Goal: Task Accomplishment & Management: Use online tool/utility

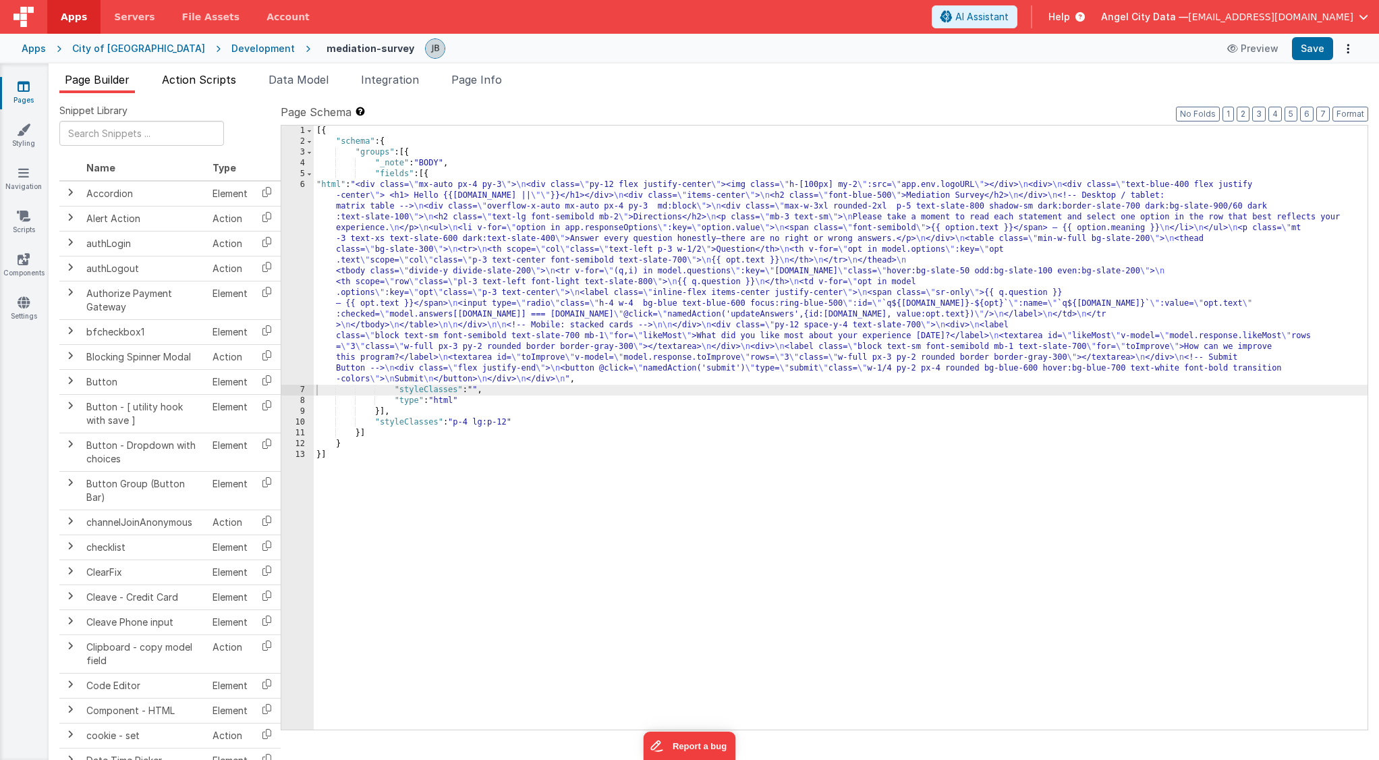
click at [224, 88] on li "Action Scripts" at bounding box center [198, 83] width 85 height 22
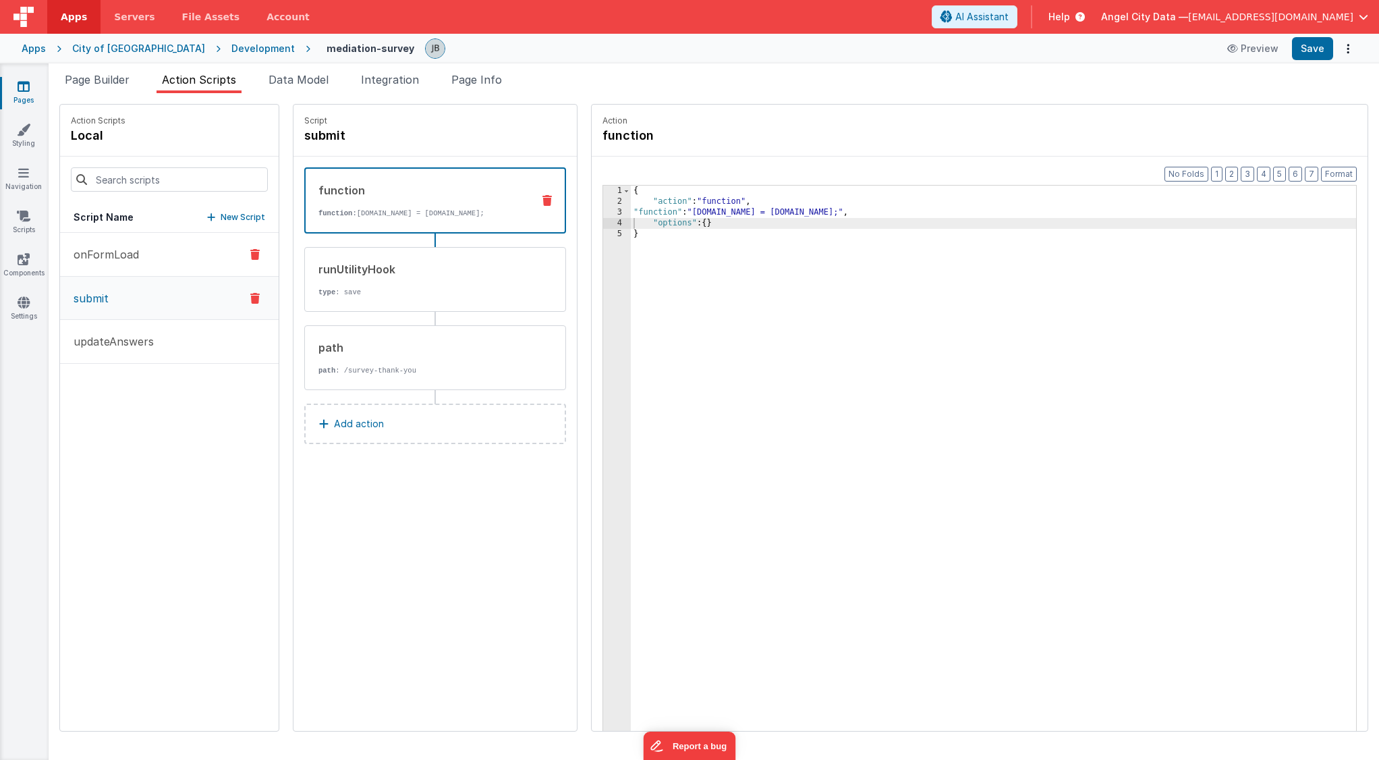
click at [141, 258] on button "onFormLoad" at bounding box center [169, 255] width 219 height 44
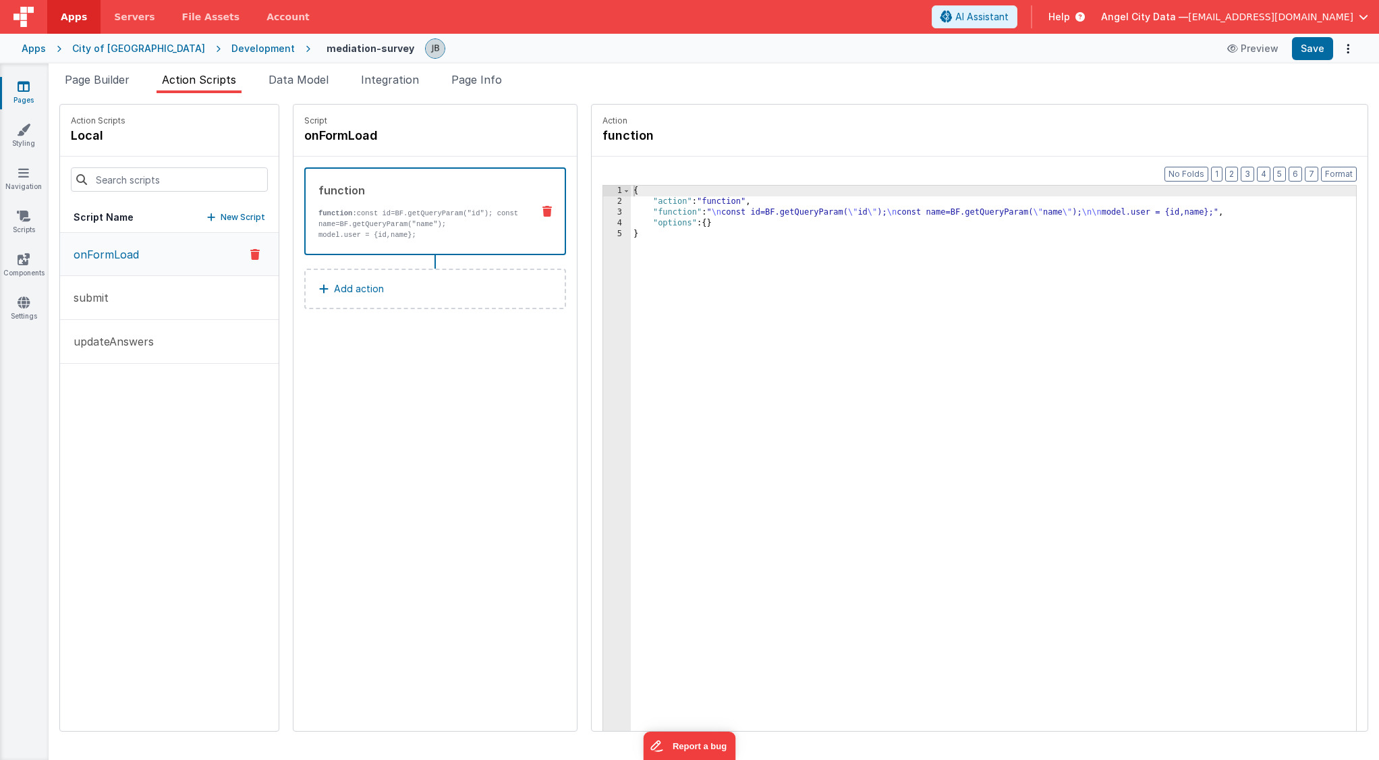
click at [345, 217] on p "function: const id=BF.getQueryParam("id"); const name=BF.getQueryParam("name");" at bounding box center [419, 219] width 203 height 22
click at [603, 210] on div "3" at bounding box center [617, 212] width 28 height 11
click at [603, 212] on div "3" at bounding box center [617, 212] width 28 height 11
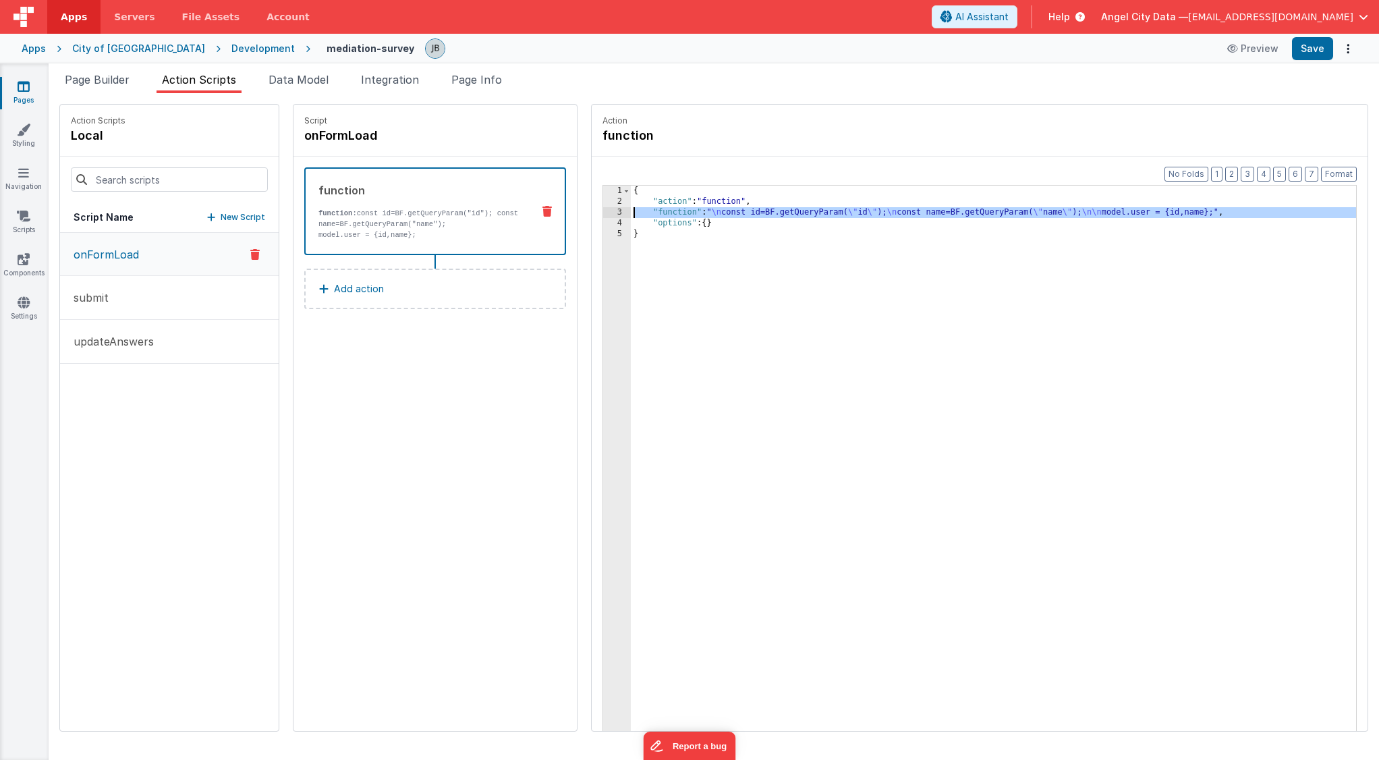
click at [603, 215] on div "3" at bounding box center [617, 212] width 28 height 11
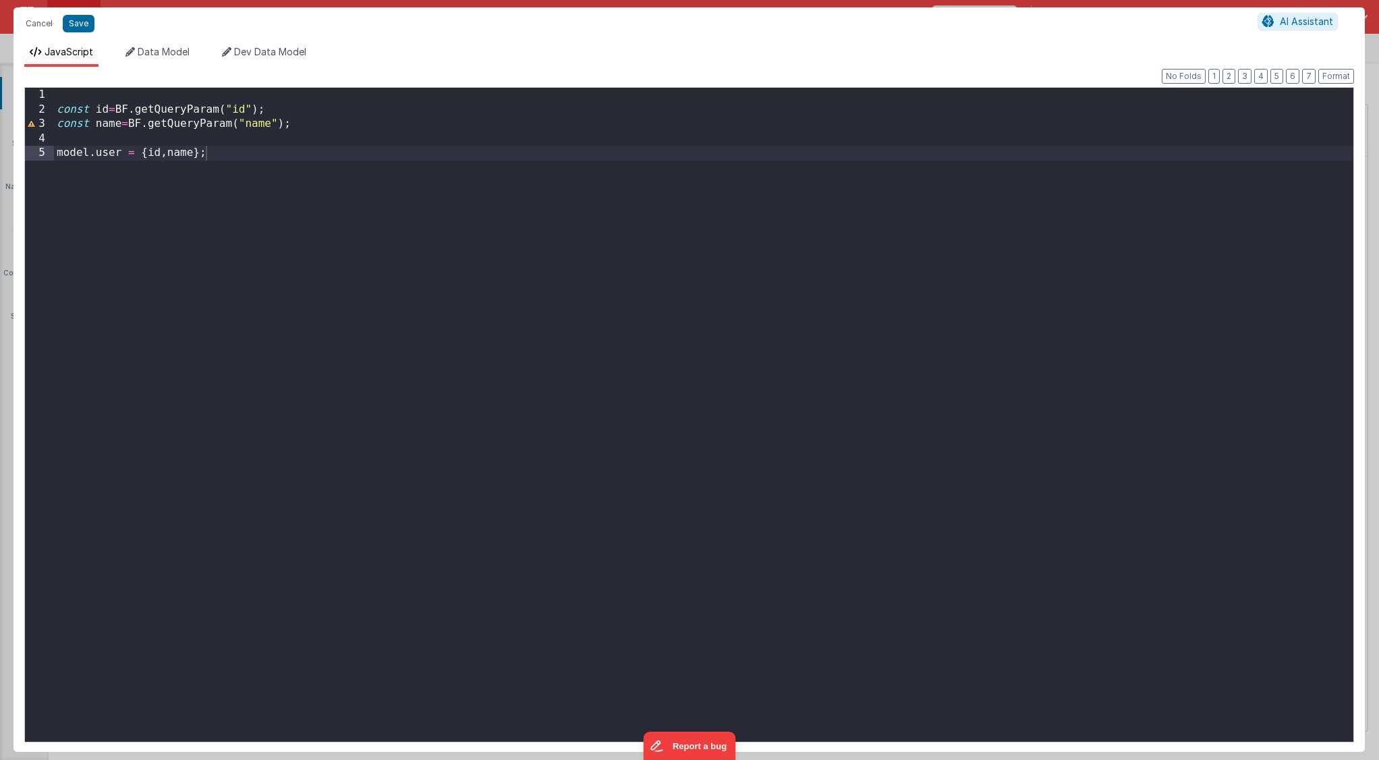
click at [293, 253] on div "const id = BF . getQueryParam ( "id" ) ; const name = BF . getQueryParam ( "nam…" at bounding box center [703, 429] width 1299 height 683
click at [150, 140] on div "const id = BF . getQueryParam ( "id" ) ; const name = BF . getQueryParam ( "nam…" at bounding box center [703, 429] width 1299 height 683
click at [191, 154] on div "const id = BF . getQueryParam ( "id" ) ; const name = BF . getQueryParam ( "nam…" at bounding box center [703, 429] width 1299 height 683
click at [202, 153] on div "const id = BF . getQueryParam ( "id" ) ; const name = BF . getQueryParam ( "nam…" at bounding box center [703, 429] width 1299 height 683
click at [83, 23] on button "Save" at bounding box center [79, 24] width 32 height 18
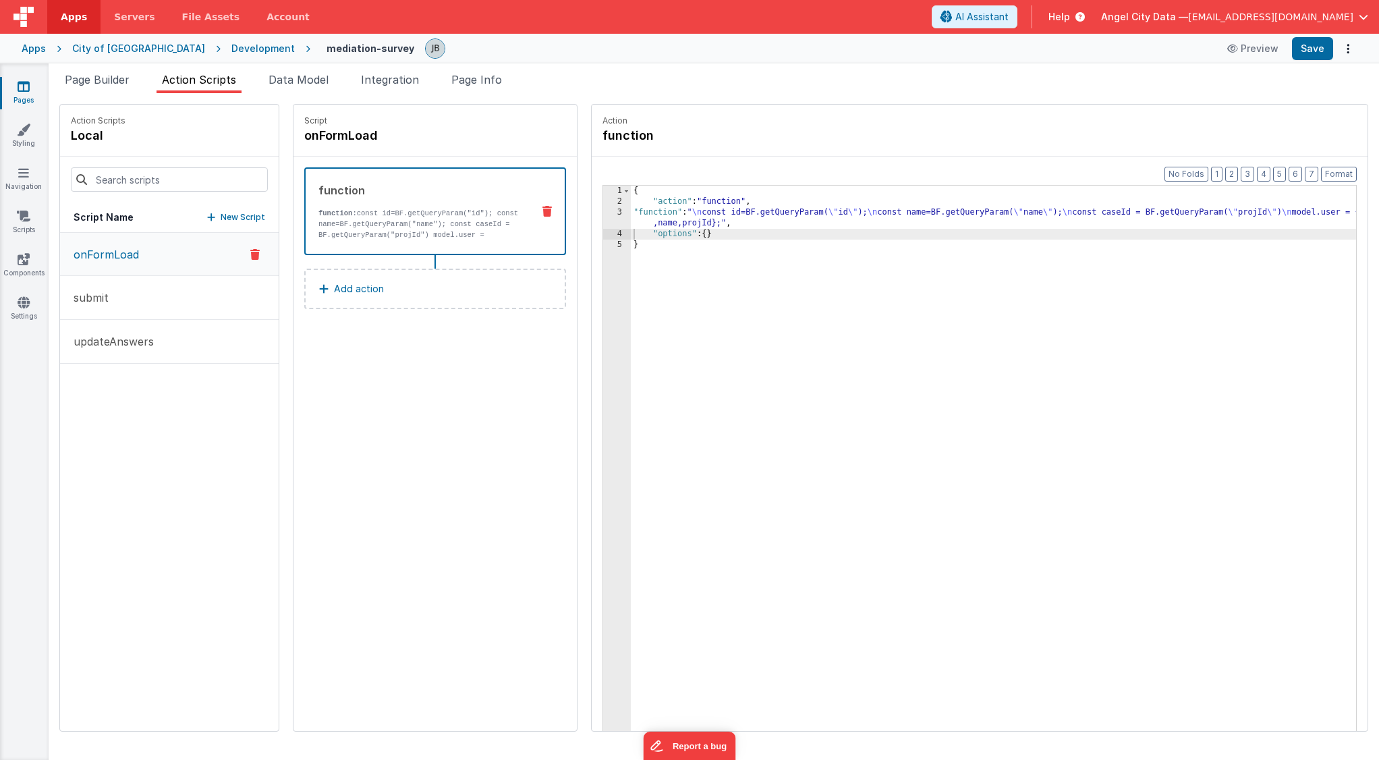
click at [603, 217] on div "3" at bounding box center [617, 218] width 28 height 22
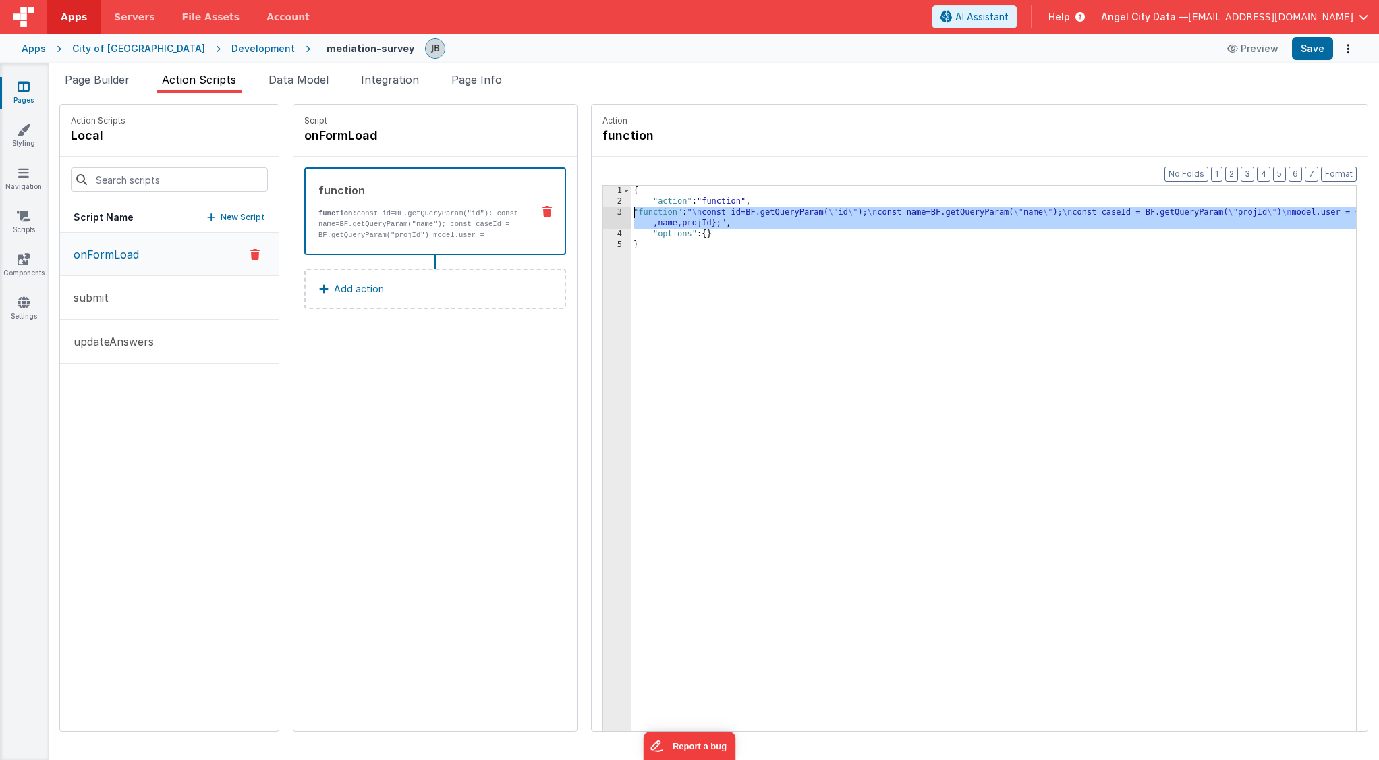
click at [603, 213] on div "3" at bounding box center [617, 218] width 28 height 22
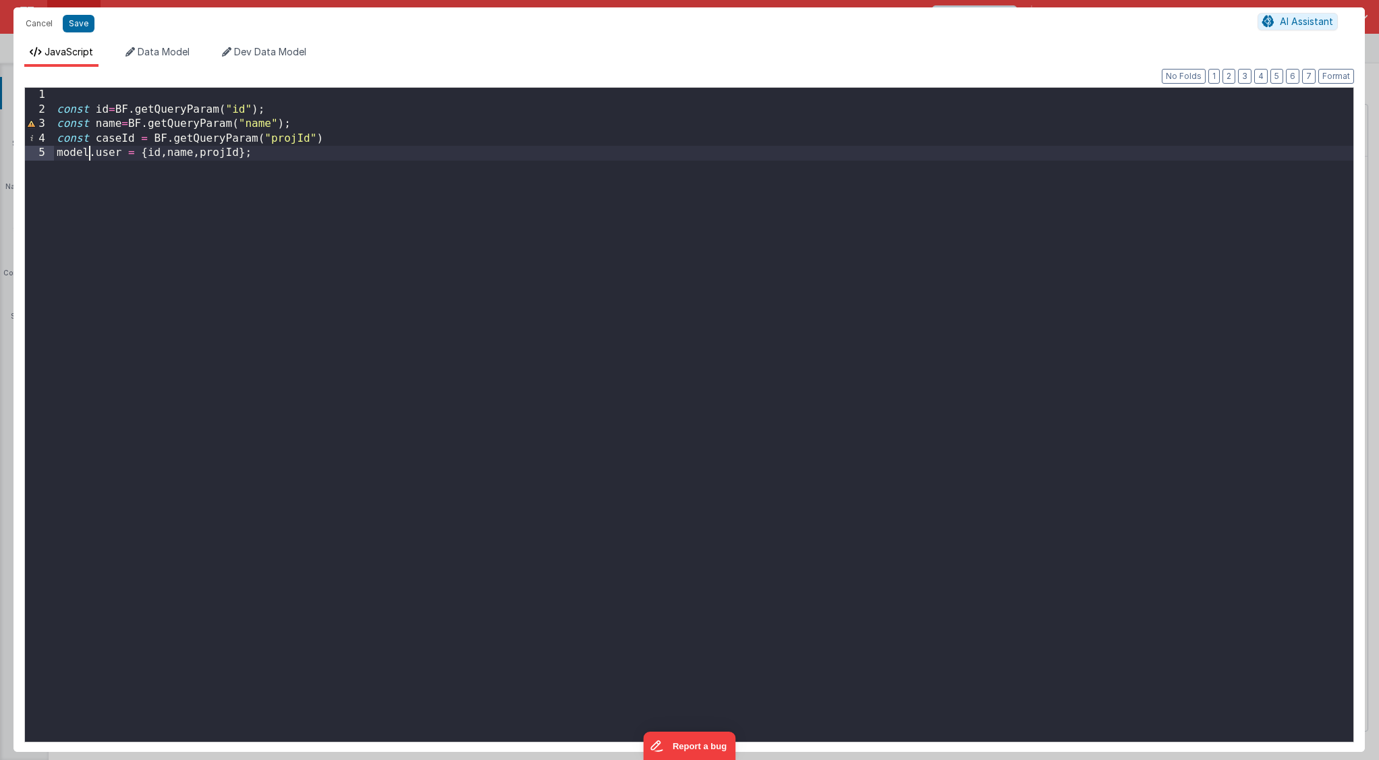
click at [90, 154] on div "const id = BF . getQueryParam ( "id" ) ; const name = BF . getQueryParam ( "nam…" at bounding box center [703, 429] width 1299 height 683
drag, startPoint x: 304, startPoint y: 154, endPoint x: 154, endPoint y: 156, distance: 149.1
click at [154, 156] on div "const id = BF . getQueryParam ( "id" ) ; const name = BF . getQueryParam ( "nam…" at bounding box center [703, 429] width 1299 height 683
click at [107, 121] on div "const id = BF . getQueryParam ( "id" ) ; const name = BF . getQueryParam ( "nam…" at bounding box center [703, 429] width 1299 height 683
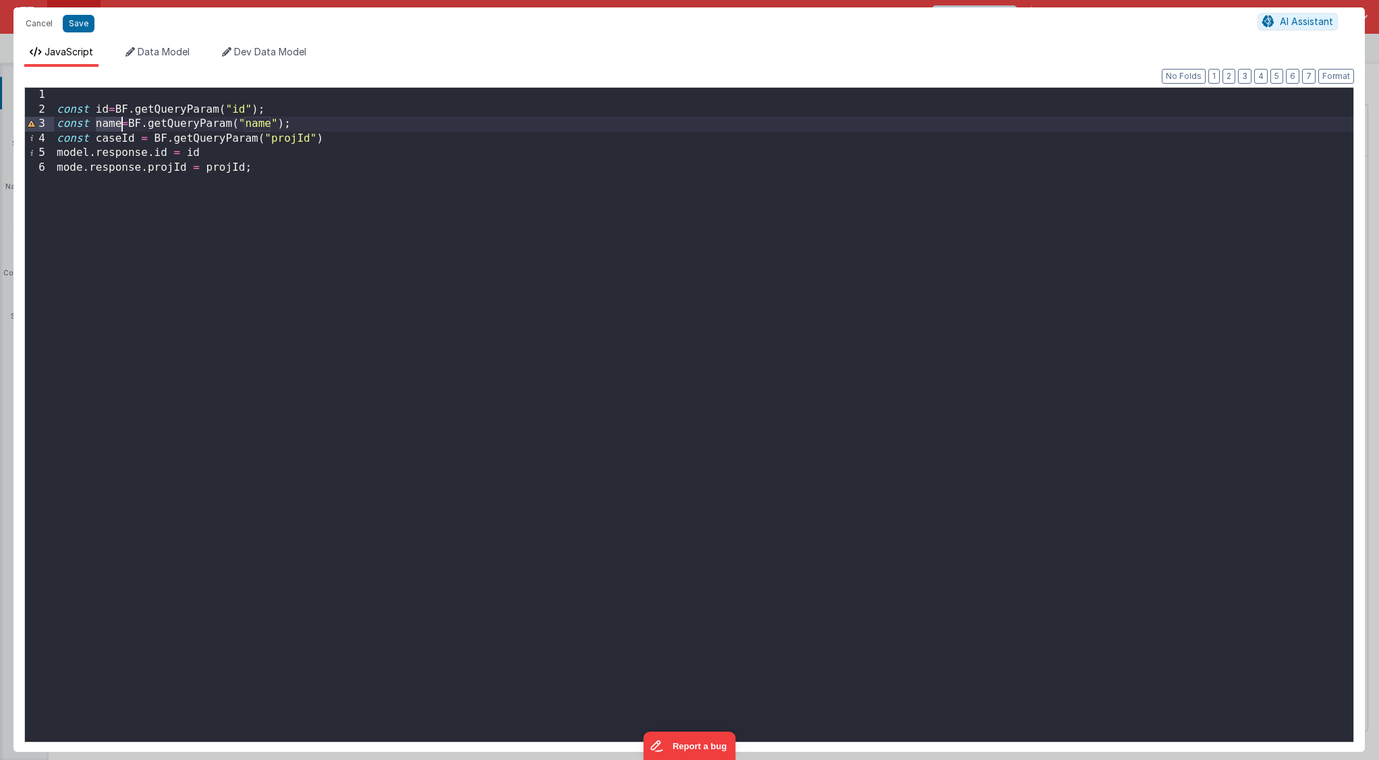
click at [105, 126] on div "const id = BF . getQueryParam ( "id" ) ; const name = BF . getQueryParam ( "nam…" at bounding box center [703, 429] width 1299 height 683
click at [203, 167] on div "const id = BF . getQueryParam ( "id" ) ; const name = BF . getQueryParam ( "nam…" at bounding box center [703, 429] width 1299 height 683
click at [83, 26] on button "Save" at bounding box center [79, 24] width 32 height 18
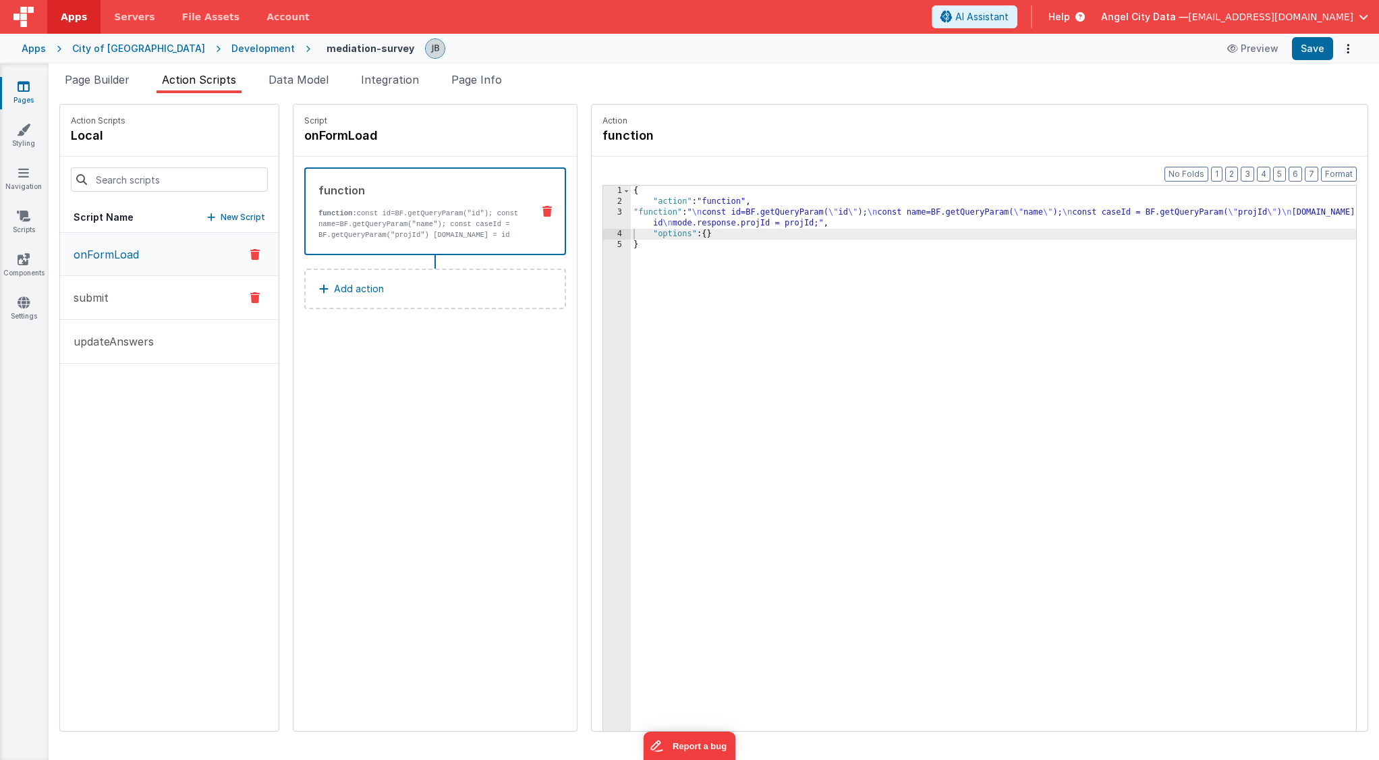
click at [92, 295] on p "submit" at bounding box center [86, 297] width 43 height 16
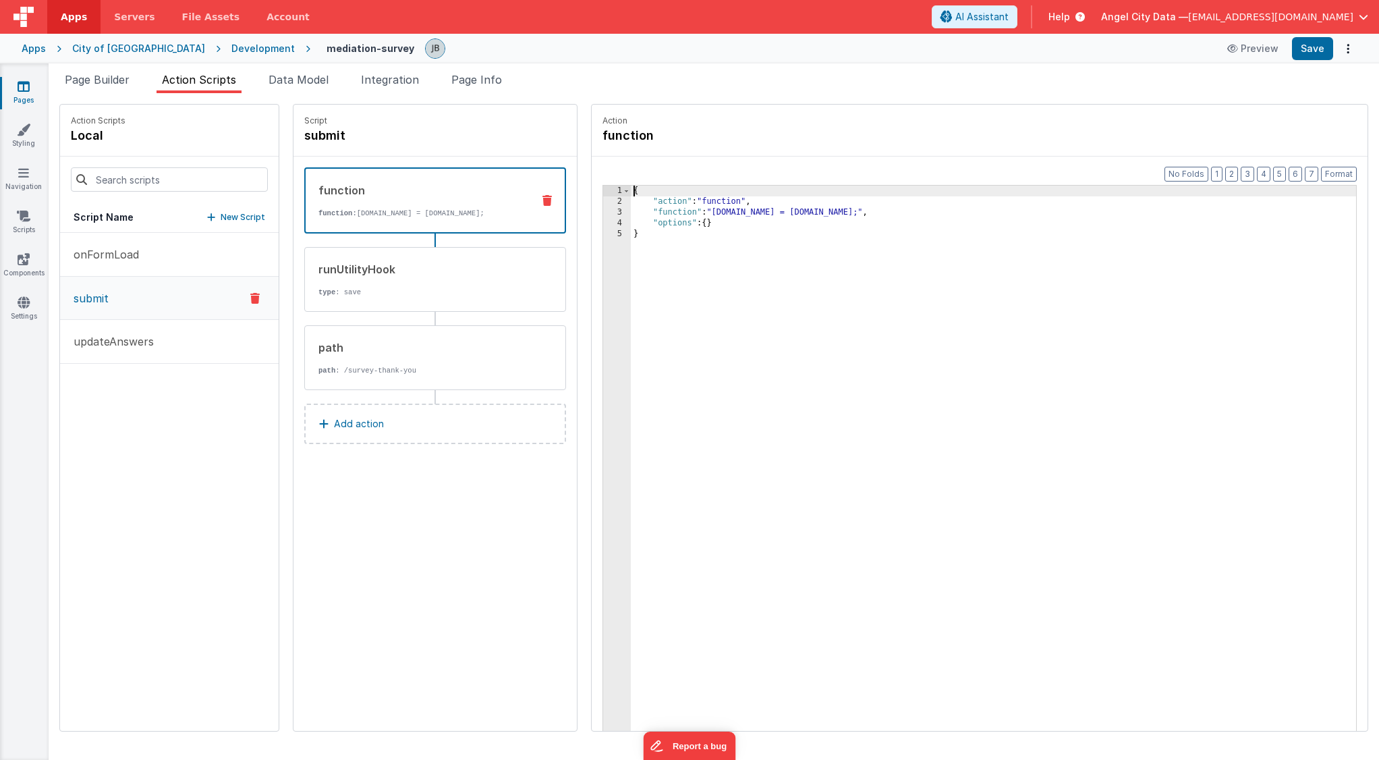
click at [603, 211] on div "3" at bounding box center [617, 212] width 28 height 11
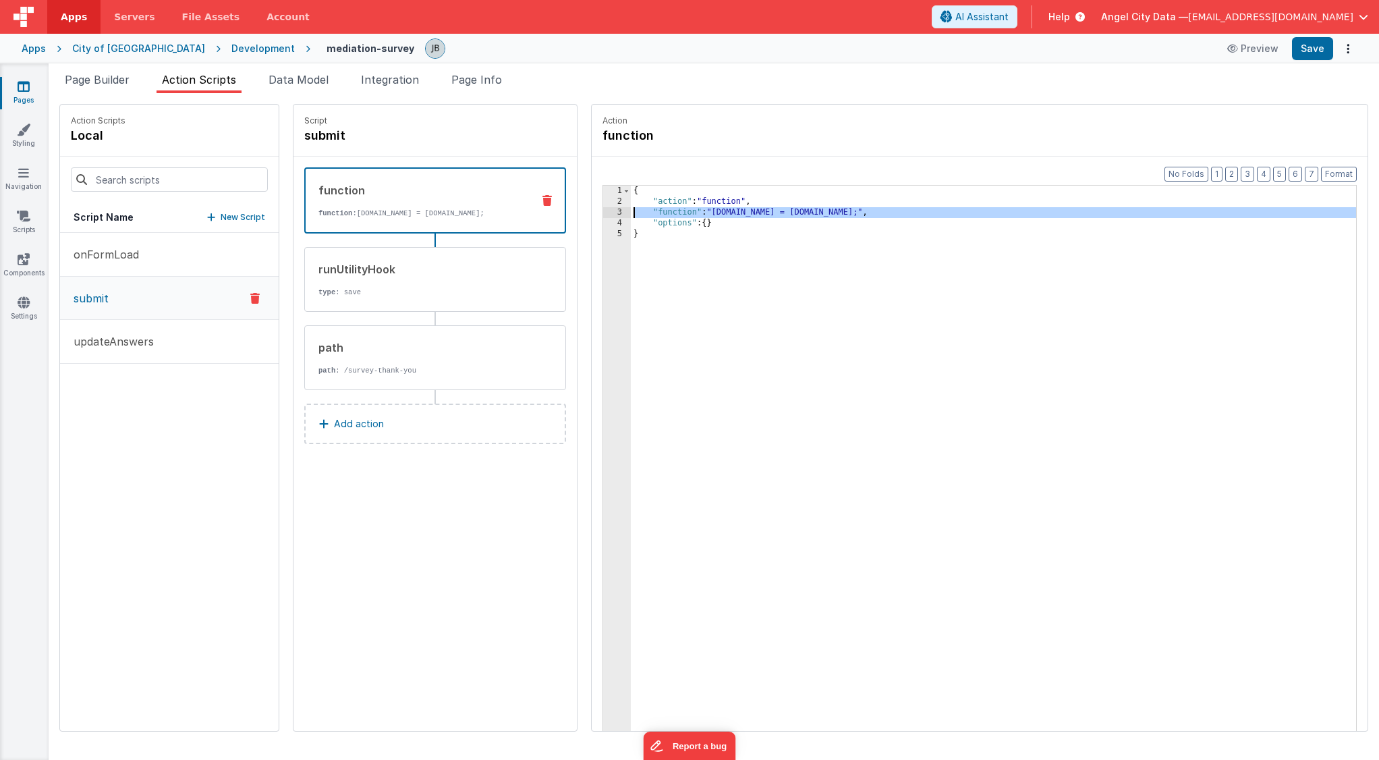
click at [603, 211] on div "3" at bounding box center [617, 212] width 28 height 11
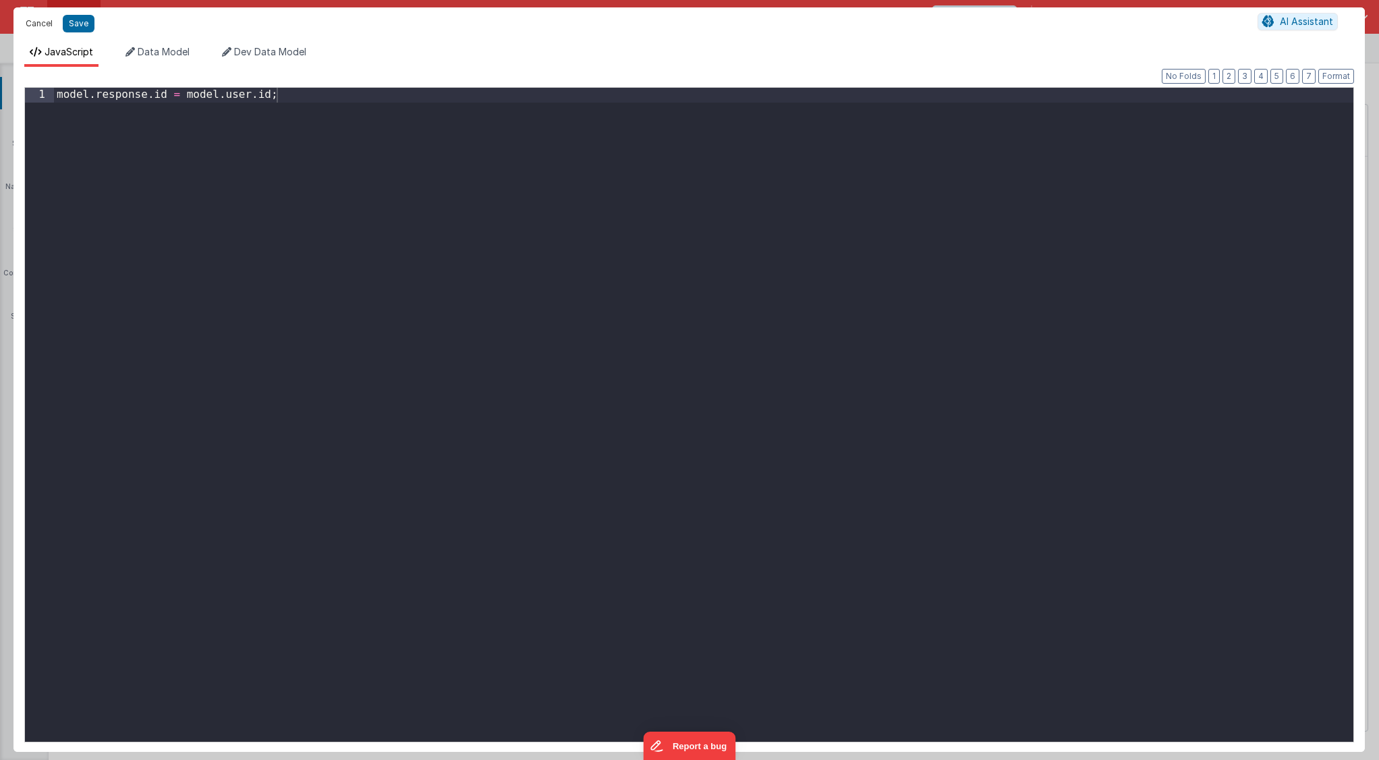
click at [36, 18] on button "Cancel" at bounding box center [39, 23] width 40 height 19
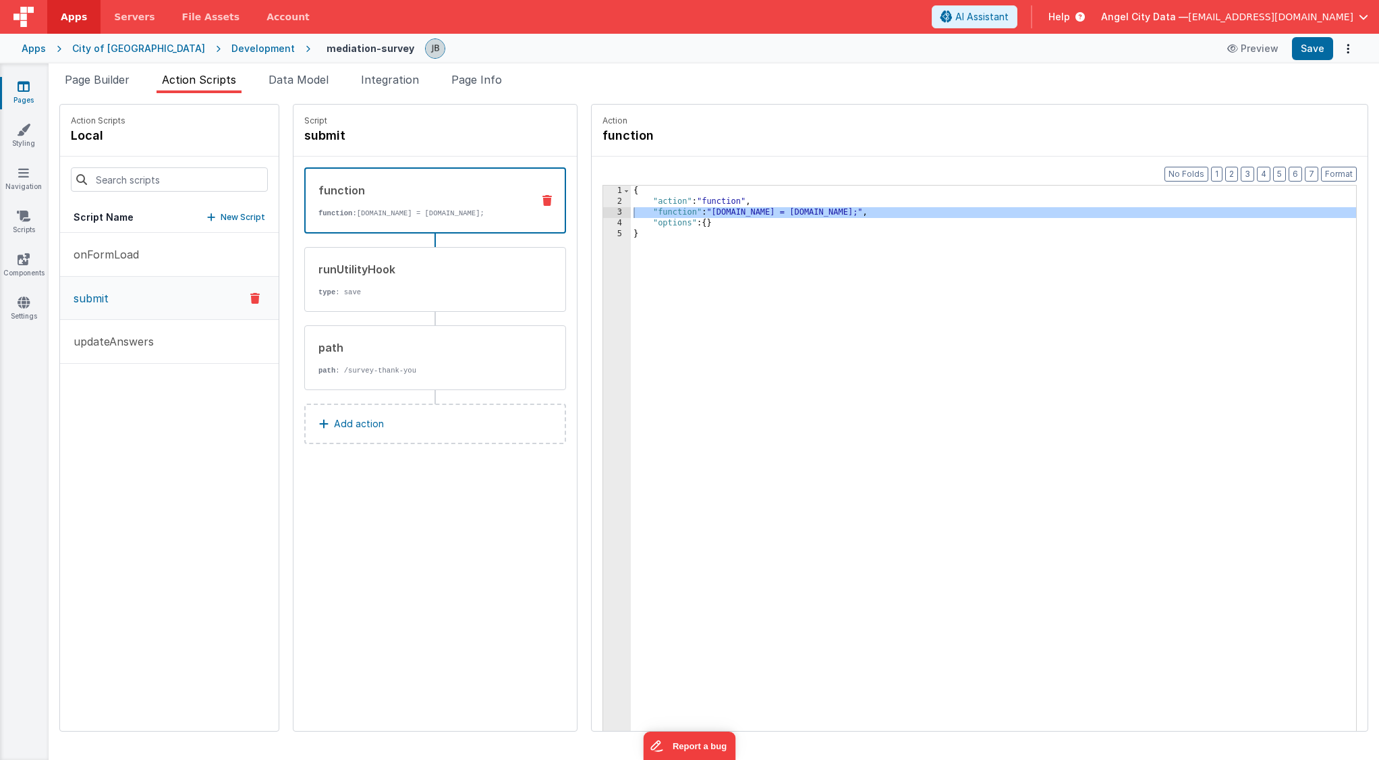
click at [542, 202] on icon at bounding box center [546, 200] width 9 height 11
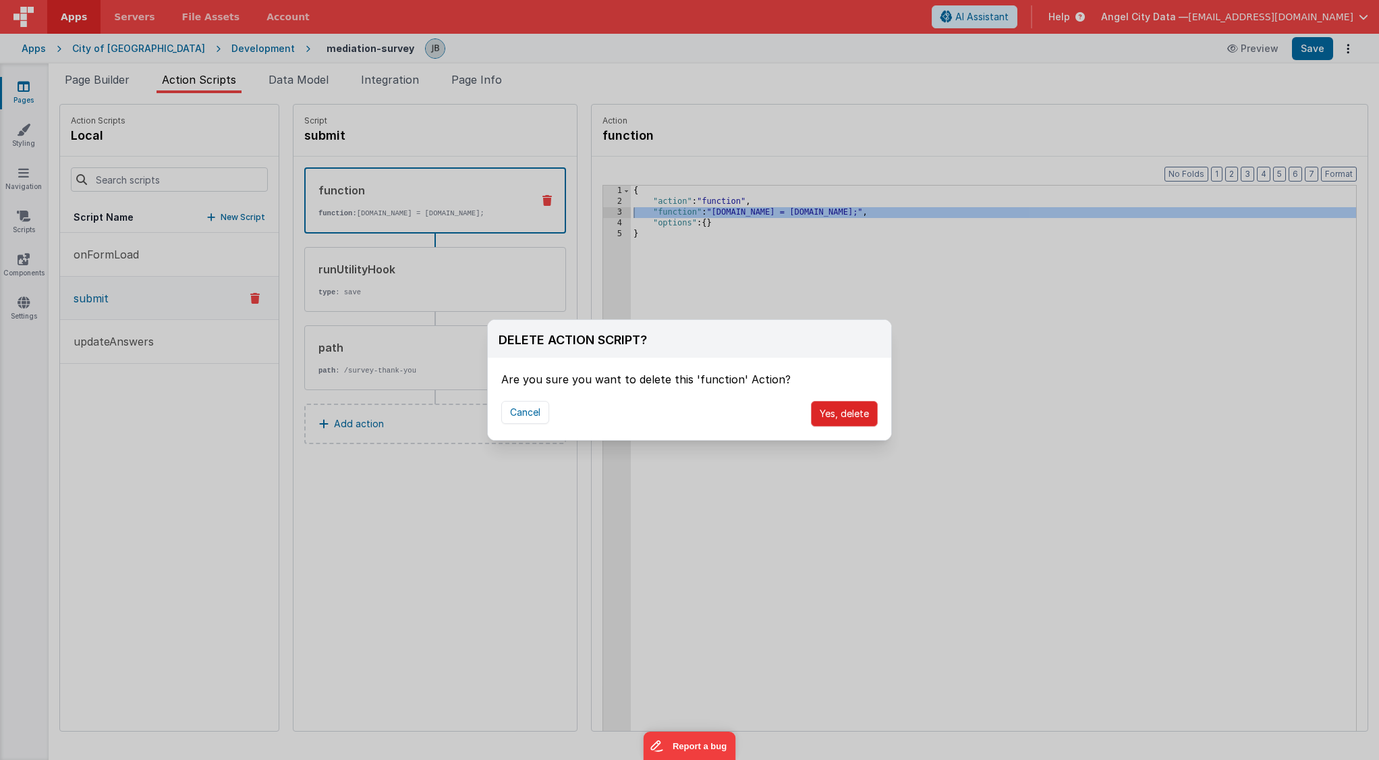
click at [824, 418] on button "Yes, delete" at bounding box center [844, 414] width 67 height 26
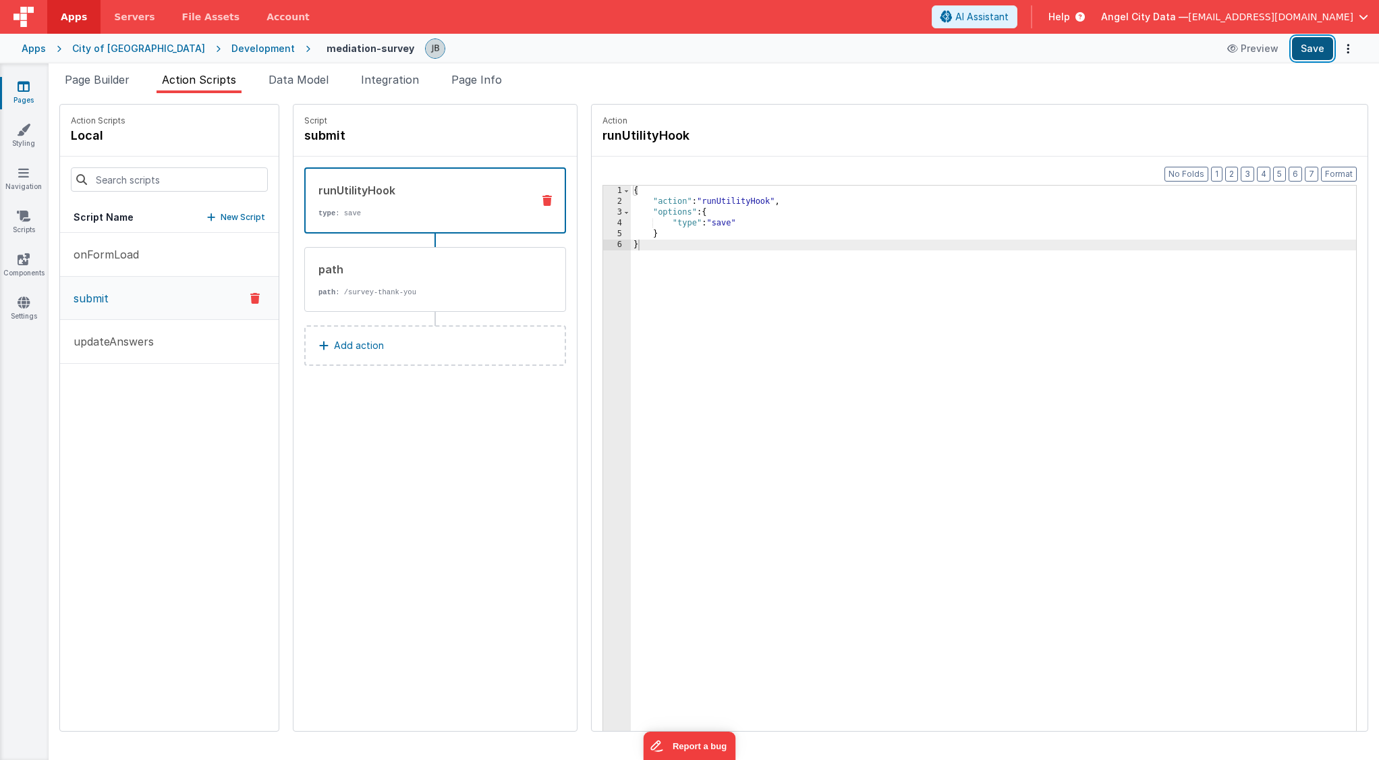
click at [1327, 47] on button "Save" at bounding box center [1312, 48] width 41 height 23
click at [109, 246] on p "onFormLoad" at bounding box center [102, 254] width 74 height 16
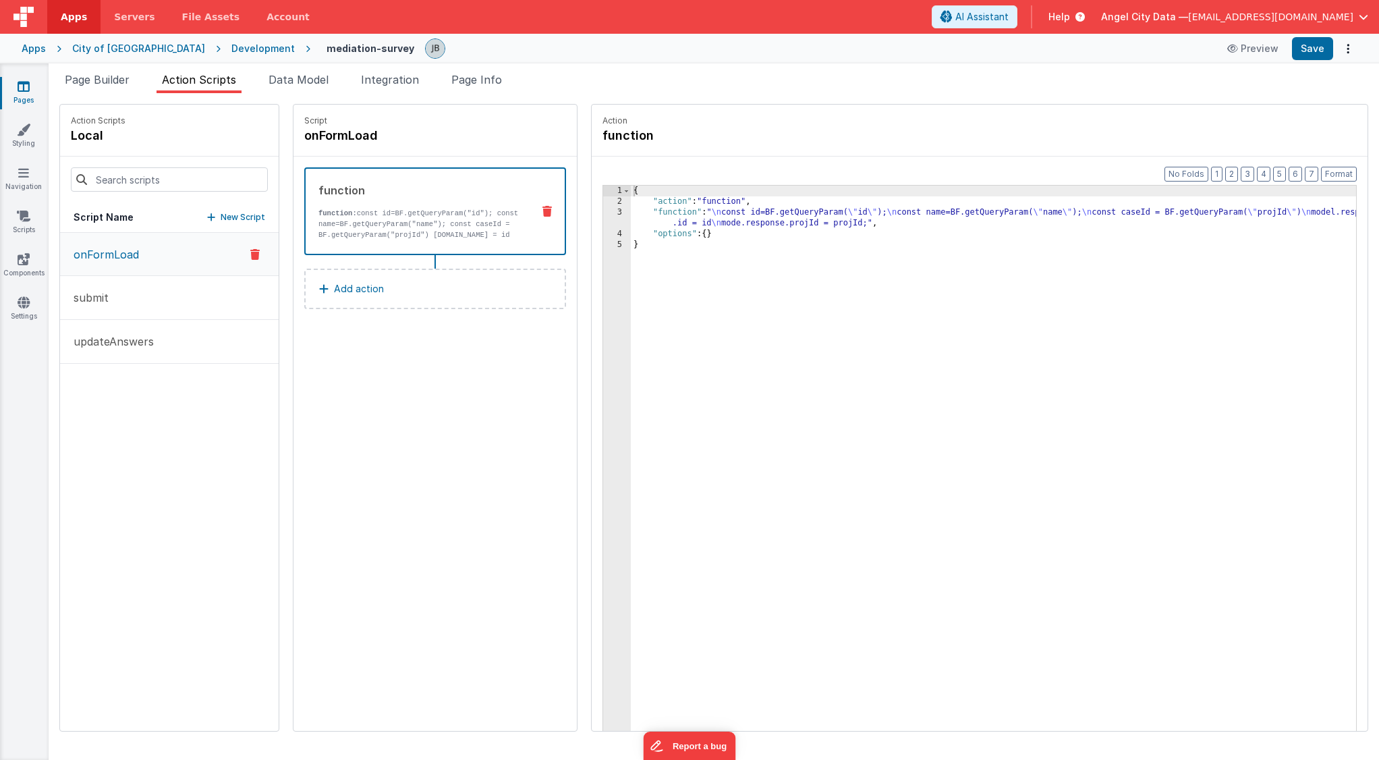
click at [391, 192] on div "function" at bounding box center [419, 190] width 203 height 16
click at [603, 222] on div "3" at bounding box center [617, 218] width 28 height 22
click at [603, 215] on div "3" at bounding box center [617, 218] width 28 height 22
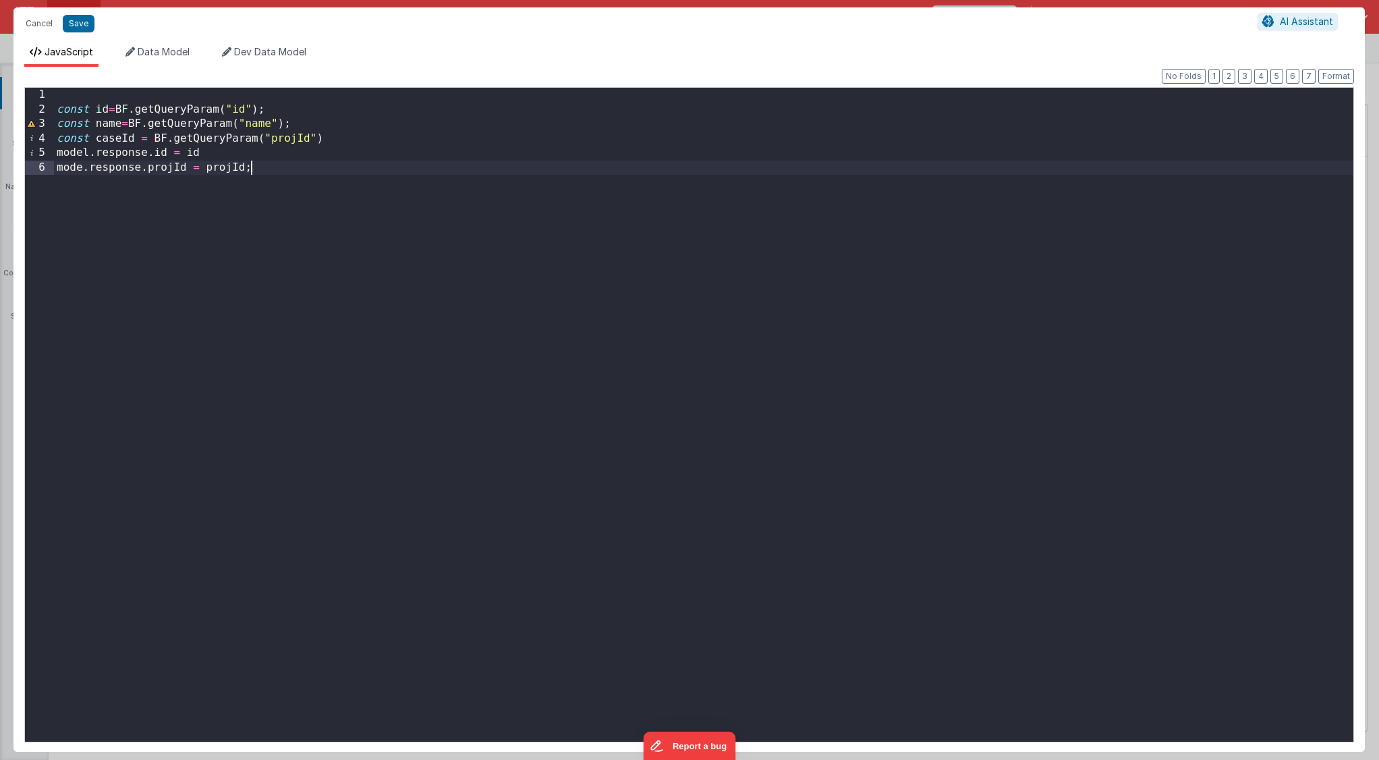
click at [360, 200] on div "const id = BF . getQueryParam ( "id" ) ; const name = BF . getQueryParam ( "nam…" at bounding box center [703, 429] width 1299 height 683
click at [46, 28] on button "Cancel" at bounding box center [39, 23] width 40 height 19
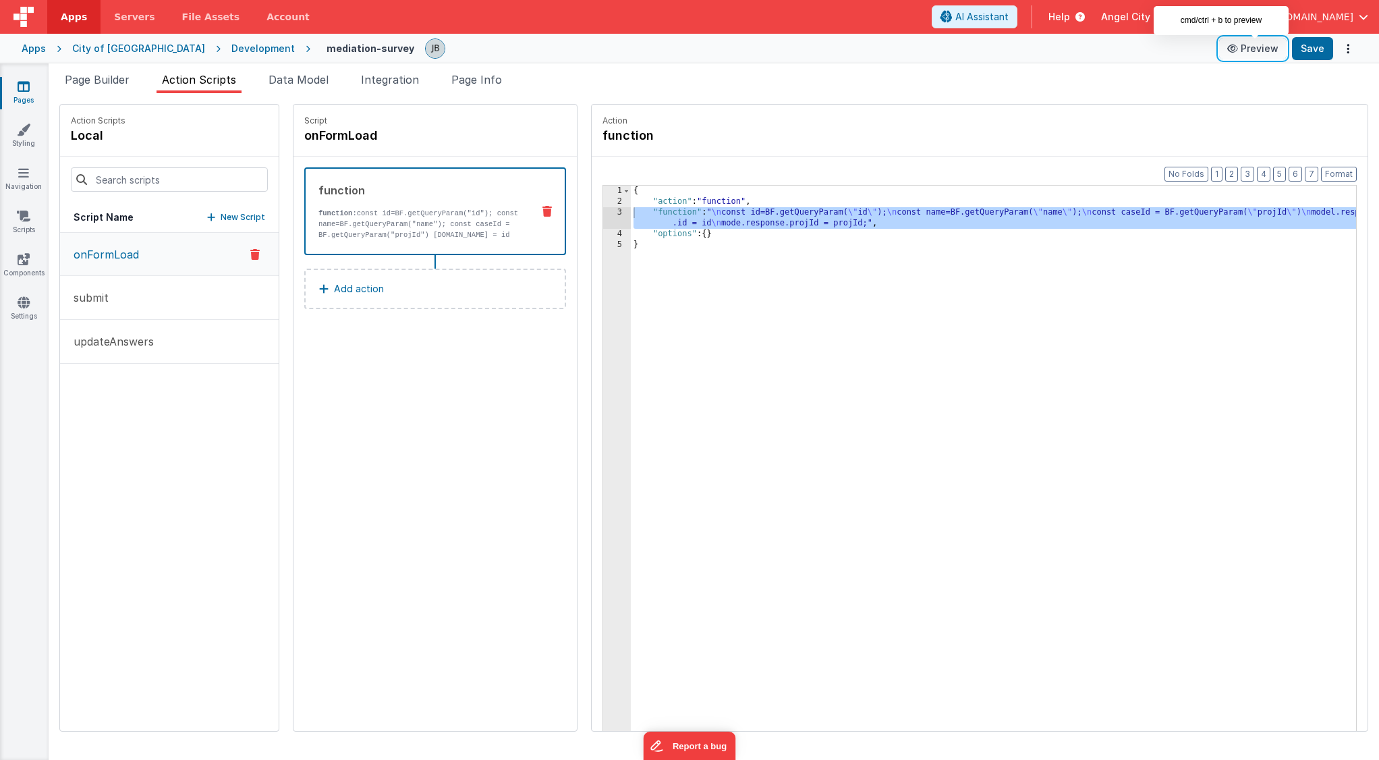
click at [1241, 50] on icon at bounding box center [1233, 48] width 13 height 9
click at [603, 221] on div "3" at bounding box center [617, 218] width 28 height 22
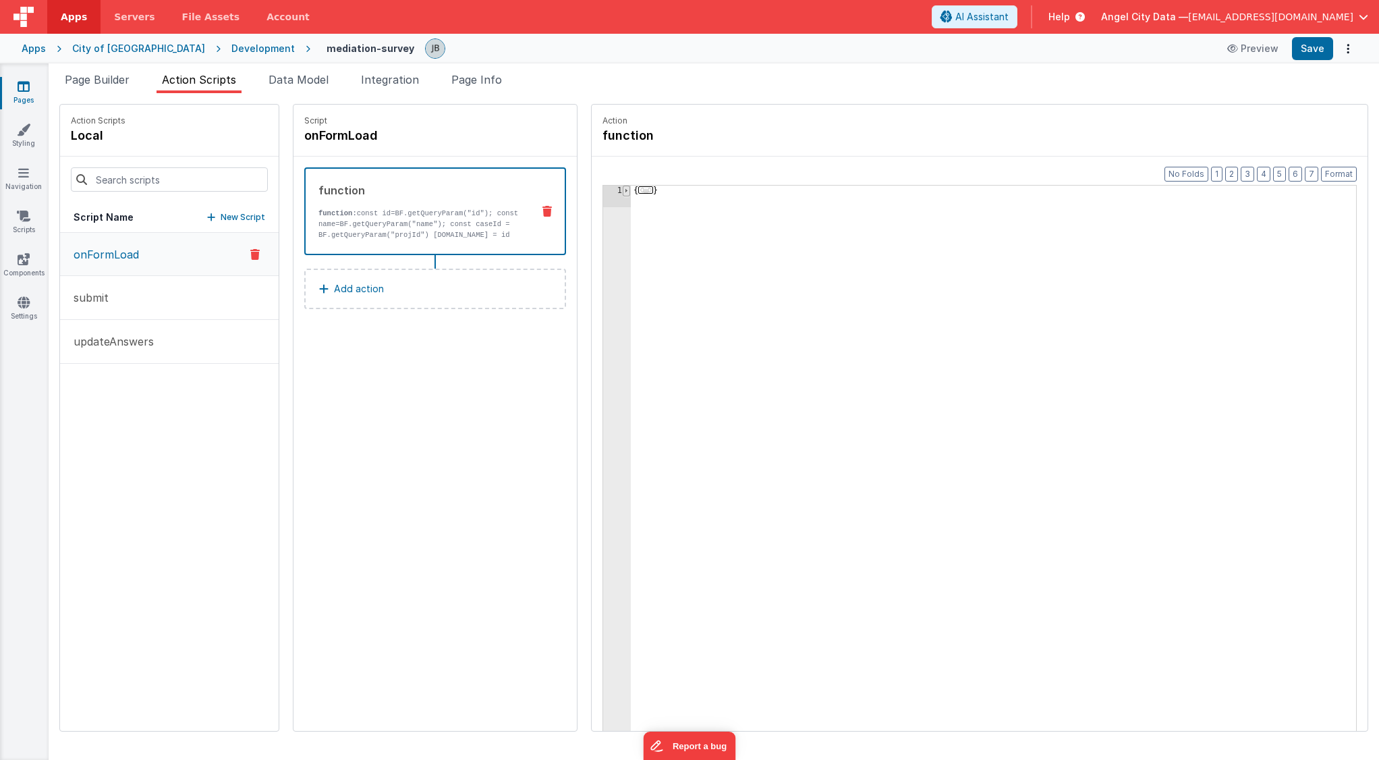
click at [623, 187] on span at bounding box center [626, 191] width 7 height 11
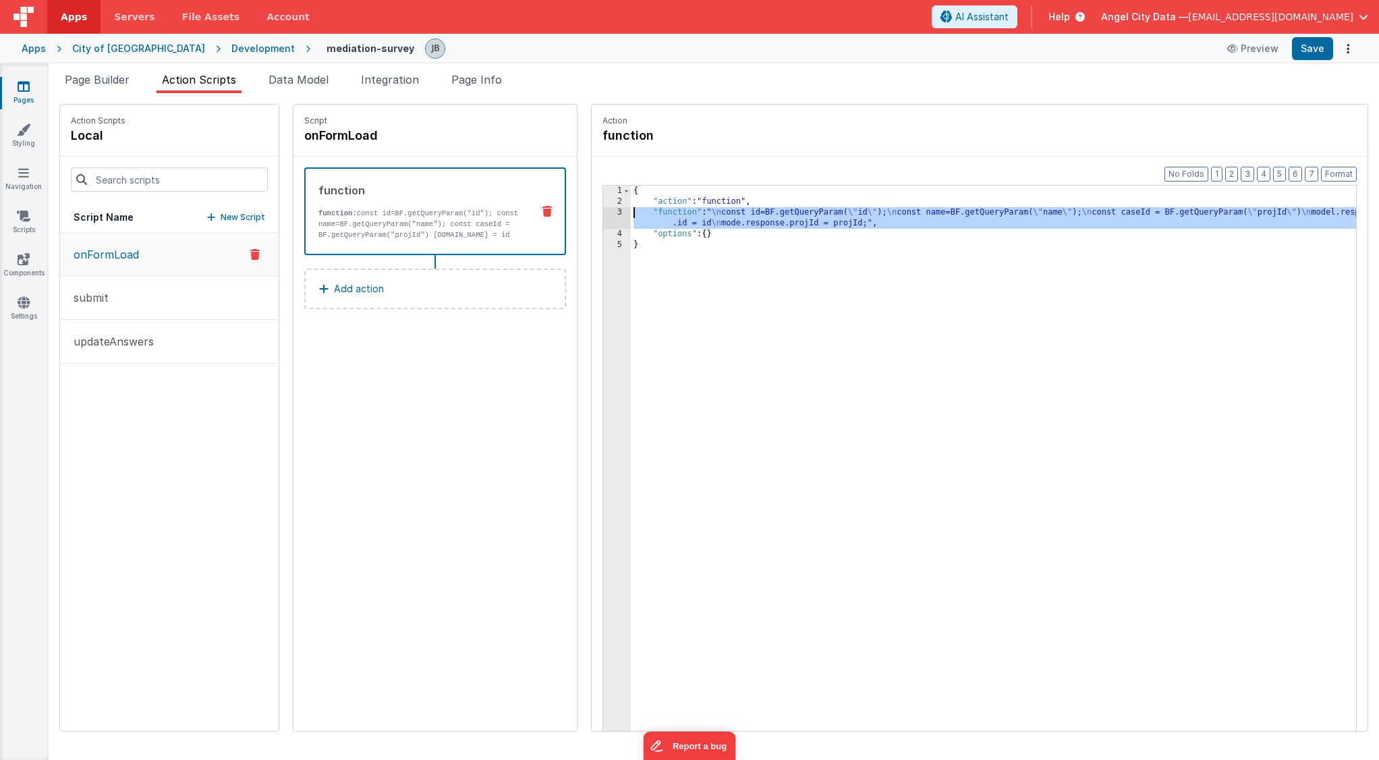
click at [603, 225] on div "3" at bounding box center [617, 218] width 28 height 22
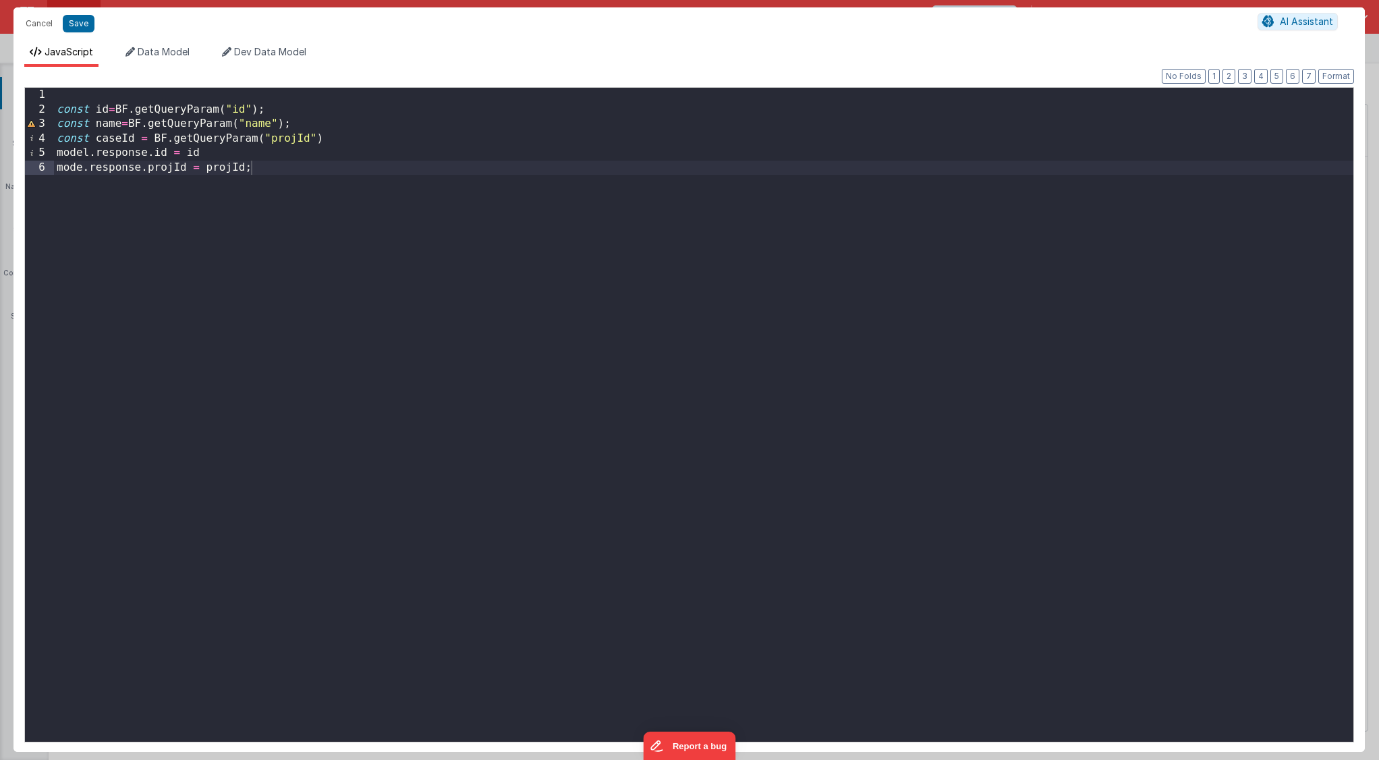
click at [275, 173] on div "const id = BF . getQueryParam ( "id" ) ; const name = BF . getQueryParam ( "nam…" at bounding box center [703, 429] width 1299 height 683
drag, startPoint x: 314, startPoint y: 125, endPoint x: 42, endPoint y: 127, distance: 271.9
click at [42, 127] on div "1 2 3 4 5 6 const id = BF . getQueryParam ( "id" ) ; const name = BF . getQuery…" at bounding box center [689, 414] width 1330 height 655
click at [268, 120] on div "const id = BF . getQueryParam ( "id" ) ; const caseId = BF . getQueryParam ( "p…" at bounding box center [703, 429] width 1299 height 683
click at [289, 124] on div "const id = BF . getQueryParam ( "id" ) ; const caseId = BF . getQueryParam ( "p…" at bounding box center [703, 429] width 1299 height 683
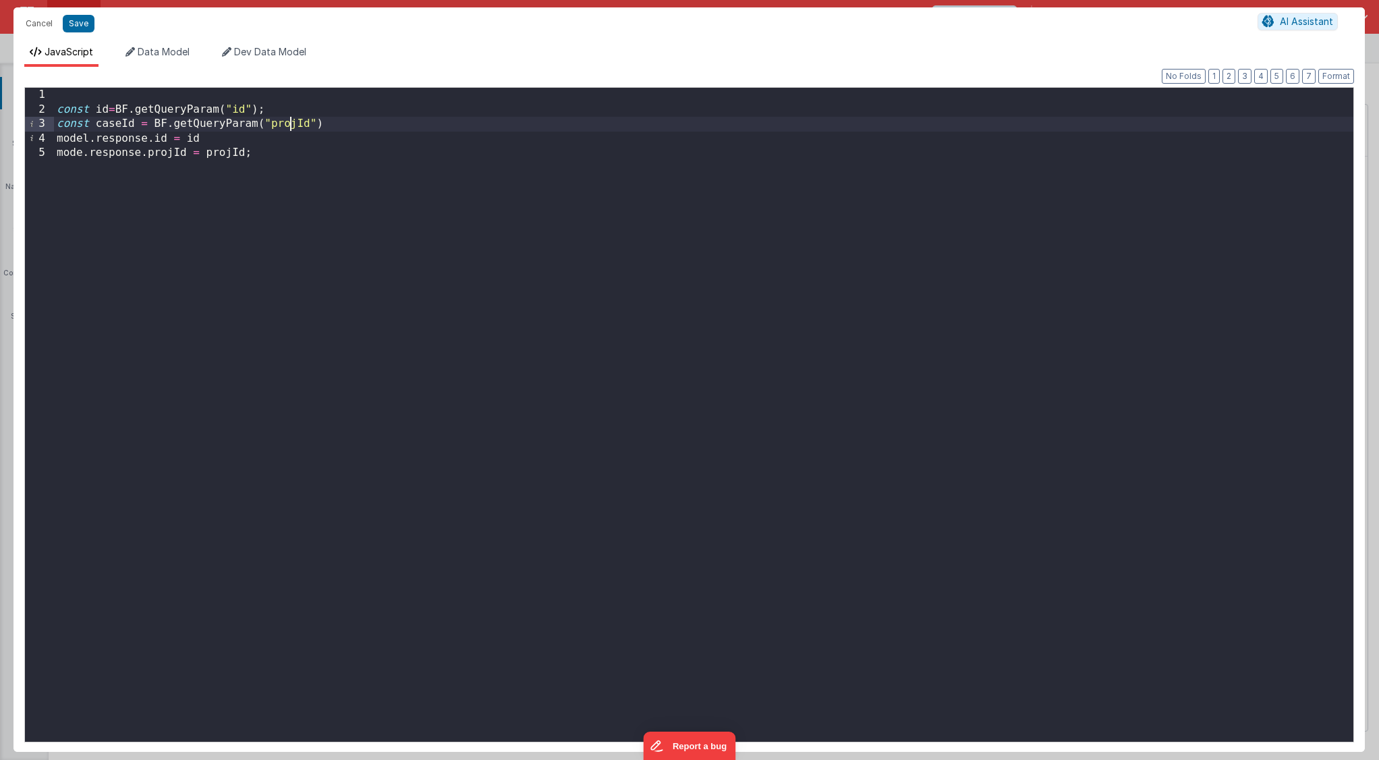
click at [289, 124] on div "const id = BF . getQueryParam ( "id" ) ; const caseId = BF . getQueryParam ( "p…" at bounding box center [703, 429] width 1299 height 683
click at [209, 150] on div "const id = BF . getQueryParam ( "id" ) ; const caseId = BF . getQueryParam ( "p…" at bounding box center [703, 429] width 1299 height 683
click at [80, 25] on button "Save" at bounding box center [79, 24] width 32 height 18
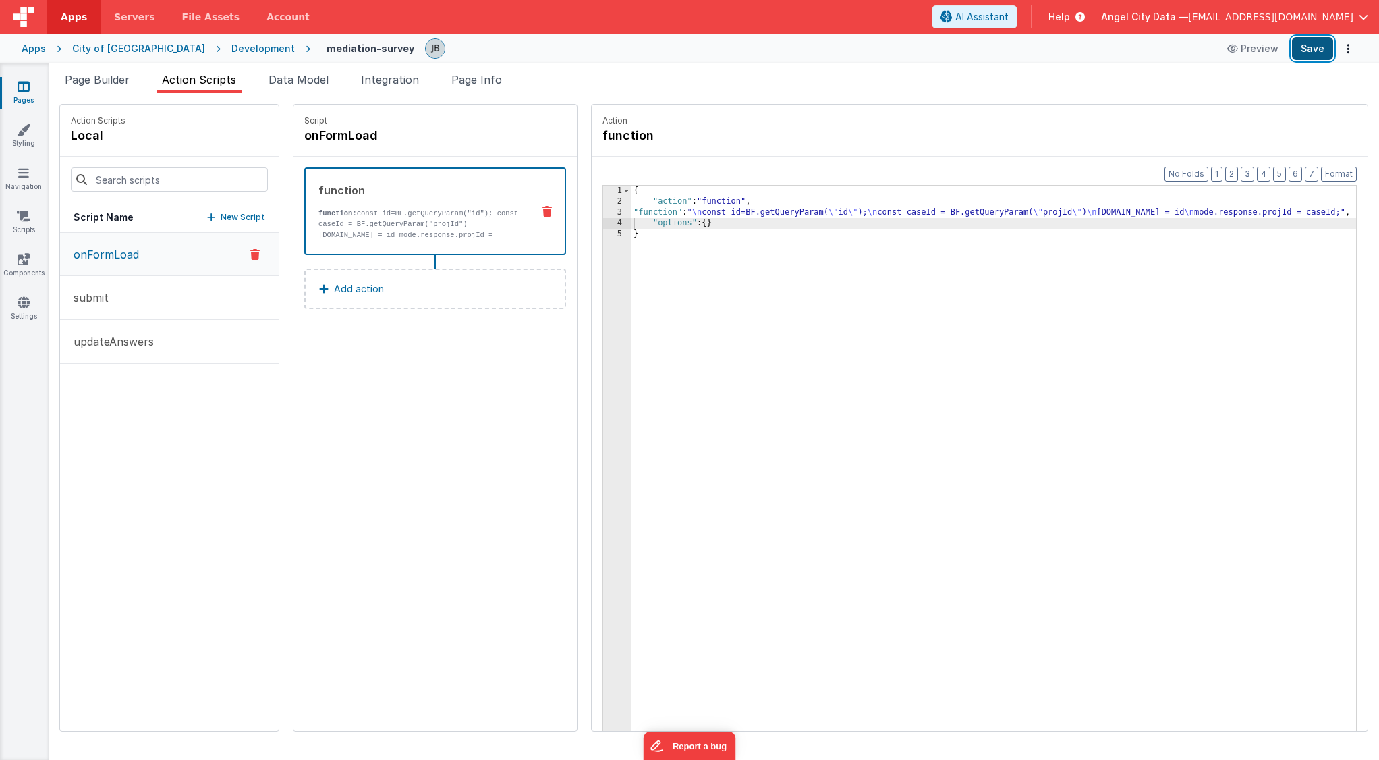
click at [1317, 53] on button "Save" at bounding box center [1312, 48] width 41 height 23
click at [603, 214] on div "3" at bounding box center [617, 212] width 28 height 11
click at [603, 208] on div "3" at bounding box center [617, 212] width 28 height 11
click at [631, 211] on div "{ "action" : "function" , "function" : " \n const id=BF.getQueryParam( \" id \"…" at bounding box center [1013, 490] width 765 height 608
click at [306, 77] on span "Data Model" at bounding box center [298, 79] width 60 height 13
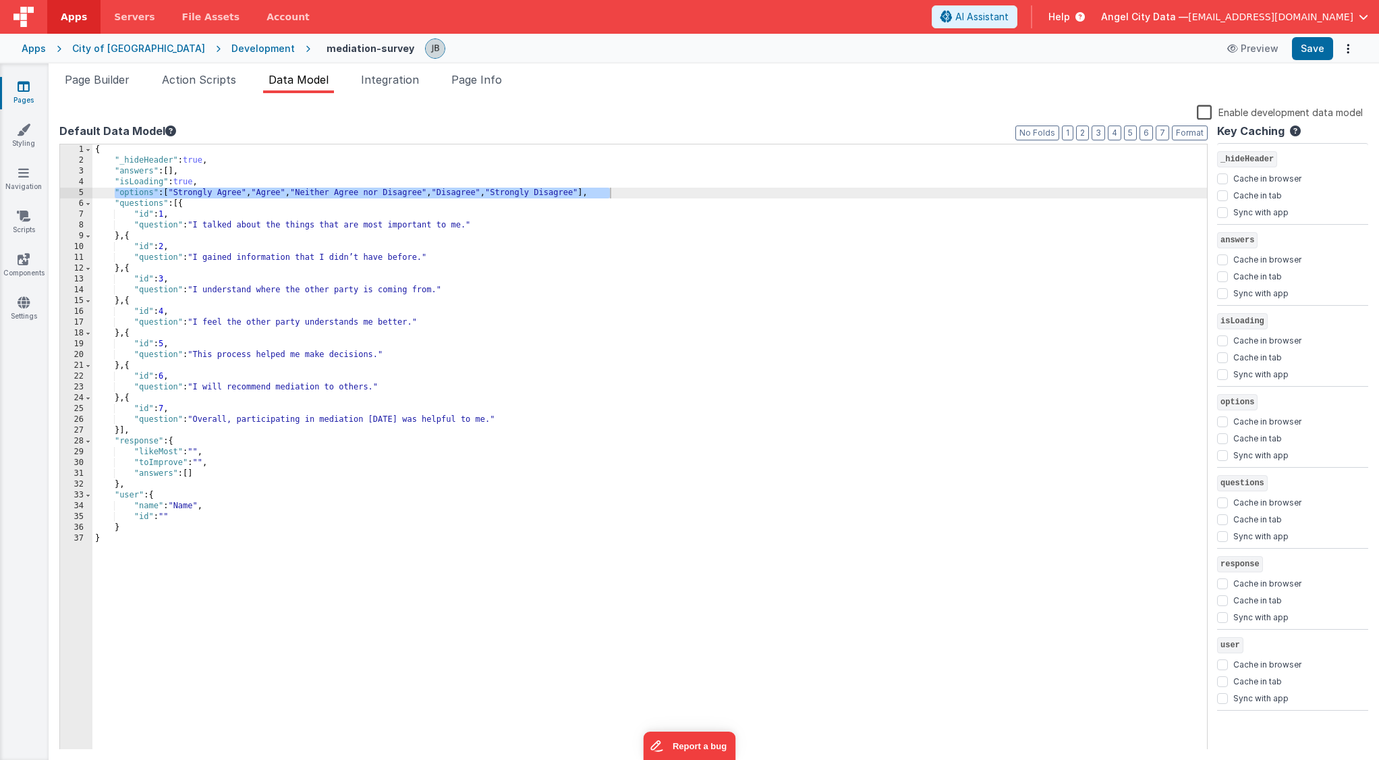
click at [221, 474] on div "{ "_hideHeader" : true , "answers" : [ ] , "isLoading" : true , "options" : [ "…" at bounding box center [649, 457] width 1114 height 627
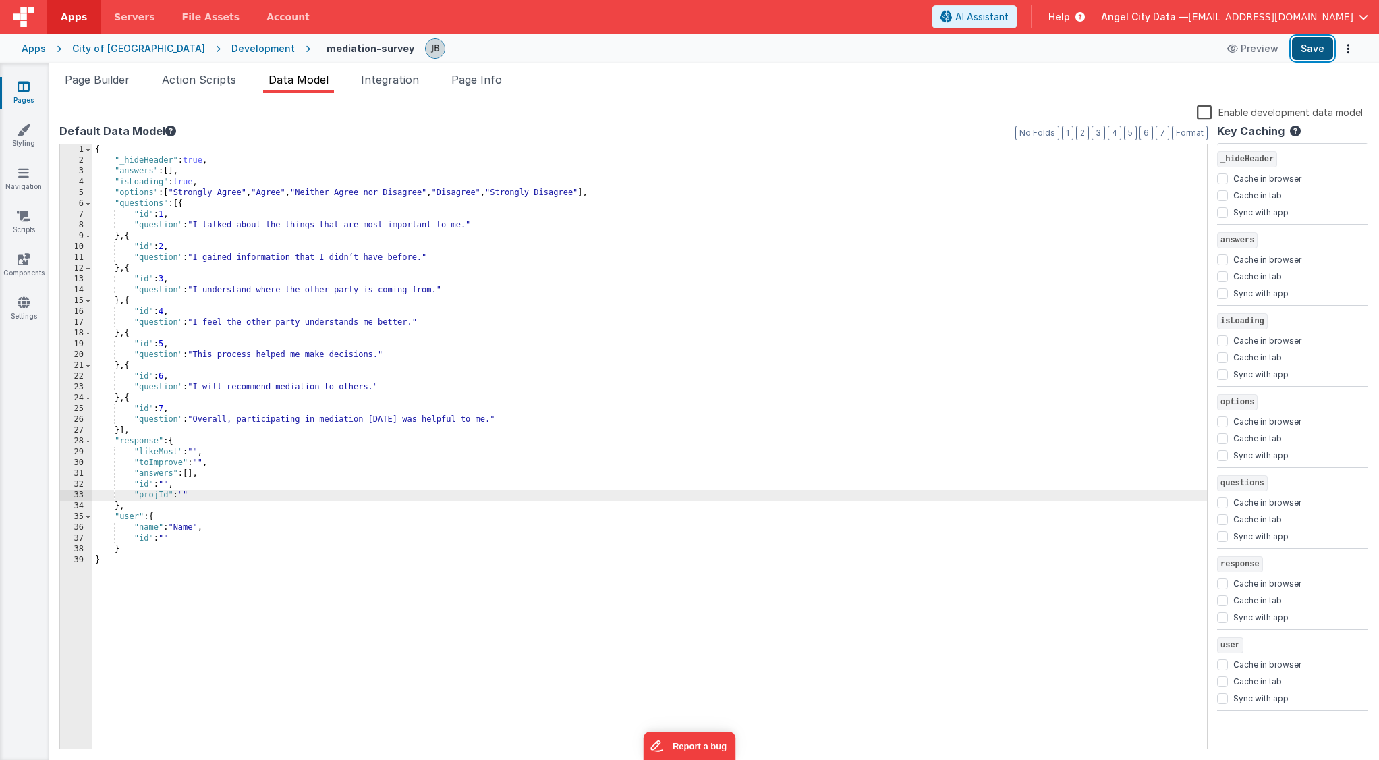
click at [1332, 45] on button "Save" at bounding box center [1312, 48] width 41 height 23
click at [206, 83] on span "Action Scripts" at bounding box center [199, 79] width 74 height 13
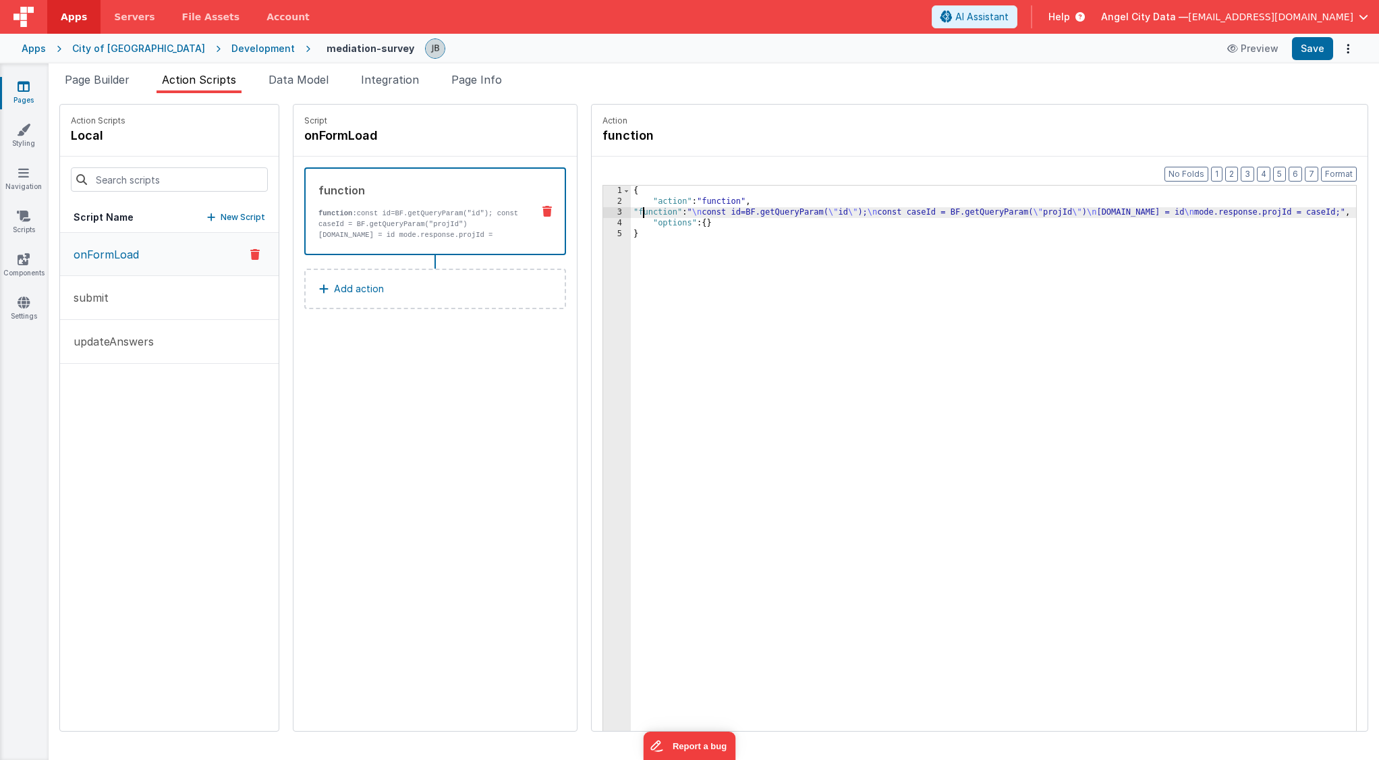
click at [603, 210] on div "3" at bounding box center [617, 212] width 28 height 11
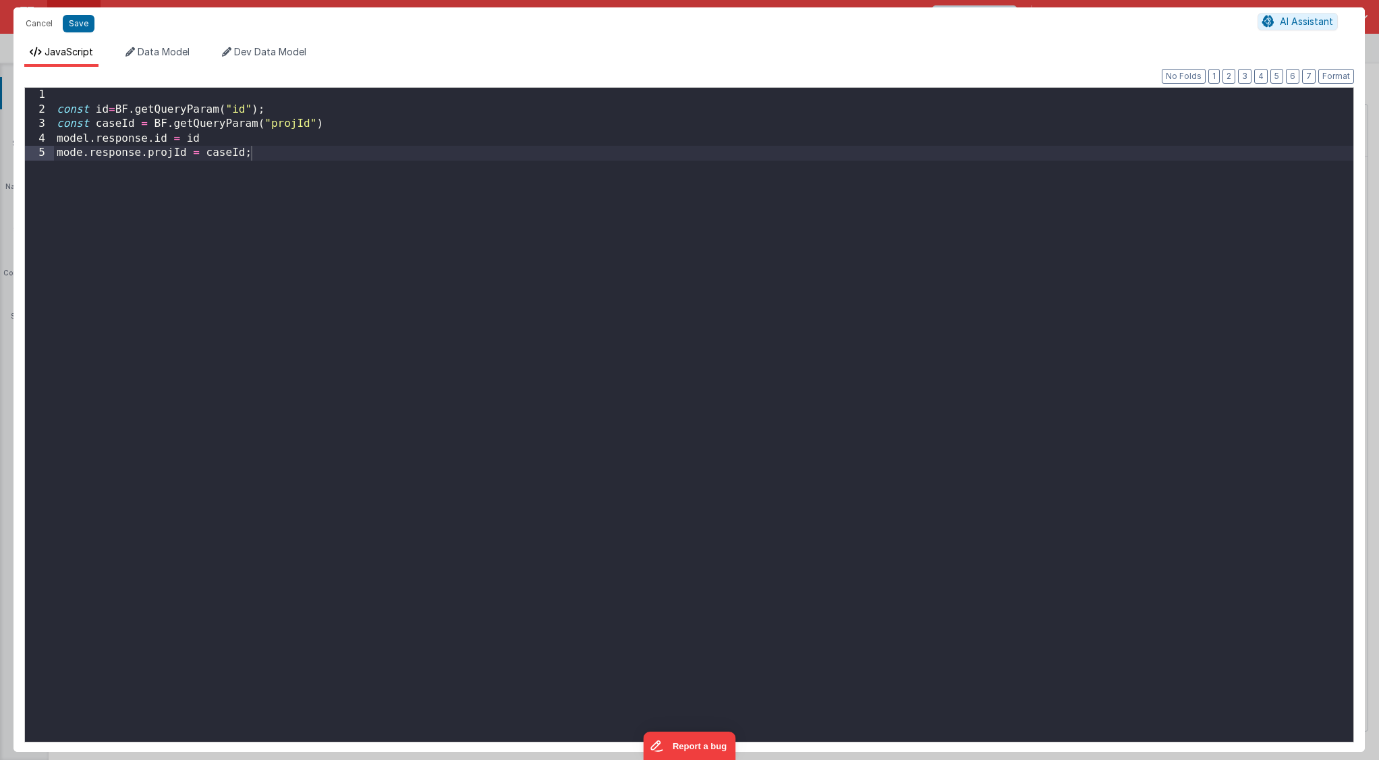
click at [575, 210] on div "Cancel Save AI Assistant JavaScript Data Model Dev Data Model Format 7 6 5 4 3 …" at bounding box center [689, 380] width 1379 height 760
click at [298, 125] on div "const id = BF . getQueryParam ( "id" ) ; const caseId = BF . getQueryParam ( "p…" at bounding box center [703, 429] width 1299 height 683
click at [72, 26] on button "Save" at bounding box center [79, 24] width 32 height 18
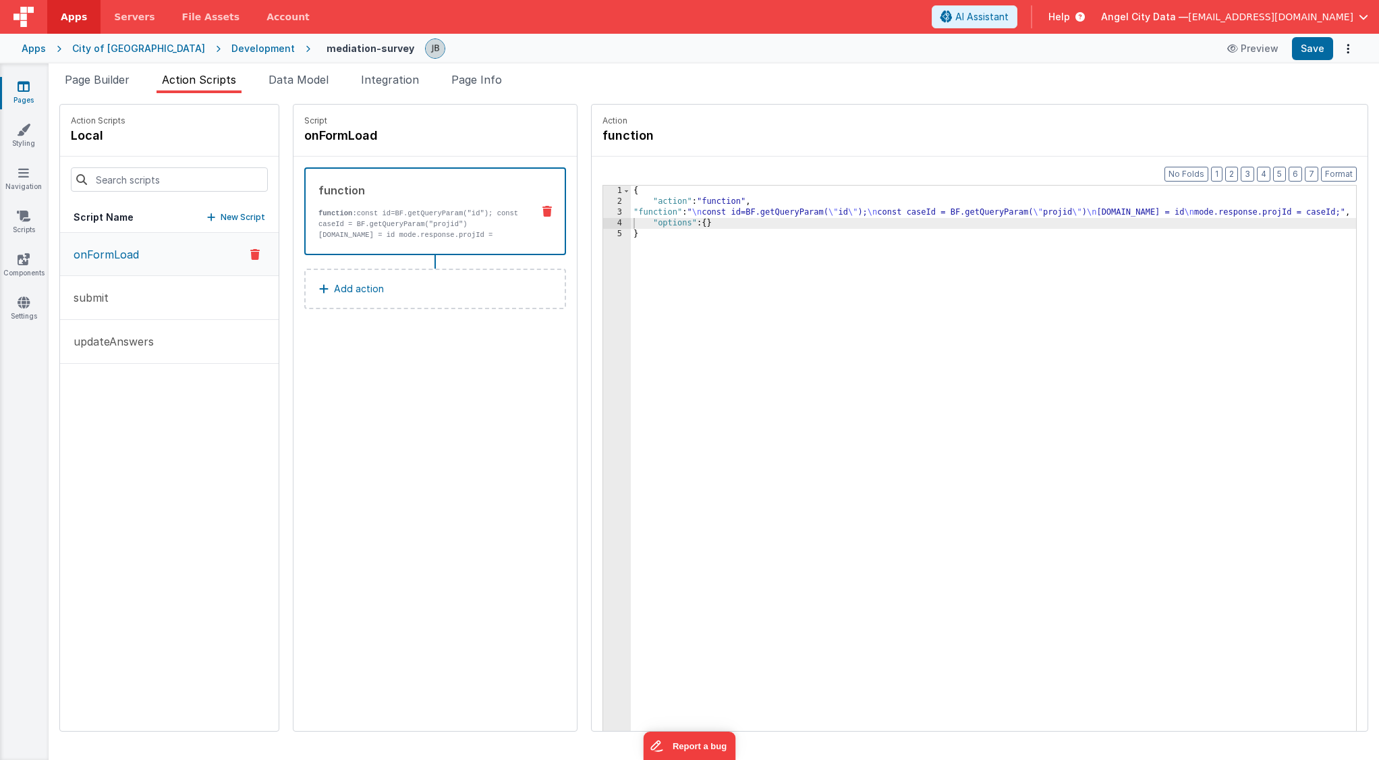
click at [1290, 56] on div "Preview Save" at bounding box center [1288, 48] width 138 height 23
click at [1301, 54] on button "Save" at bounding box center [1312, 48] width 41 height 23
click at [603, 211] on div "3" at bounding box center [617, 212] width 28 height 11
click at [304, 87] on li "Data Model" at bounding box center [298, 83] width 71 height 22
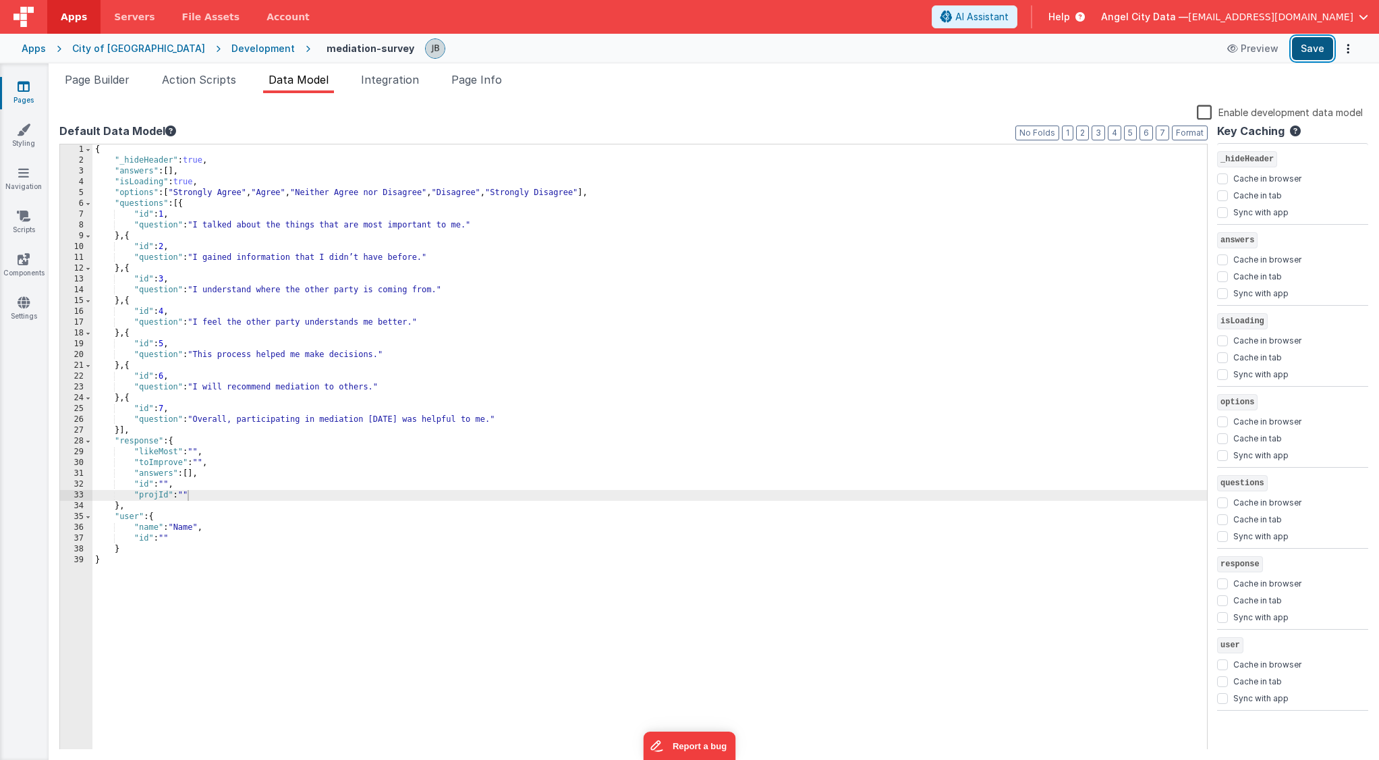
click at [1327, 55] on button "Save" at bounding box center [1312, 48] width 41 height 23
click at [1267, 54] on button "Preview" at bounding box center [1252, 49] width 67 height 22
click at [248, 86] on ul "Page Builder Action Scripts Data Model Integration Page Info" at bounding box center [714, 83] width 1330 height 22
click at [227, 86] on span "Action Scripts" at bounding box center [199, 79] width 74 height 13
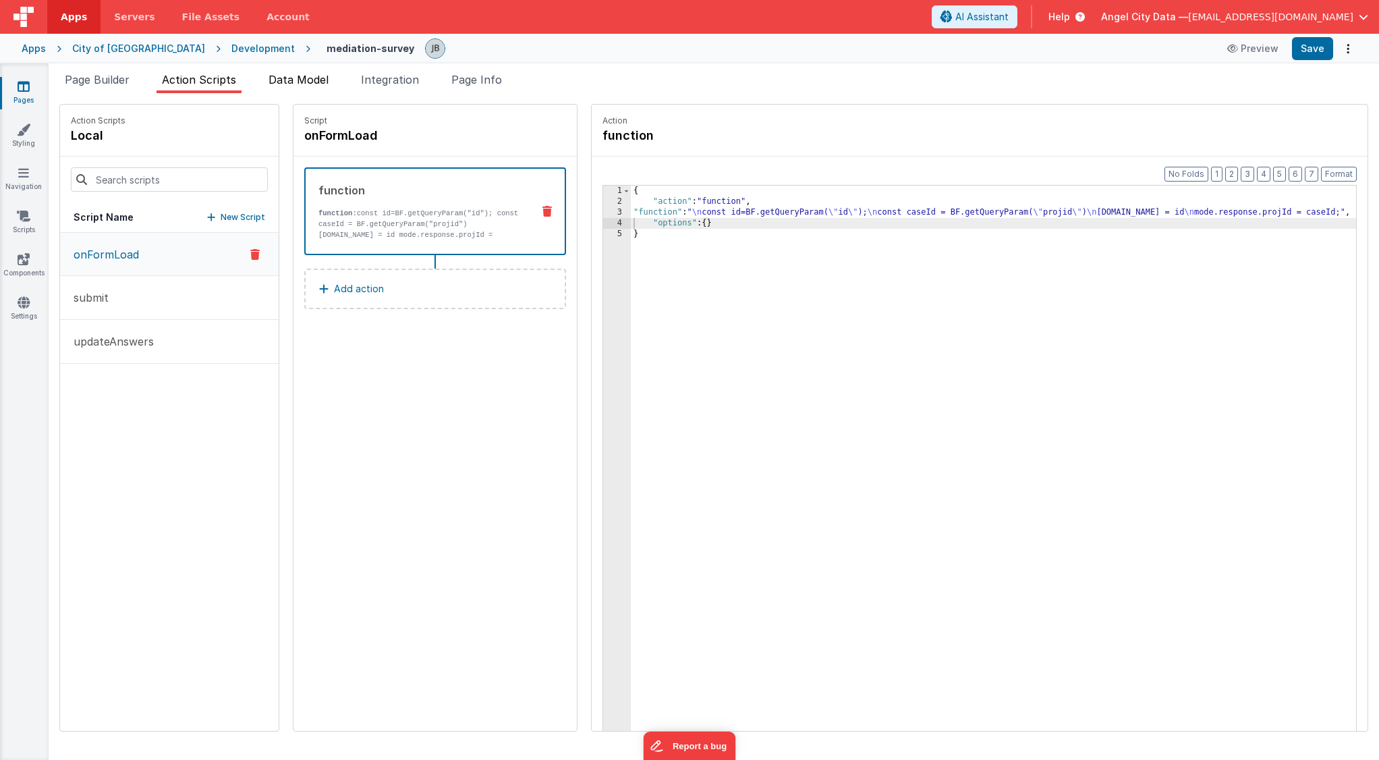
click at [279, 86] on li "Data Model" at bounding box center [298, 83] width 71 height 22
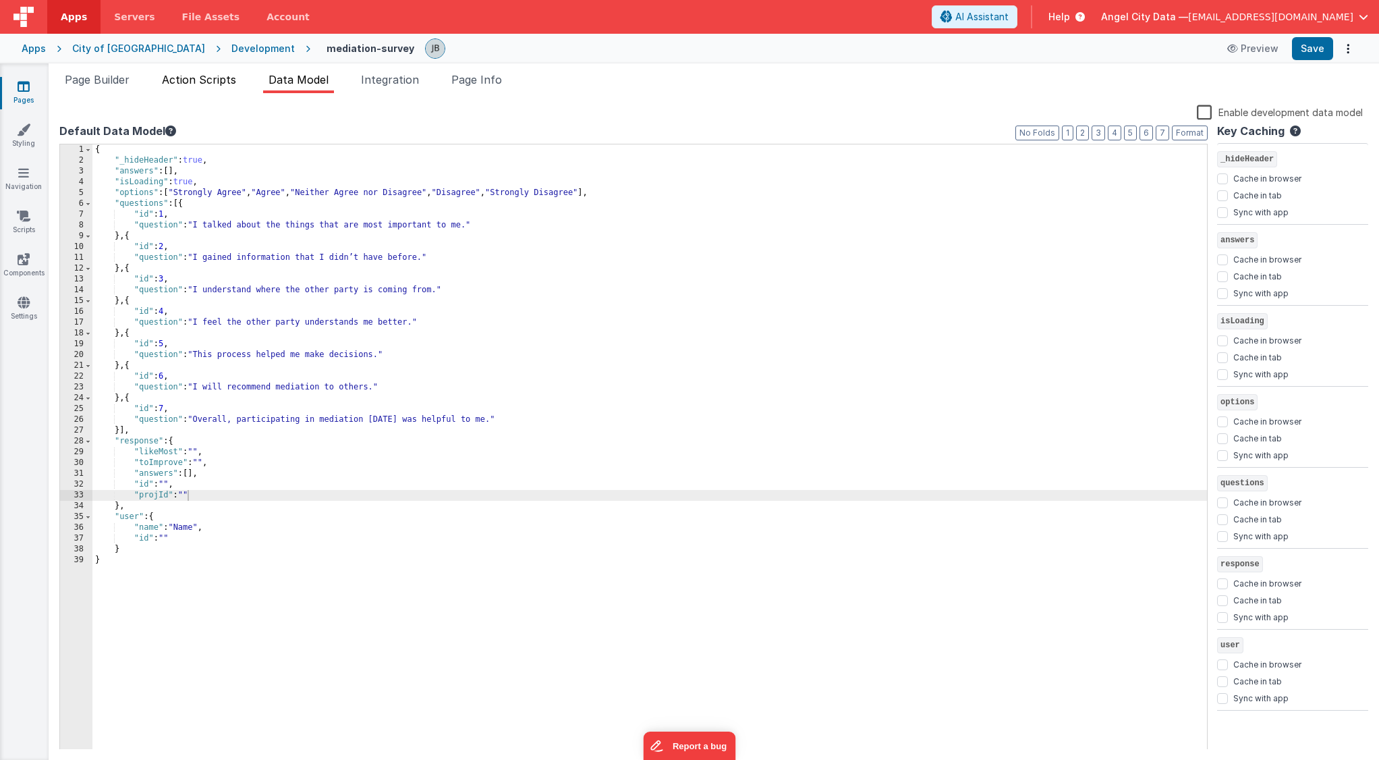
click at [210, 84] on span "Action Scripts" at bounding box center [199, 79] width 74 height 13
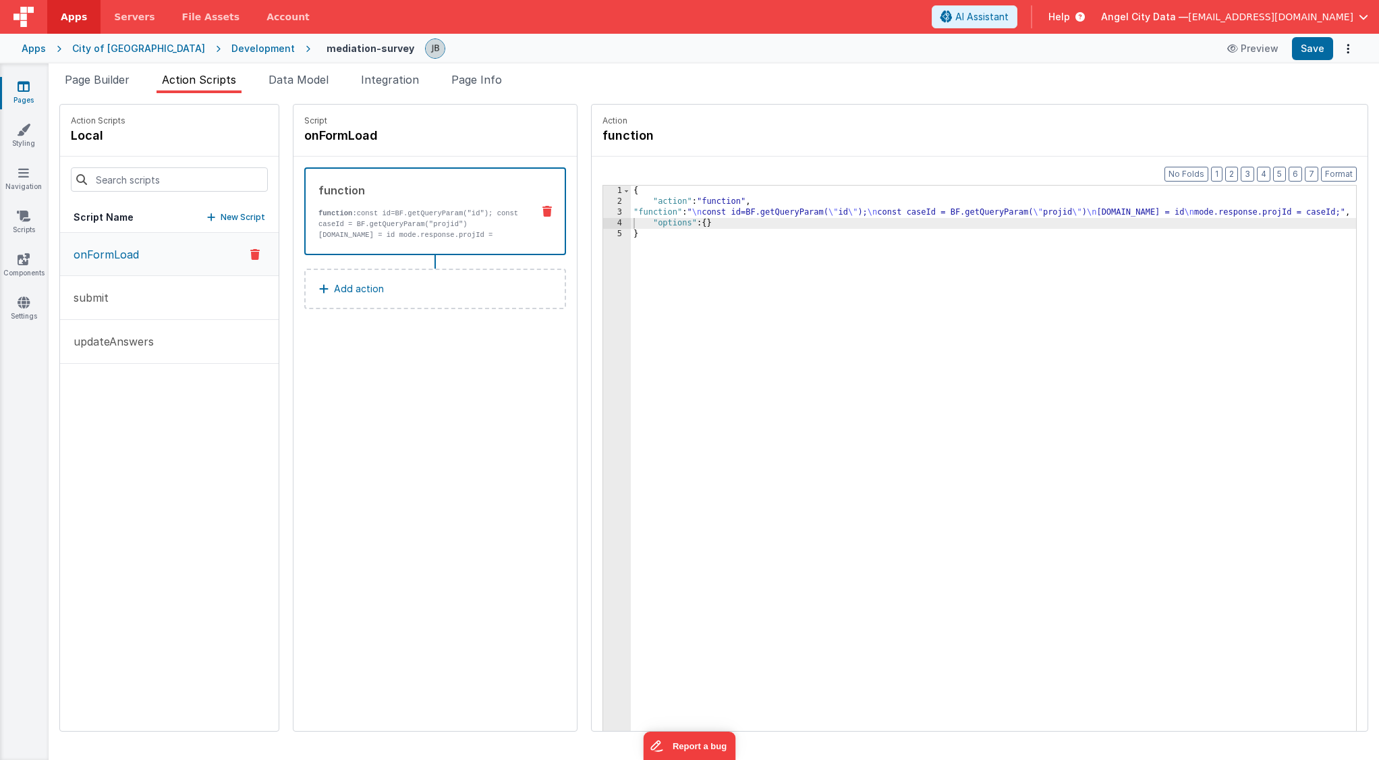
click at [350, 218] on p "function: const id=BF.getQueryParam("id"); const caseId = BF.getQueryParam("pro…" at bounding box center [419, 229] width 203 height 43
click at [603, 211] on div "3" at bounding box center [617, 212] width 28 height 11
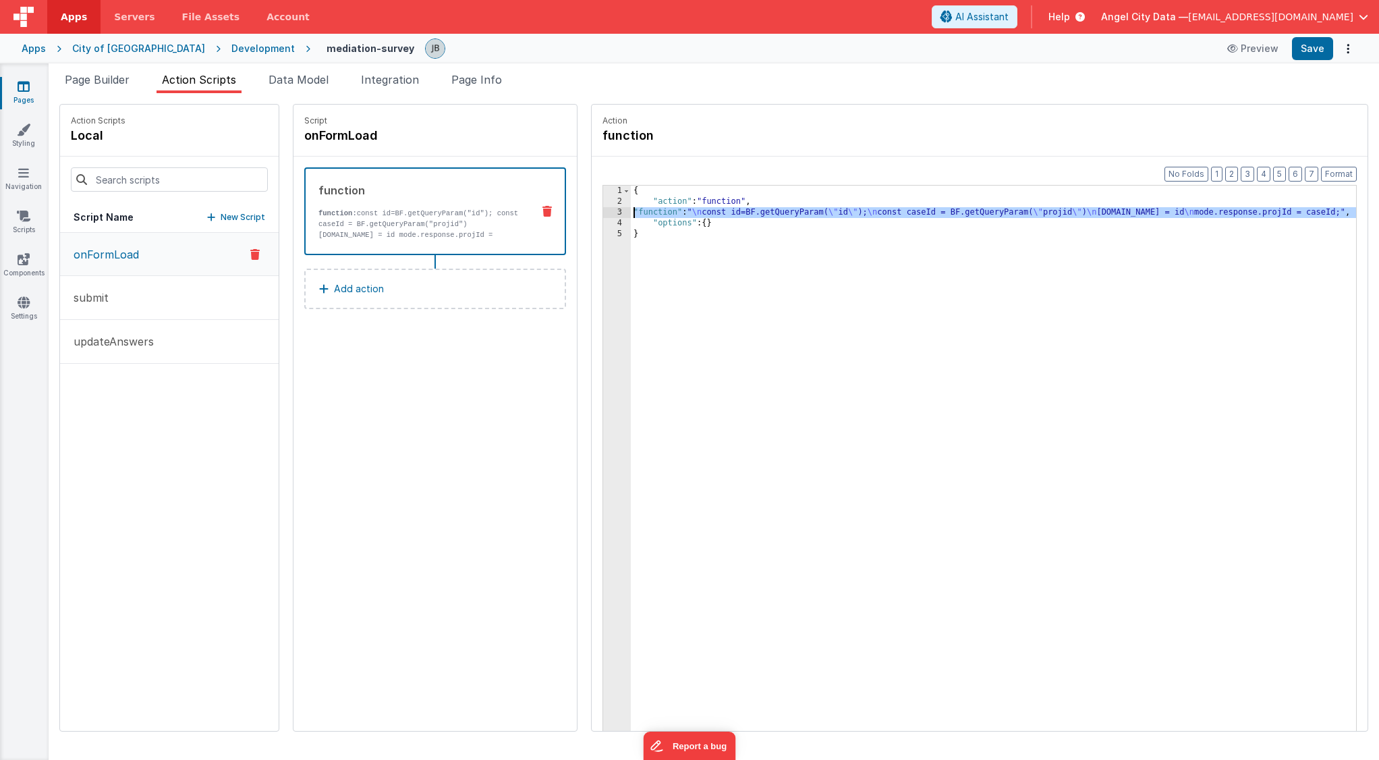
click at [603, 211] on div "3" at bounding box center [617, 212] width 28 height 11
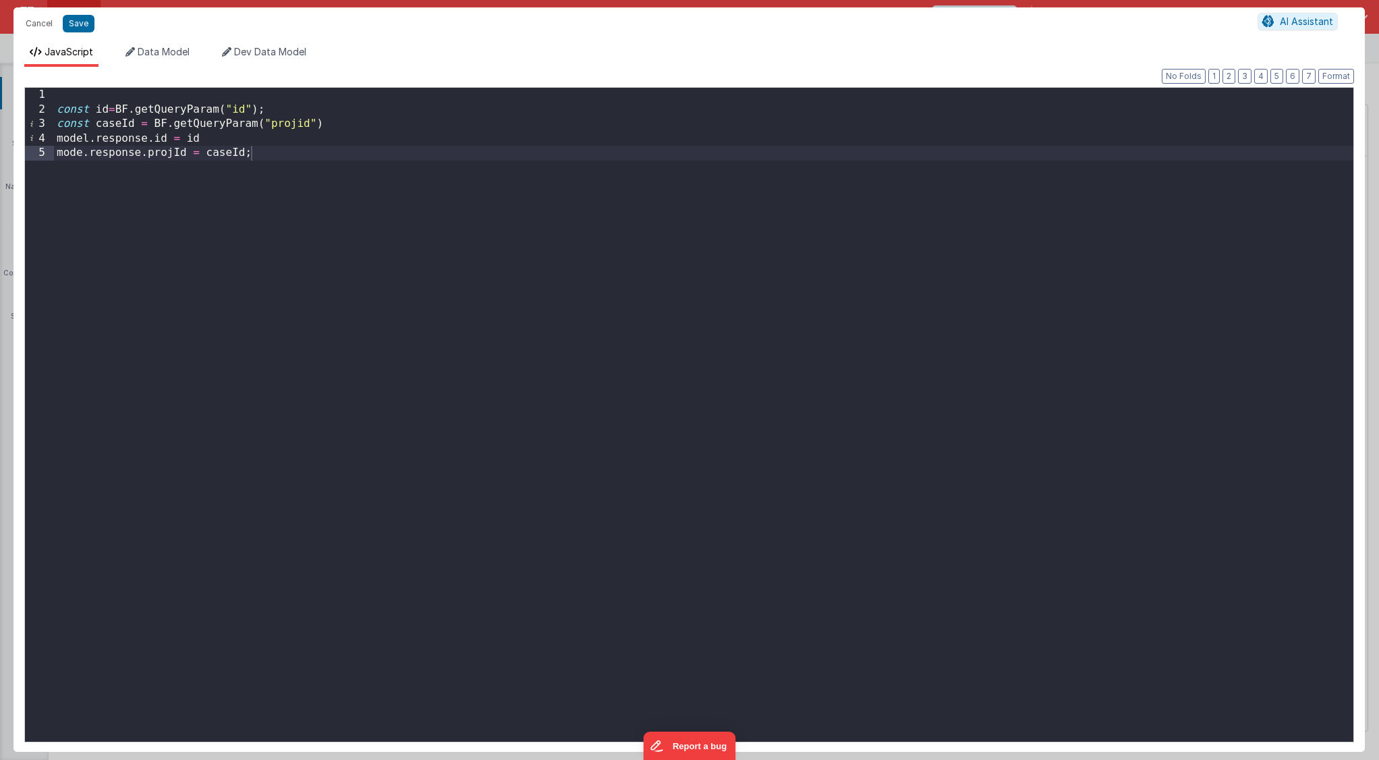
click at [289, 130] on div "const id = BF . getQueryParam ( "id" ) ; const caseId = BF . getQueryParam ( "p…" at bounding box center [703, 429] width 1299 height 683
click at [75, 24] on button "Save" at bounding box center [79, 24] width 32 height 18
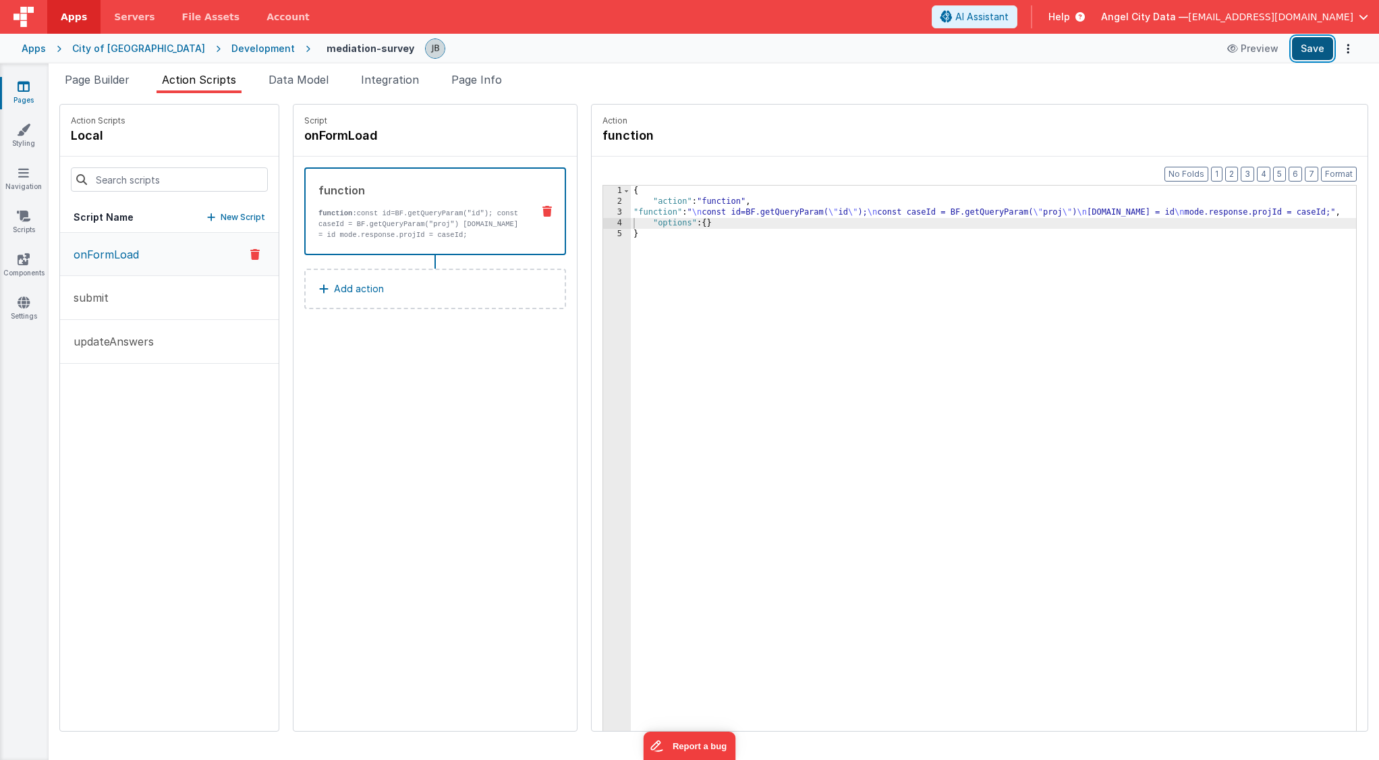
click at [1309, 53] on button "Save" at bounding box center [1312, 48] width 41 height 23
click at [603, 208] on div "3" at bounding box center [617, 212] width 28 height 11
click at [603, 215] on div "3" at bounding box center [617, 212] width 28 height 11
click at [603, 212] on div "3" at bounding box center [617, 212] width 28 height 11
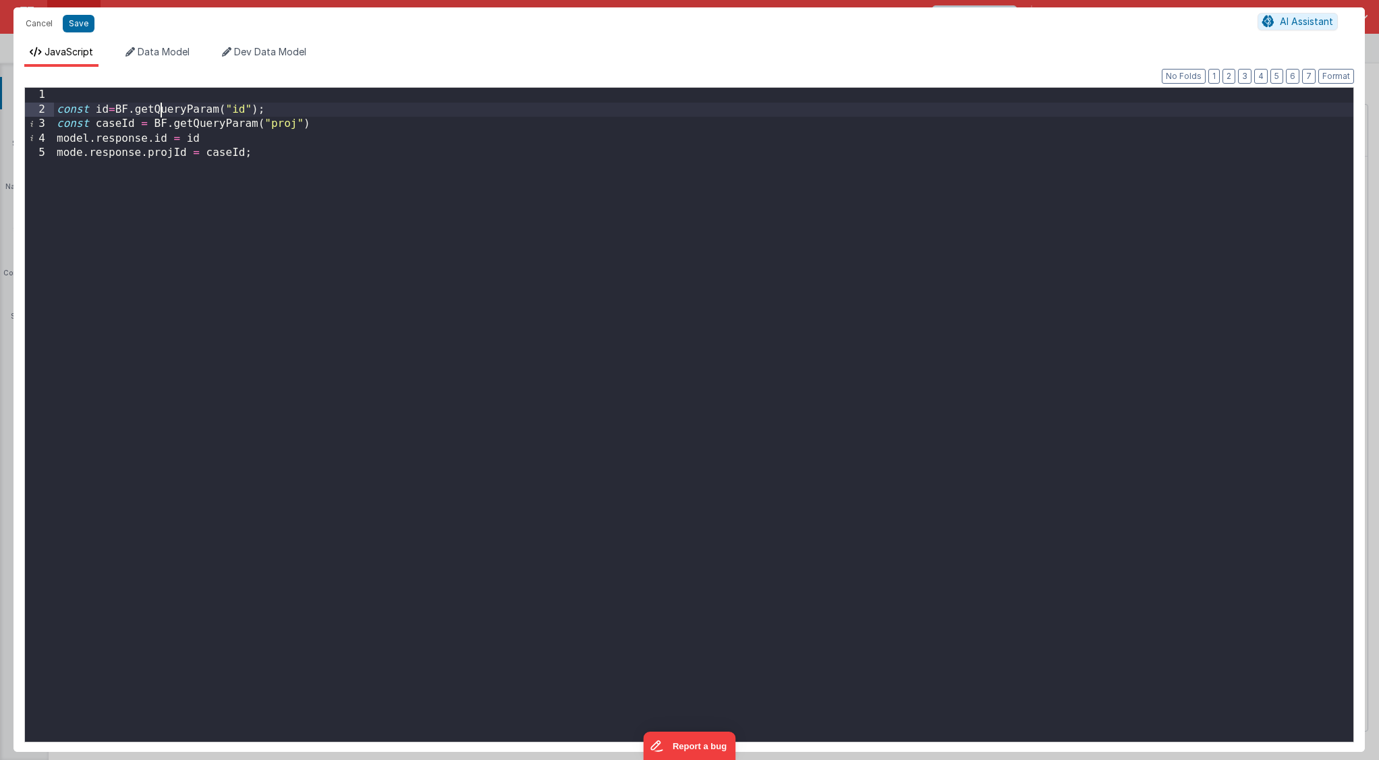
click at [160, 113] on div "const id = BF . getQueryParam ( "id" ) ; const caseId = BF . getQueryParam ( "p…" at bounding box center [703, 429] width 1299 height 683
click at [194, 120] on div "const id = BF . getQueryParam ( "id" ) ; const caseId = BF . getQueryParam ( "p…" at bounding box center [703, 429] width 1299 height 683
click at [347, 108] on div "const id = BF . getQueryParam ( "id" ) ; const caseId = BF . getQueryParam ( "p…" at bounding box center [703, 429] width 1299 height 683
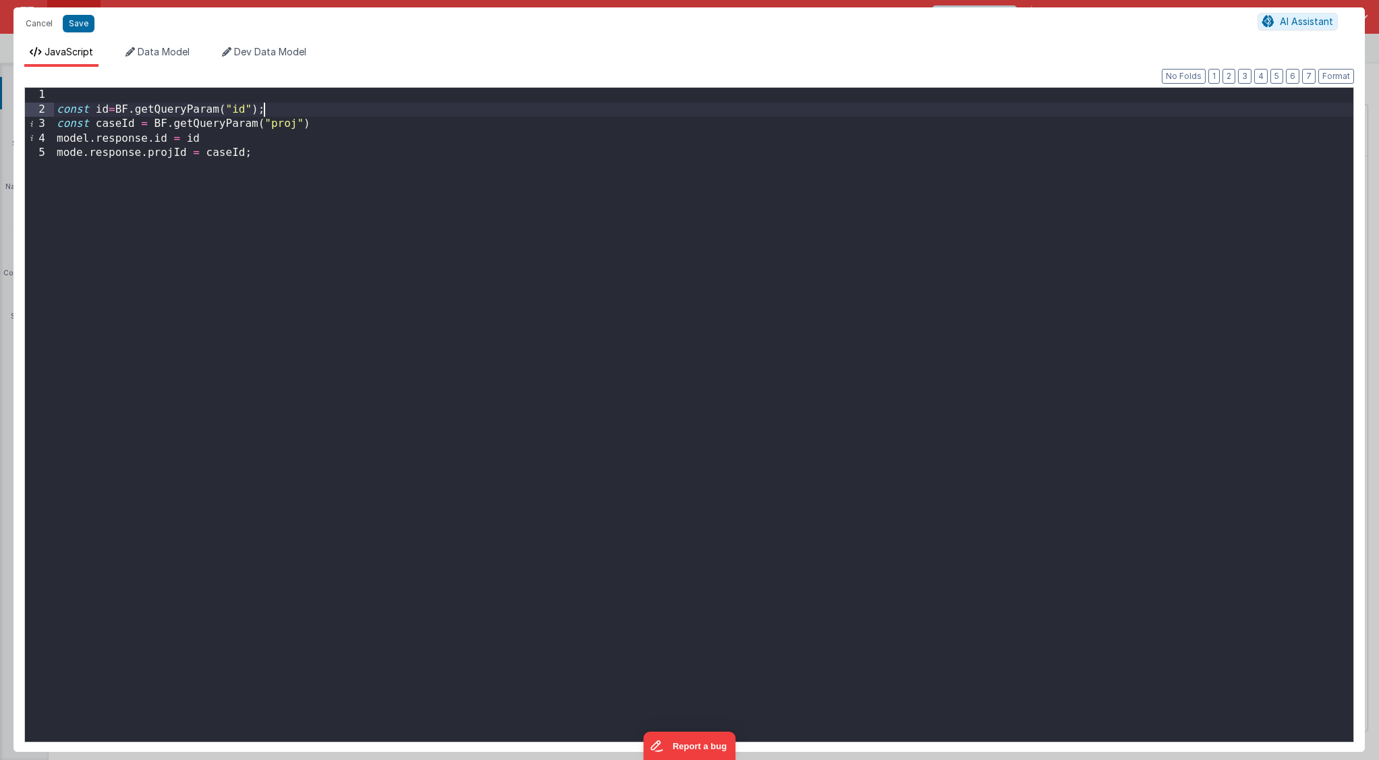
click at [345, 122] on div "const id = BF . getQueryParam ( "id" ) ; const caseId = BF . getQueryParam ( "p…" at bounding box center [703, 429] width 1299 height 683
click at [82, 26] on button "Save" at bounding box center [79, 24] width 32 height 18
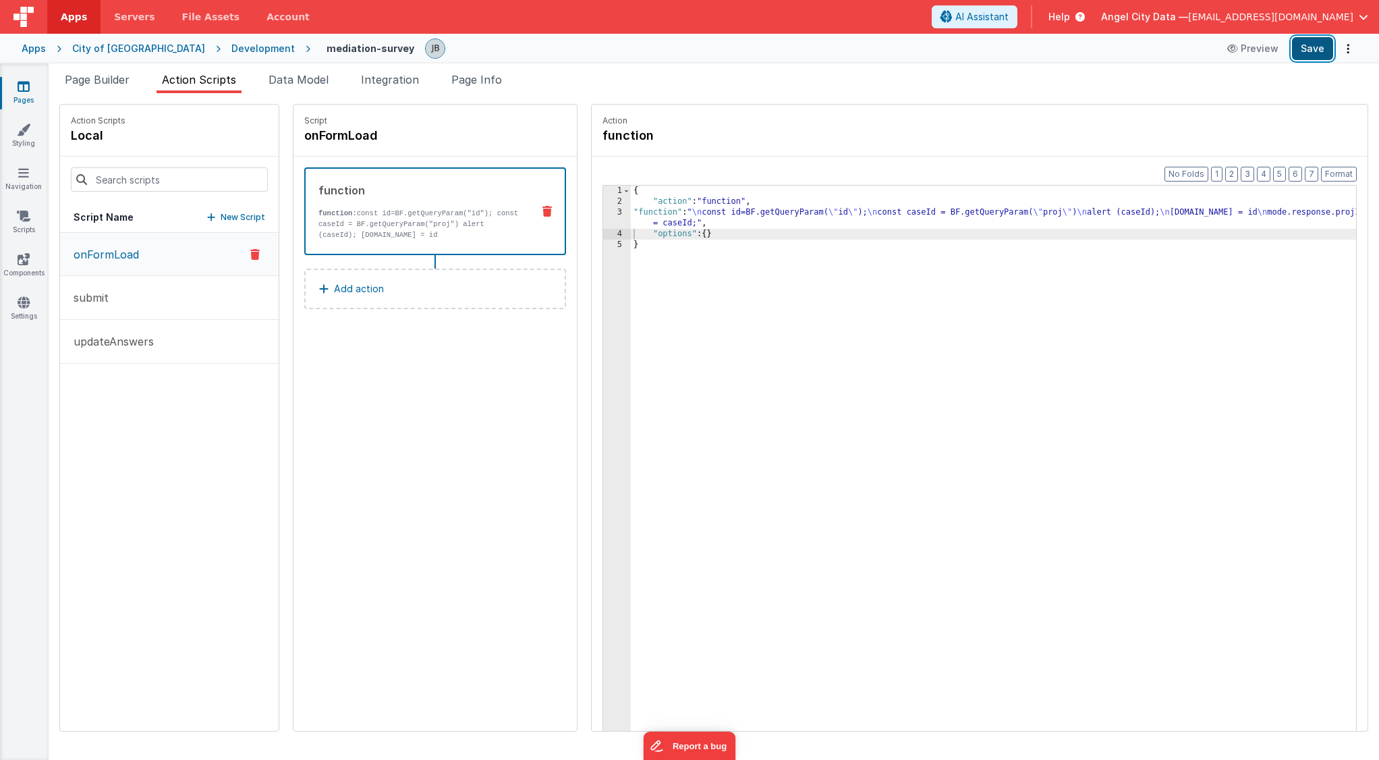
click at [1310, 50] on button "Save" at bounding box center [1312, 48] width 41 height 23
click at [603, 208] on div "3" at bounding box center [617, 218] width 28 height 22
click at [603, 212] on div "3" at bounding box center [617, 218] width 28 height 22
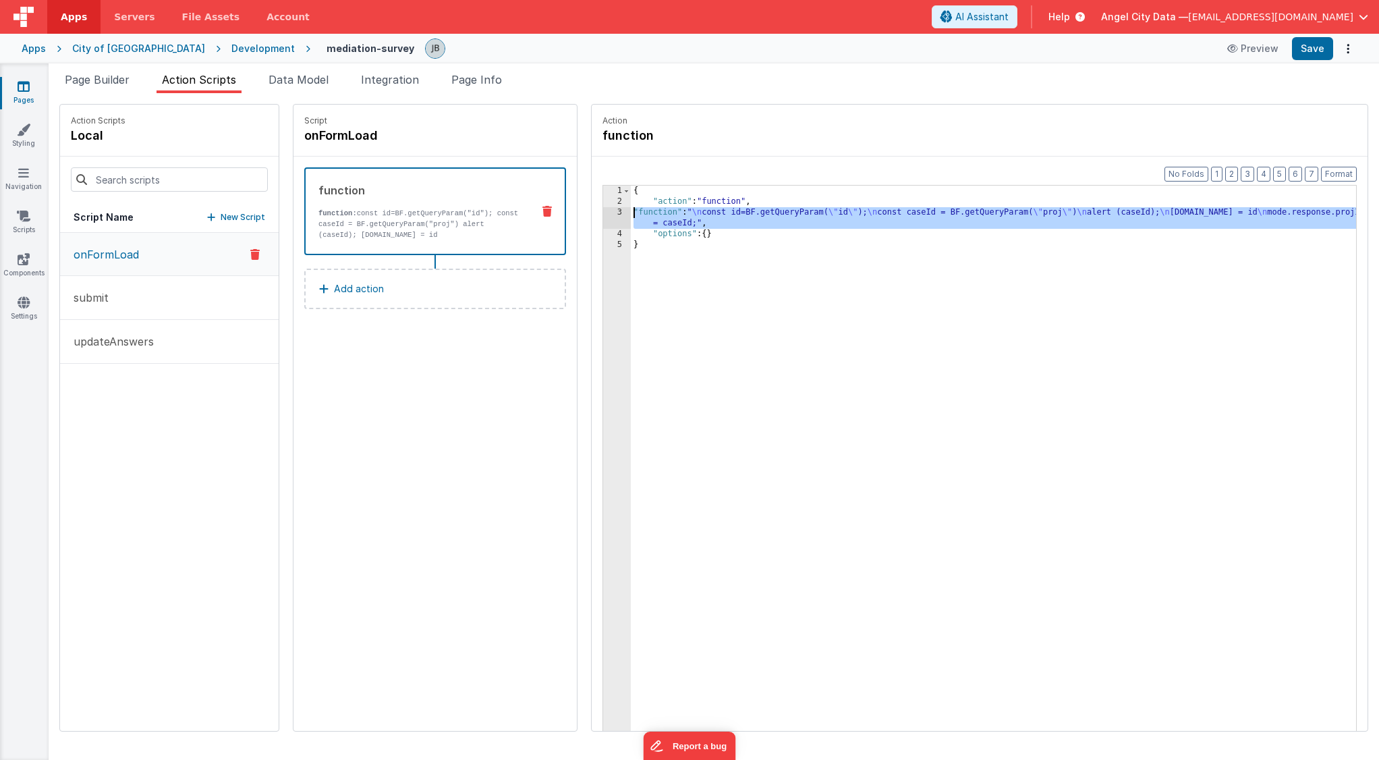
click at [603, 212] on div "3" at bounding box center [617, 218] width 28 height 22
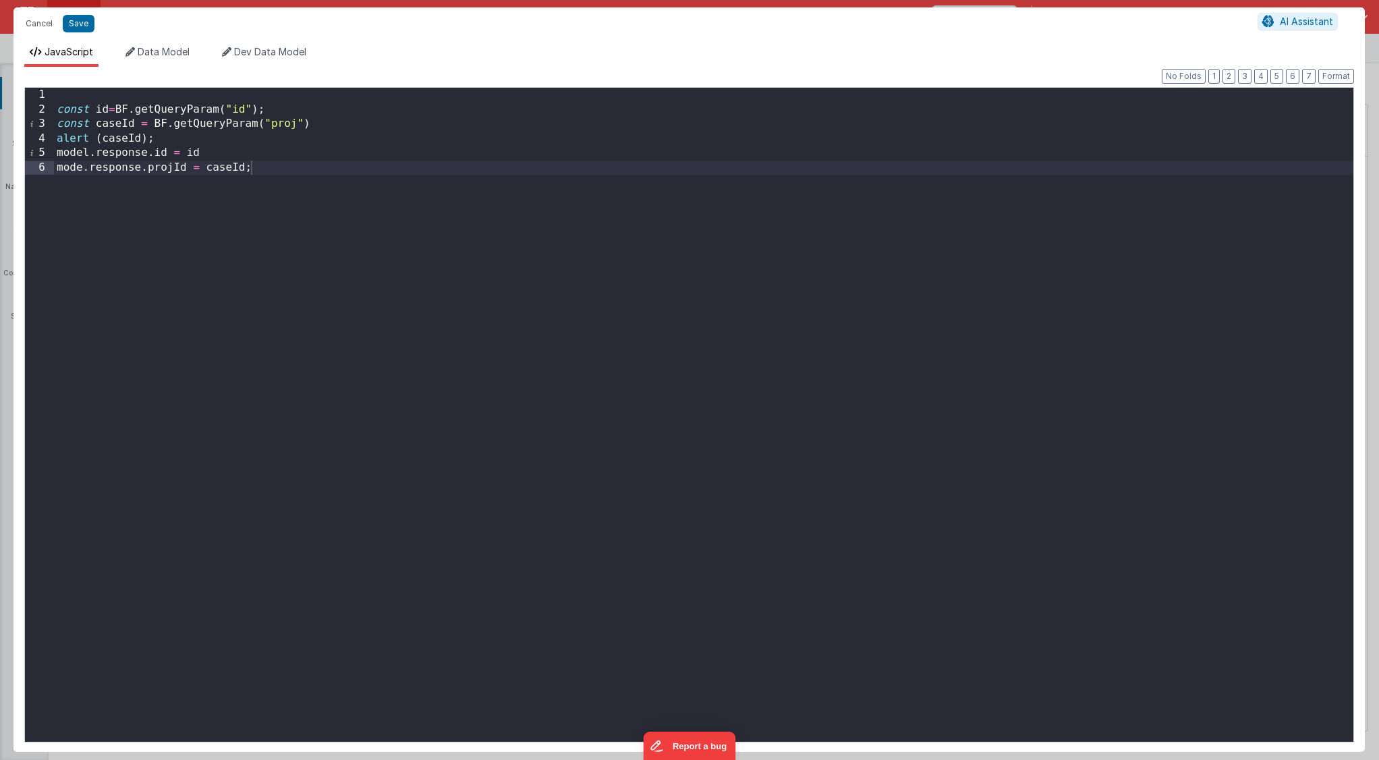
click at [213, 165] on div "const id = BF . getQueryParam ( "id" ) ; const caseId = BF . getQueryParam ( "p…" at bounding box center [703, 429] width 1299 height 683
click at [145, 44] on div "JavaScript Data Model Dev Data Model Format 7 6 5 4 3 2 1 No Folds 1 2 3 4 5 6 …" at bounding box center [688, 396] width 1351 height 712
click at [150, 51] on span "Data Model" at bounding box center [164, 51] width 52 height 11
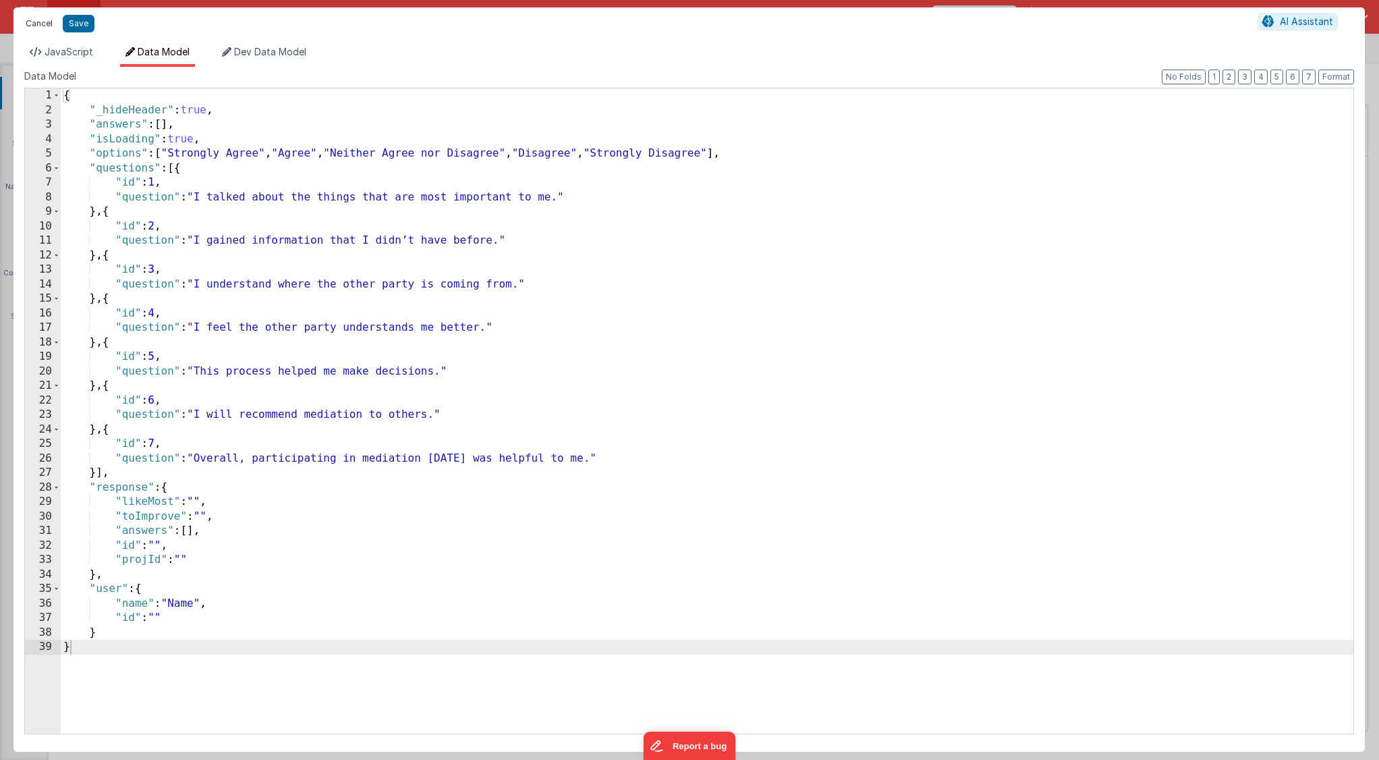
click at [29, 22] on button "Cancel" at bounding box center [39, 23] width 40 height 19
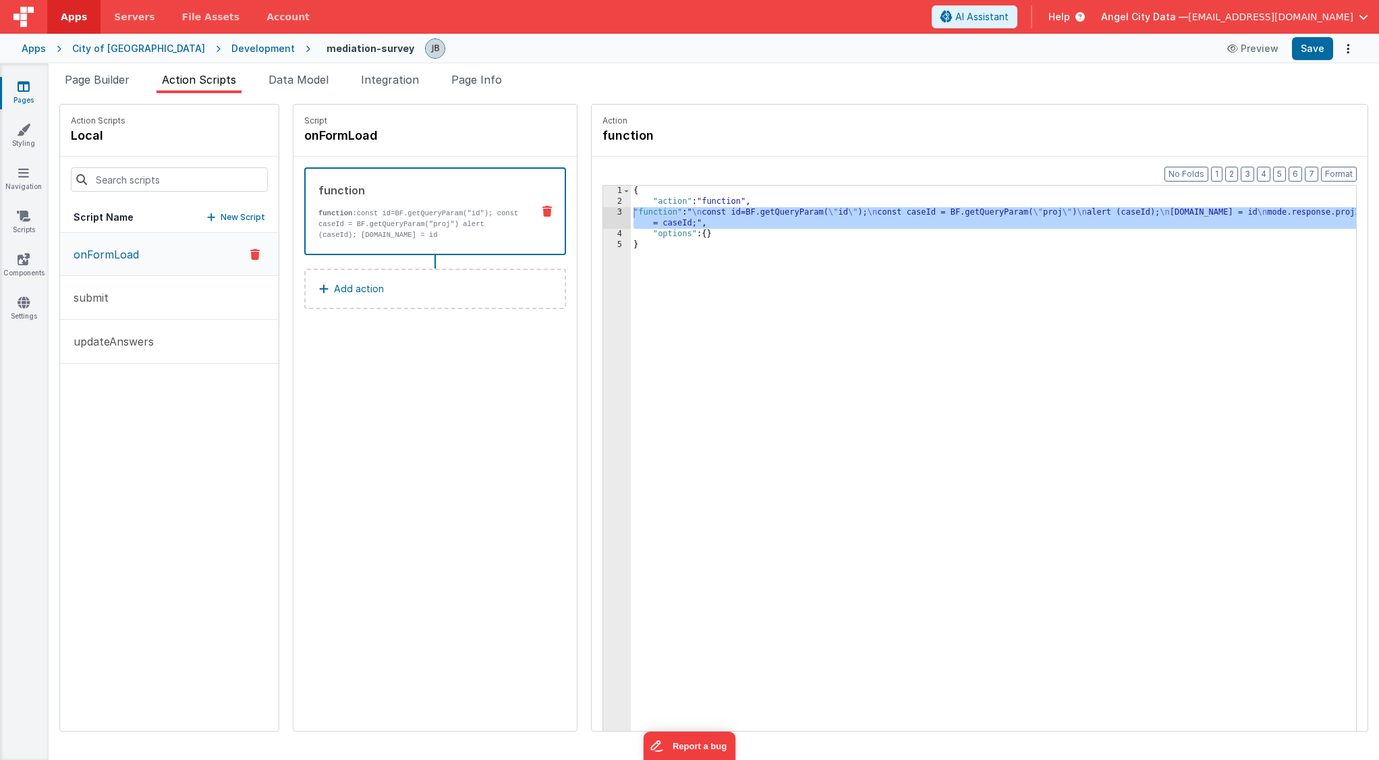
click at [603, 216] on div "3" at bounding box center [617, 218] width 28 height 22
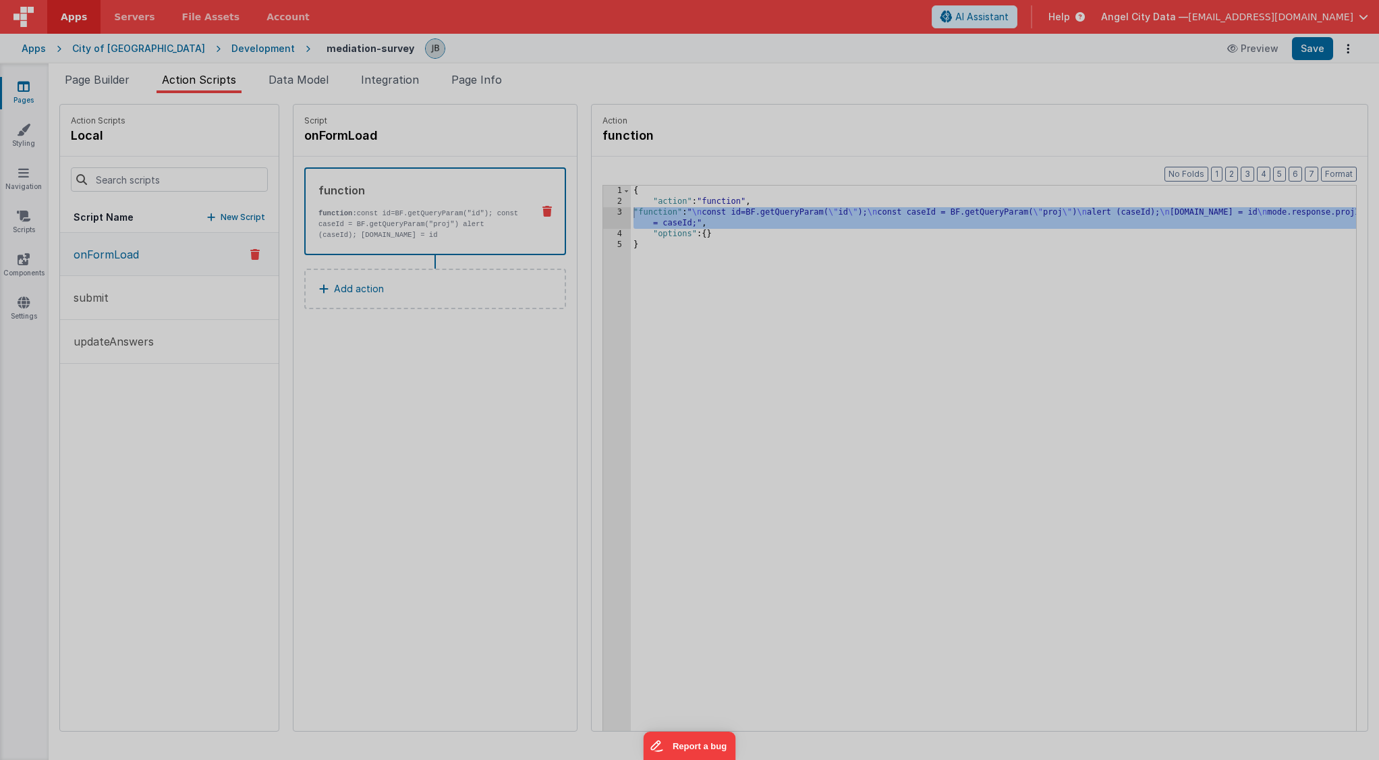
click at [581, 216] on div "const id = BF . getQueryParam ( "id" ) ; const caseId = BF . getQueryParam ( "p…" at bounding box center [703, 415] width 1299 height 683
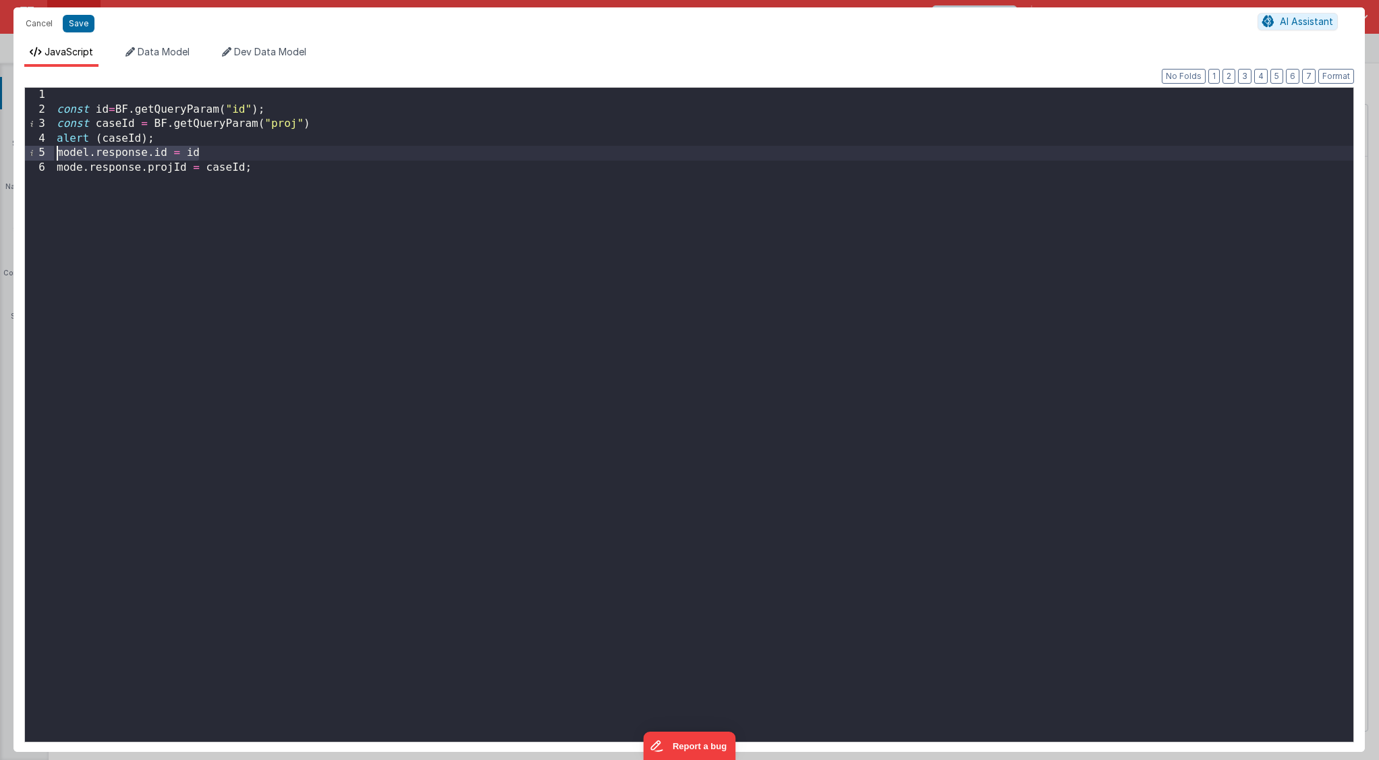
drag, startPoint x: 211, startPoint y: 152, endPoint x: 49, endPoint y: 153, distance: 161.9
click at [49, 153] on div "1 2 3 4 5 6 const id = BF . getQueryParam ( "id" ) ; const caseId = BF . getQue…" at bounding box center [689, 414] width 1330 height 655
click at [72, 102] on div "const id = BF . getQueryParam ( "id" ) ; const caseId = BF . getQueryParam ( "p…" at bounding box center [703, 429] width 1299 height 683
click at [76, 111] on div "const id = BF . getQueryParam ( "id" ) ; const caseId = BF . getQueryParam ( "p…" at bounding box center [703, 429] width 1299 height 683
click at [76, 28] on button "Save" at bounding box center [79, 24] width 32 height 18
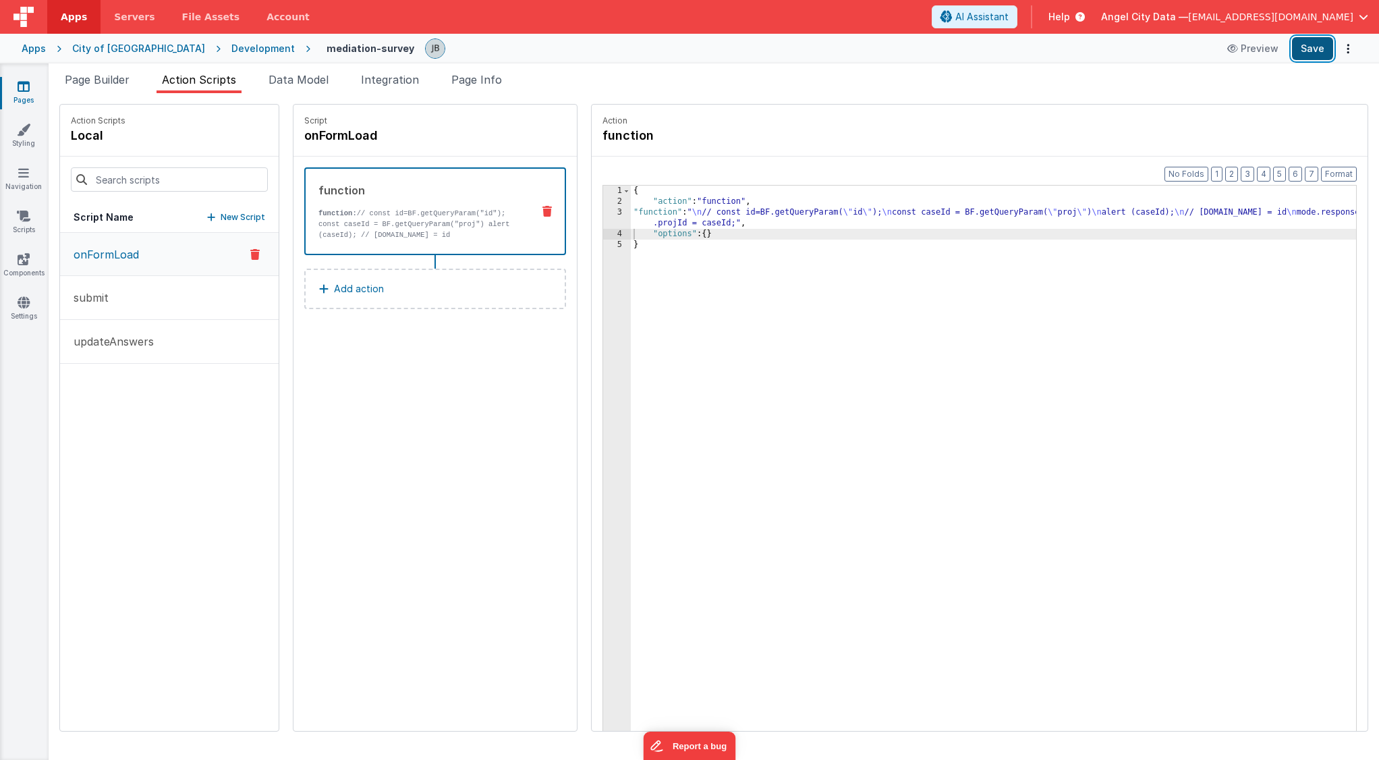
click at [1302, 51] on button "Save" at bounding box center [1312, 48] width 41 height 23
click at [603, 212] on div "3" at bounding box center [617, 218] width 28 height 22
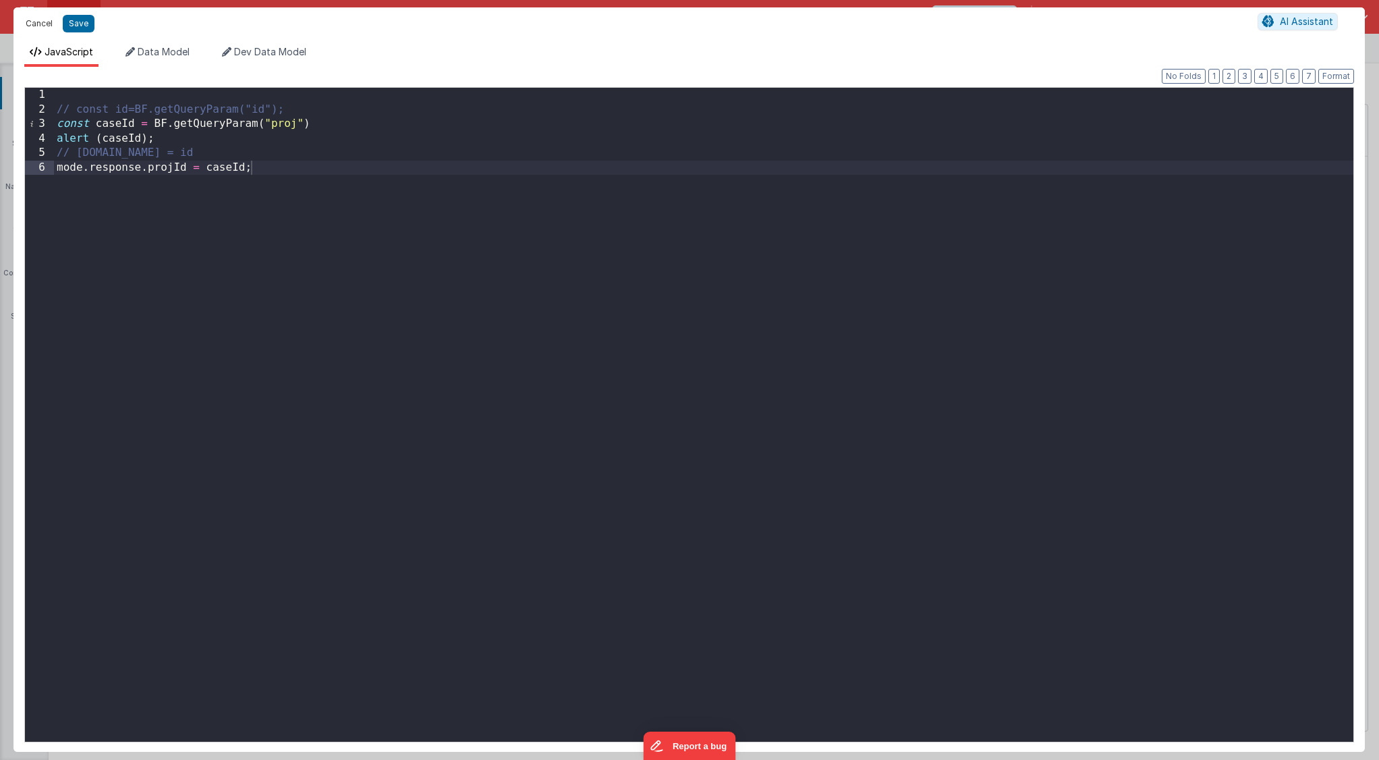
click at [42, 23] on button "Cancel" at bounding box center [39, 23] width 40 height 19
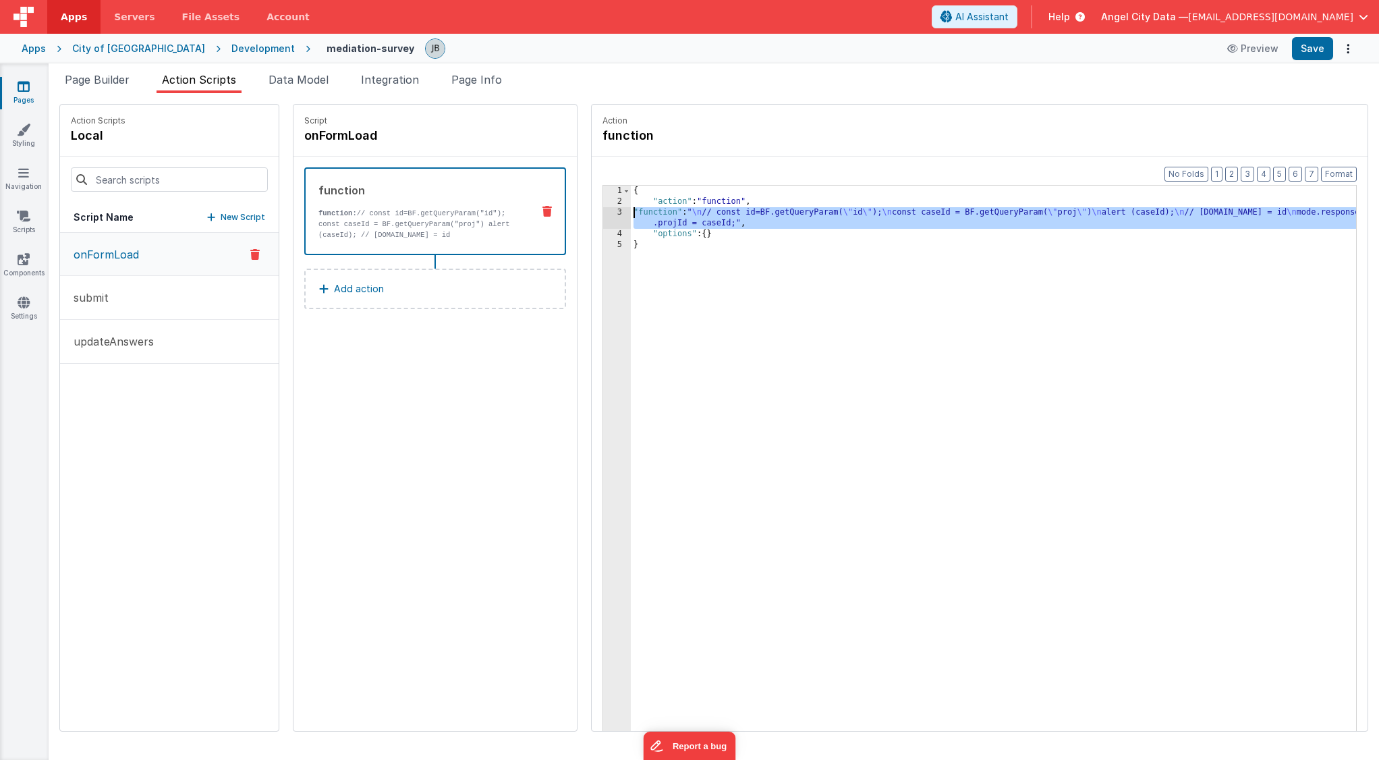
click at [603, 208] on div "3" at bounding box center [617, 218] width 28 height 22
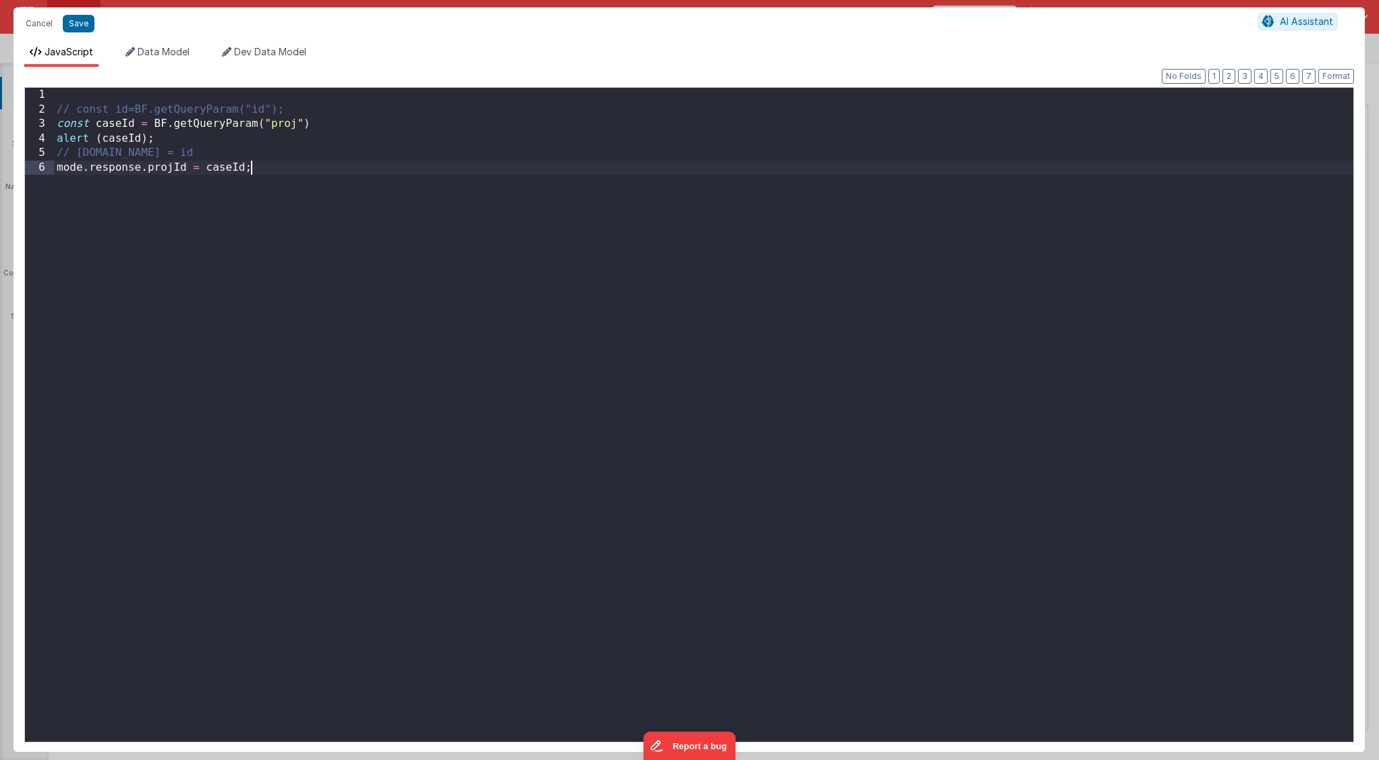
click at [580, 210] on div "// const id=BF.getQueryParam("id"); const caseId = BF . getQueryParam ( "proj" …" at bounding box center [703, 429] width 1299 height 683
click at [159, 165] on div "// const id=BF.getQueryParam("id"); const caseId = BF . getQueryParam ( "proj" …" at bounding box center [703, 429] width 1299 height 683
click at [120, 165] on div "// const id=BF.getQueryParam("id"); const caseId = BF . getQueryParam ( "proj" …" at bounding box center [703, 429] width 1299 height 683
click at [120, 171] on div "// const id=BF.getQueryParam("id"); const caseId = BF . getQueryParam ( "proj" …" at bounding box center [703, 429] width 1299 height 683
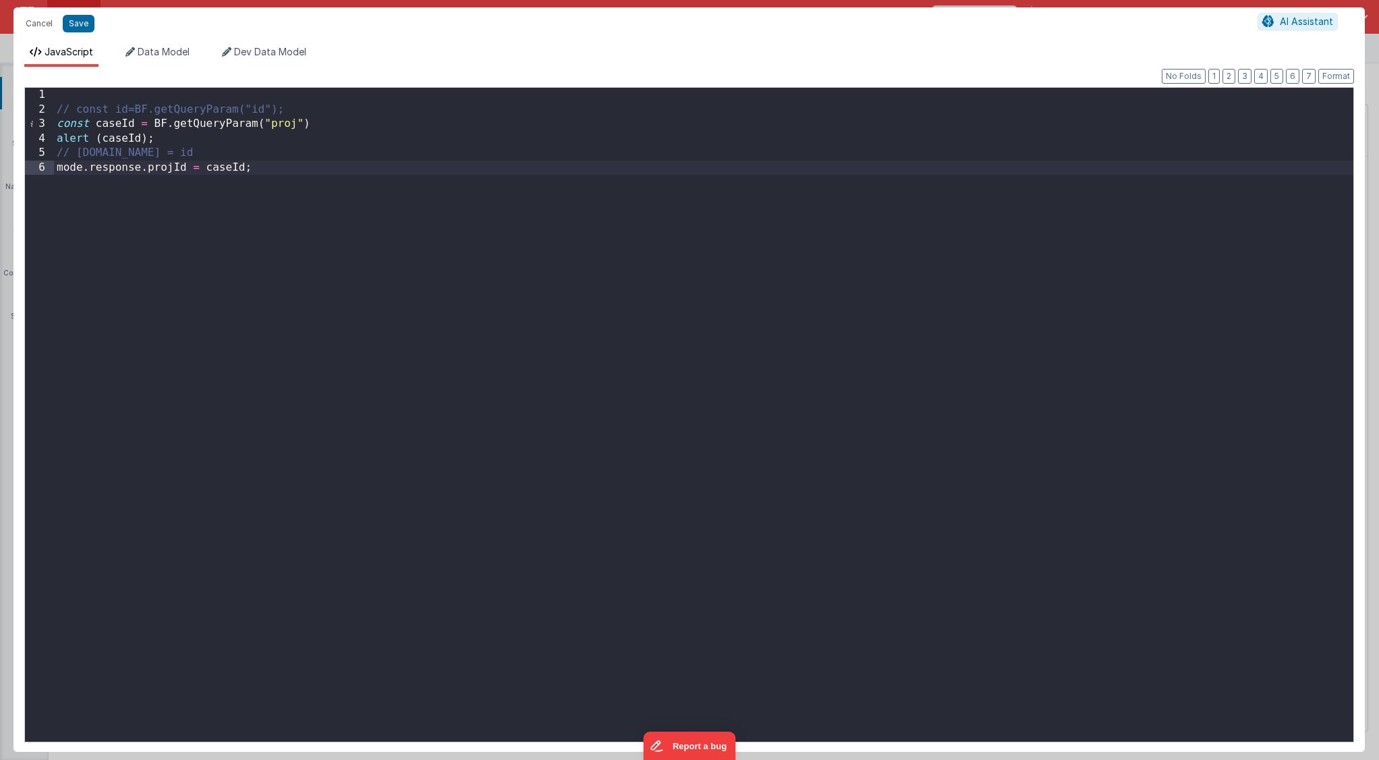
click at [120, 171] on div "// const id=BF.getQueryParam("id"); const caseId = BF . getQueryParam ( "proj" …" at bounding box center [703, 429] width 1299 height 683
click at [112, 154] on div "// const id=BF.getQueryParam("id"); const caseId = BF . getQueryParam ( "proj" …" at bounding box center [703, 429] width 1299 height 683
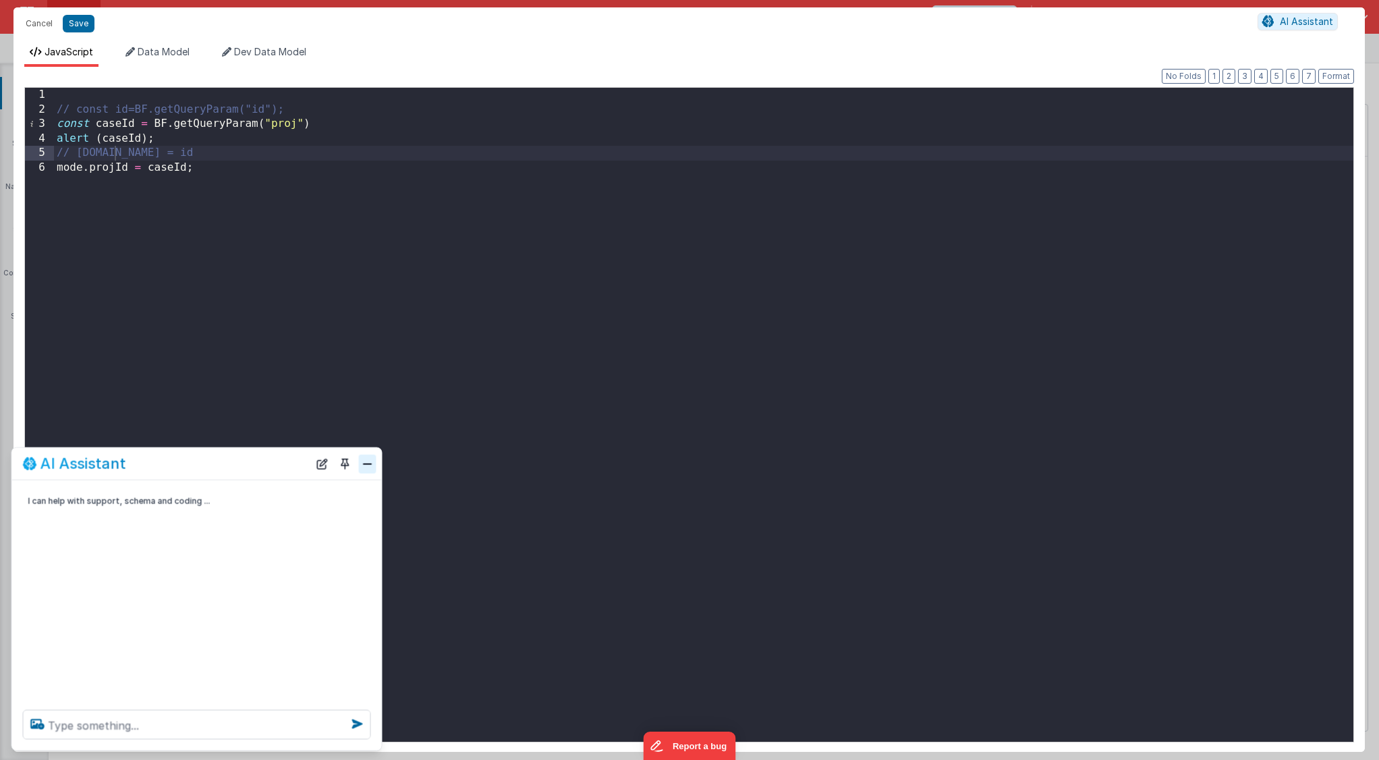
click at [372, 467] on button "Close" at bounding box center [368, 463] width 18 height 19
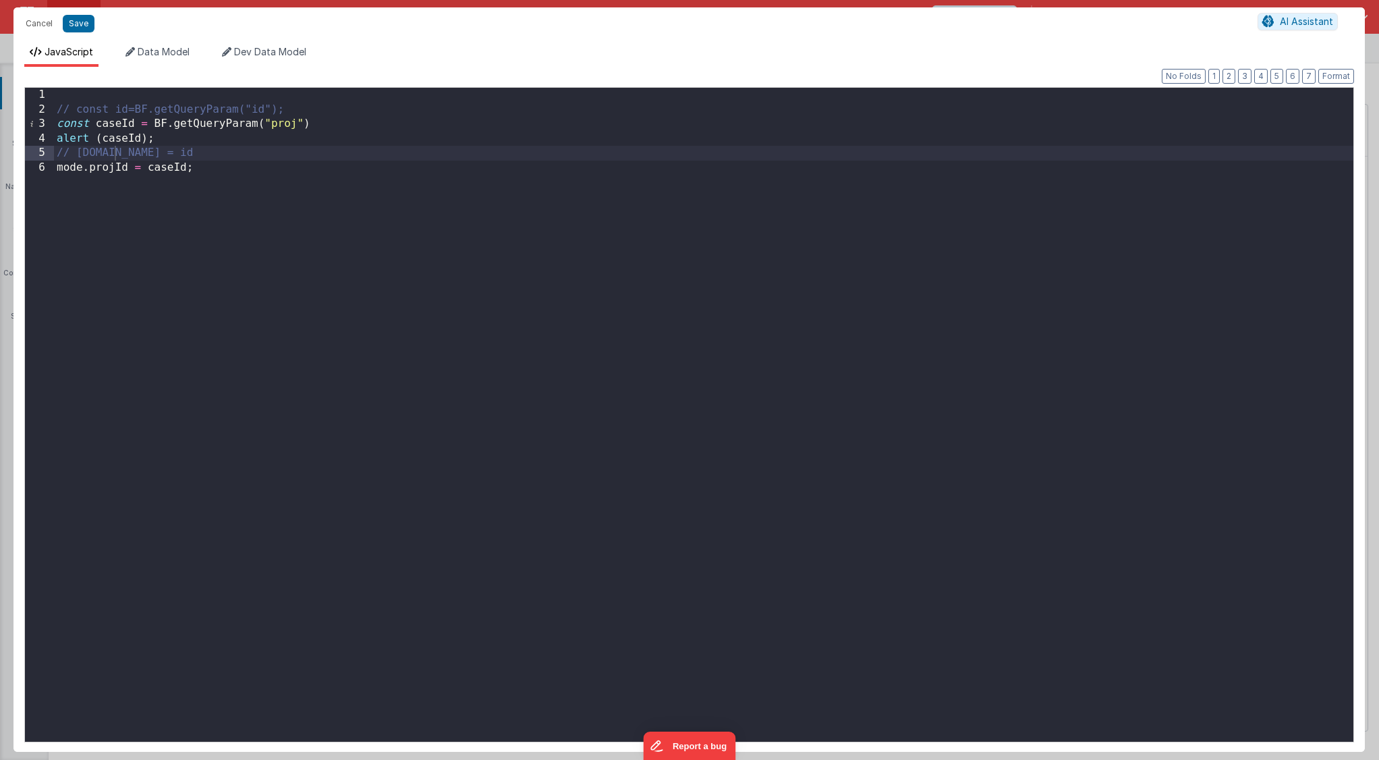
click at [233, 229] on div "// const id=BF.getQueryParam("id"); const caseId = BF . getQueryParam ( "proj" …" at bounding box center [703, 429] width 1299 height 683
click at [137, 154] on div "// const id=BF.getQueryParam("id"); const caseId = BF . getQueryParam ( "proj" …" at bounding box center [703, 429] width 1299 height 683
click at [122, 153] on div "// const id=BF.getQueryParam("id"); const caseId = BF . getQueryParam ( "proj" …" at bounding box center [703, 429] width 1299 height 683
click at [88, 171] on div "// const id=BF.getQueryParam("id"); const caseId = BF . getQueryParam ( "proj" …" at bounding box center [703, 429] width 1299 height 683
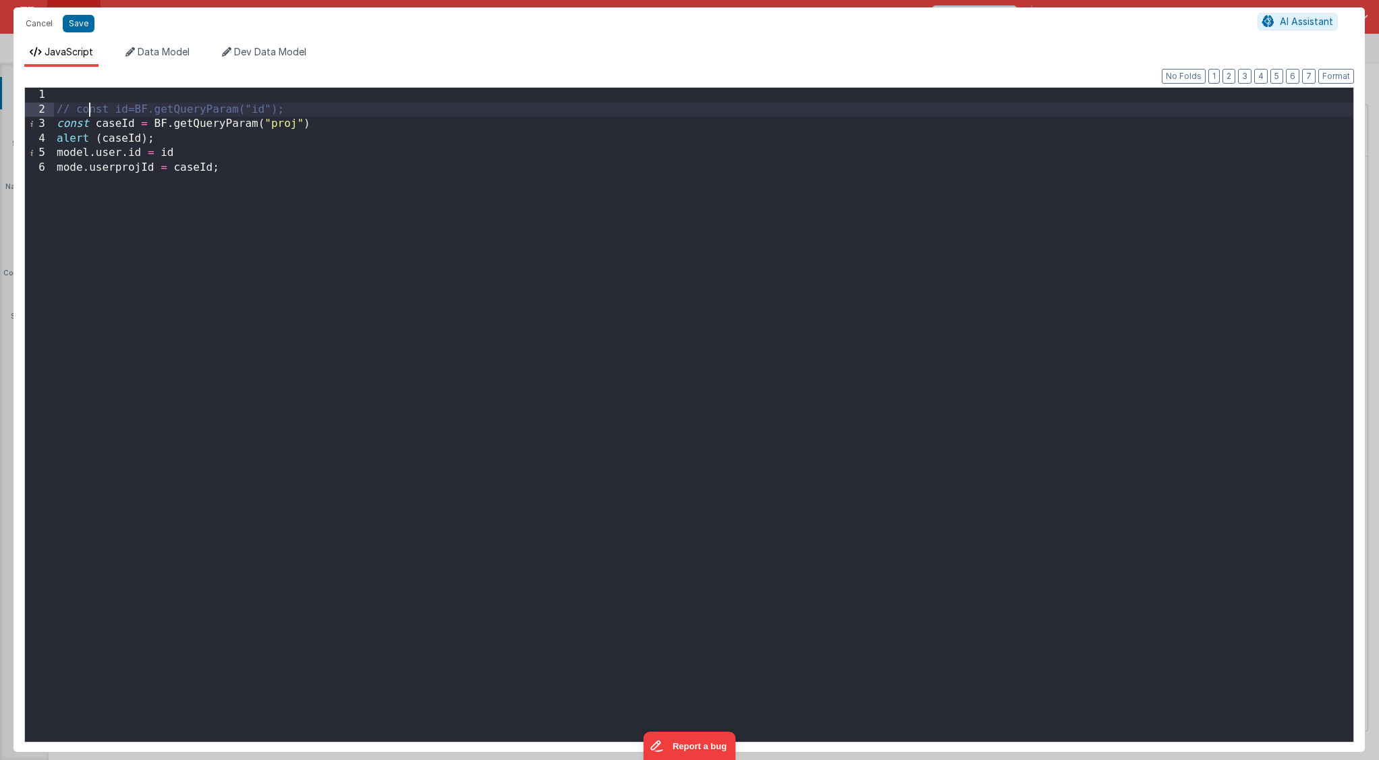
click at [91, 107] on div "// const id=BF.getQueryParam("id"); const caseId = BF . getQueryParam ( "proj" …" at bounding box center [703, 429] width 1299 height 683
click at [90, 136] on div "const id = BF . getQueryParam ( "id" ) ; const caseId = BF . getQueryParam ( "p…" at bounding box center [703, 429] width 1299 height 683
click at [64, 30] on button "Save" at bounding box center [79, 24] width 32 height 18
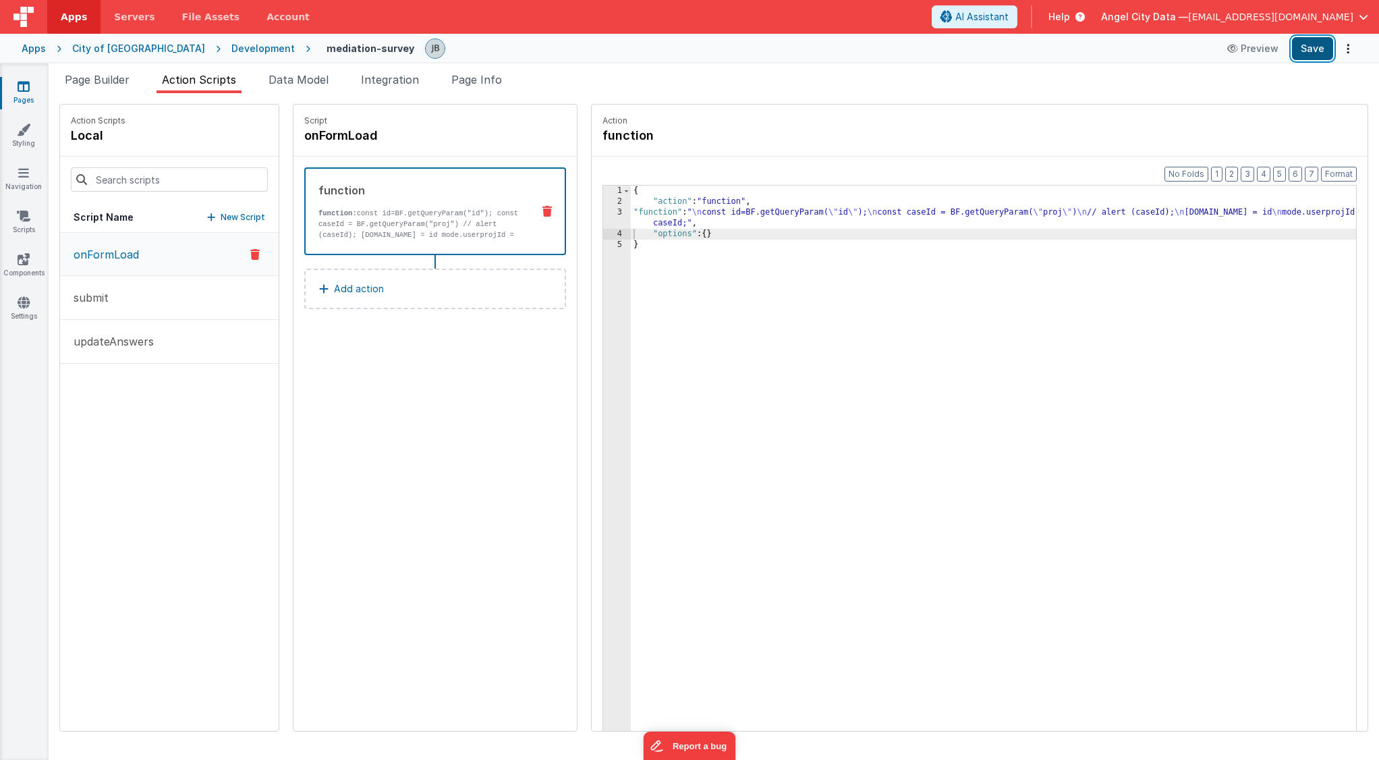
click at [1313, 51] on button "Save" at bounding box center [1312, 48] width 41 height 23
click at [603, 211] on div "3" at bounding box center [617, 218] width 28 height 22
click at [603, 212] on div "3" at bounding box center [617, 218] width 28 height 22
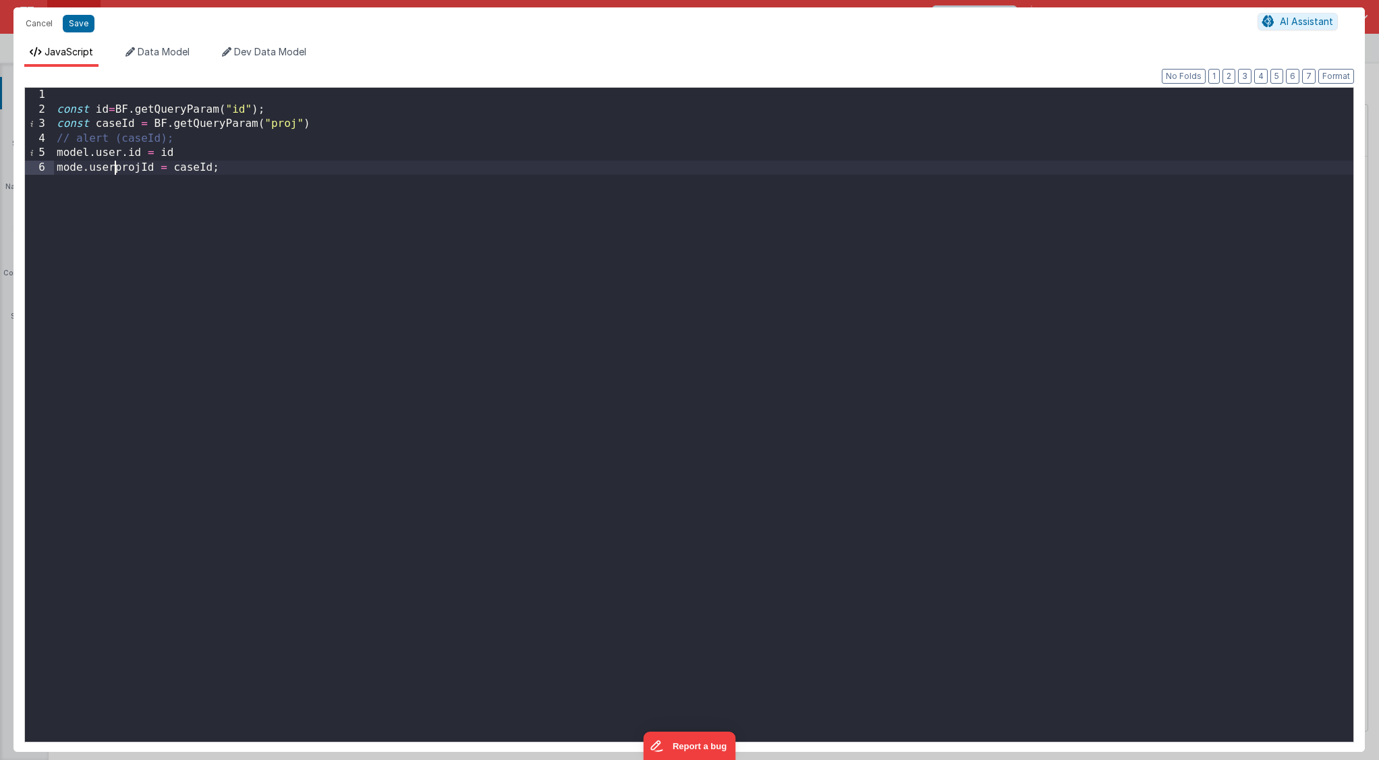
click at [113, 169] on div "const id = BF . getQueryParam ( "id" ) ; const caseId = BF . getQueryParam ( "p…" at bounding box center [703, 429] width 1299 height 683
click at [192, 155] on div "const id = BF . getQueryParam ( "id" ) ; const caseId = BF . getQueryParam ( "p…" at bounding box center [703, 429] width 1299 height 683
click at [328, 121] on div "const id = BF . getQueryParam ( "id" ) ; const caseId = BF . getQueryParam ( "p…" at bounding box center [703, 429] width 1299 height 683
click at [77, 30] on button "Save" at bounding box center [79, 24] width 32 height 18
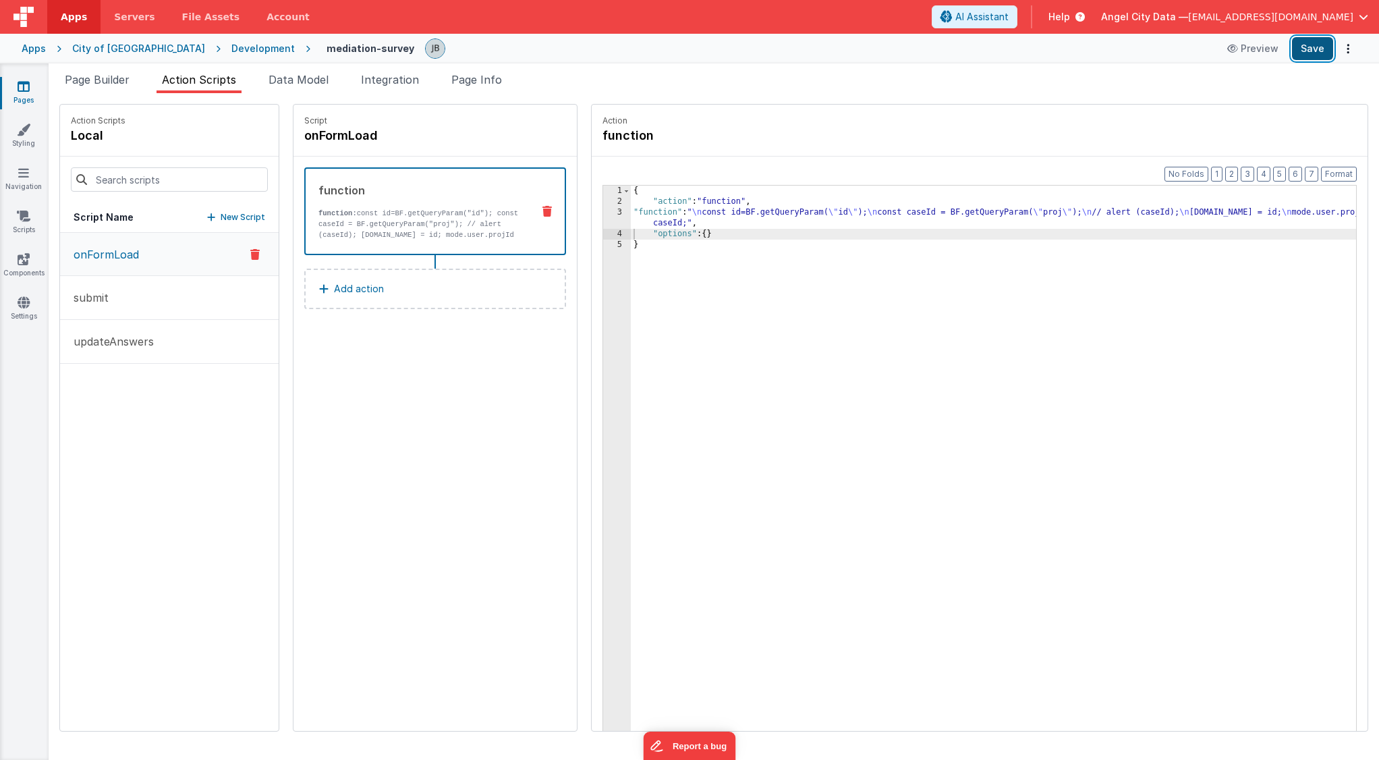
click at [1307, 51] on button "Save" at bounding box center [1312, 48] width 41 height 23
click at [603, 204] on div "2" at bounding box center [617, 201] width 28 height 11
click at [603, 211] on div "3" at bounding box center [617, 218] width 28 height 22
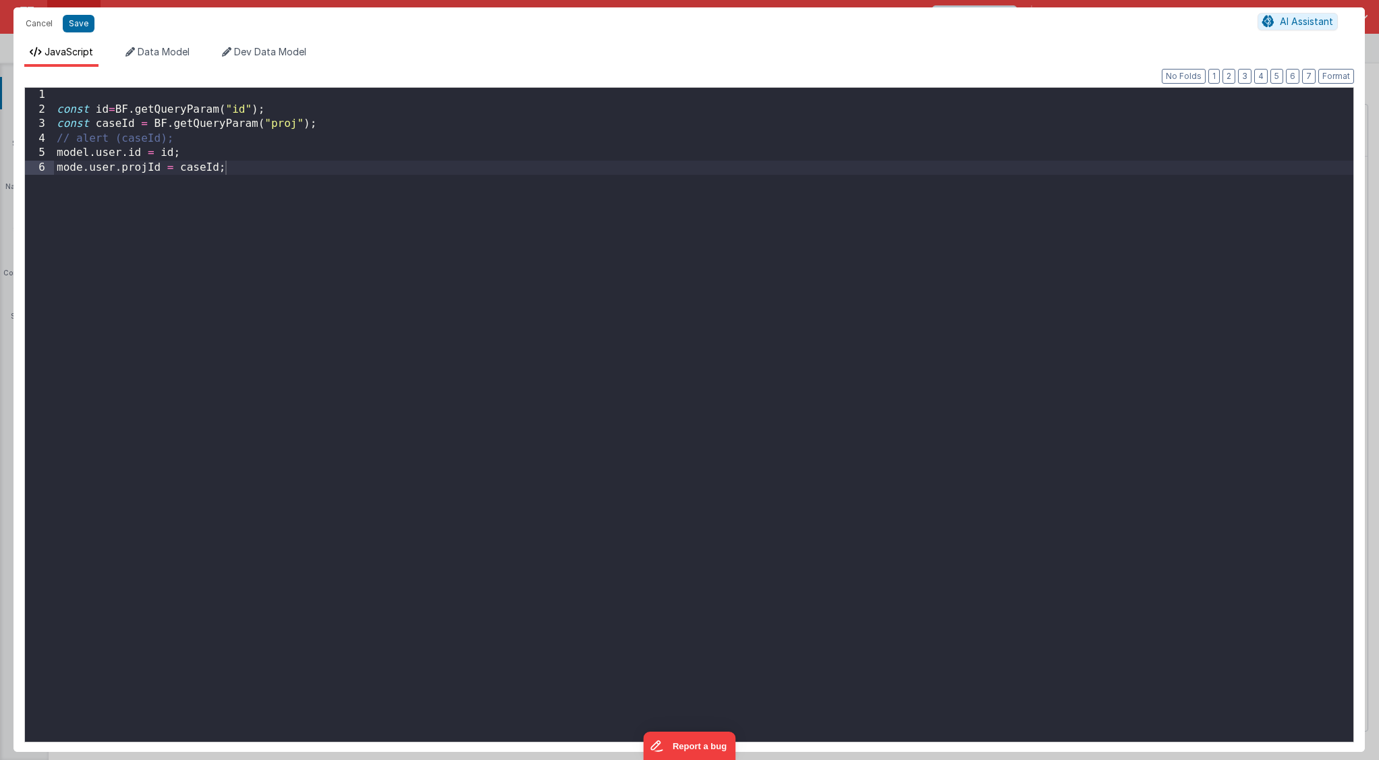
click at [364, 119] on div "const id = BF . getQueryParam ( "id" ) ; const caseId = BF . getQueryParam ( "p…" at bounding box center [703, 429] width 1299 height 683
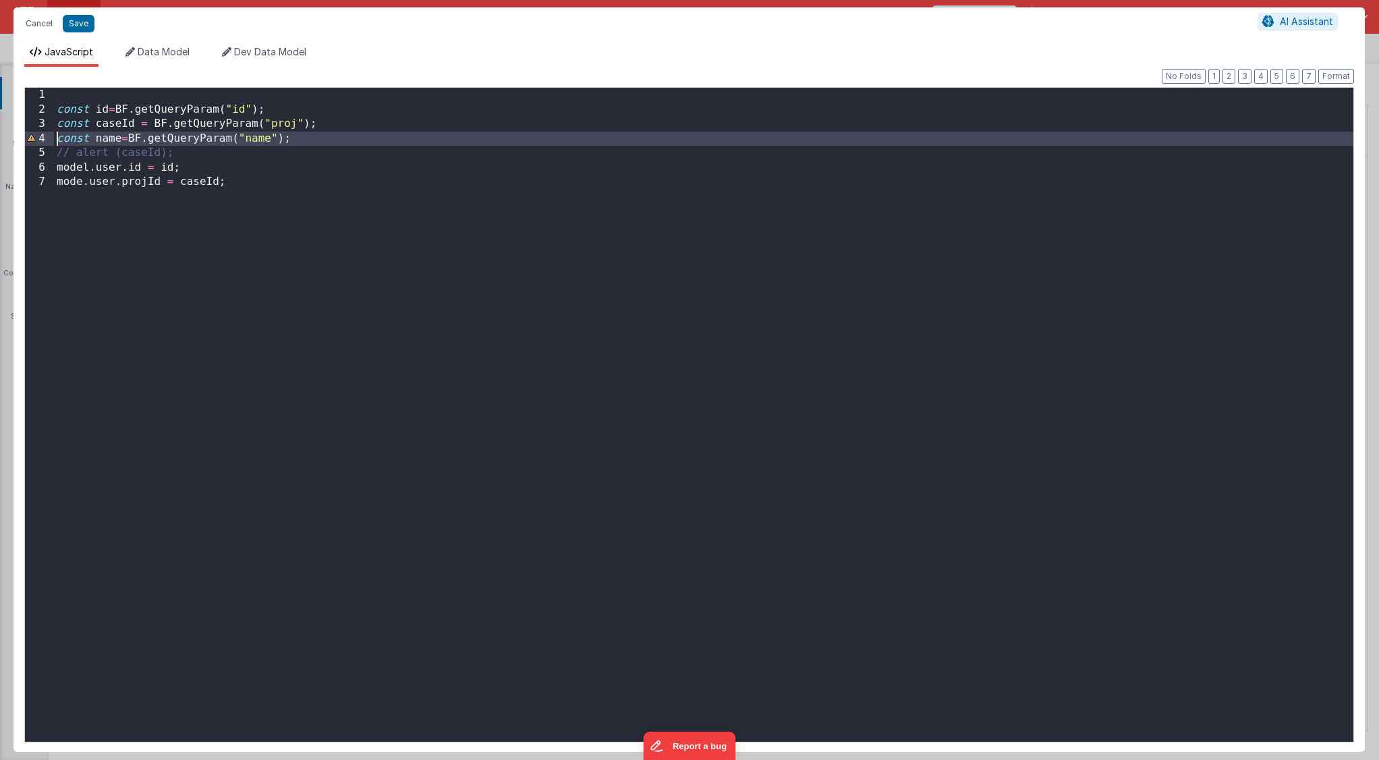
click at [32, 141] on div "4" at bounding box center [39, 139] width 29 height 15
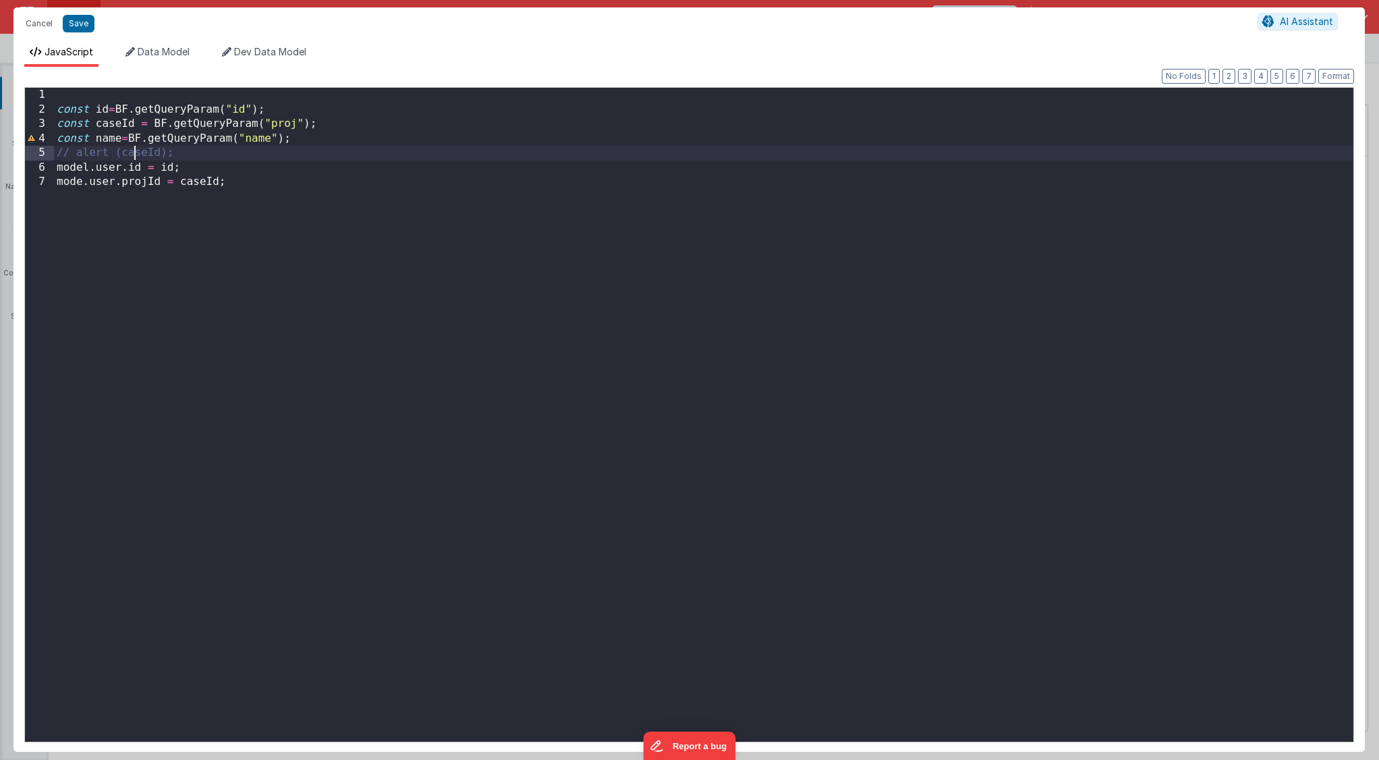
click at [133, 156] on div "const id = BF . getQueryParam ( "id" ) ; const caseId = BF . getQueryParam ( "p…" at bounding box center [703, 429] width 1299 height 683
click at [244, 180] on div "const id = BF . getQueryParam ( "id" ) ; const caseId = BF . getQueryParam ( "p…" at bounding box center [703, 429] width 1299 height 683
click at [155, 158] on div "const id = BF . getQueryParam ( "id" ) ; const caseId = BF . getQueryParam ( "p…" at bounding box center [703, 429] width 1299 height 683
click at [128, 159] on div "const id = BF . getQueryParam ( "id" ) ; const caseId = BF . getQueryParam ( "p…" at bounding box center [703, 429] width 1299 height 683
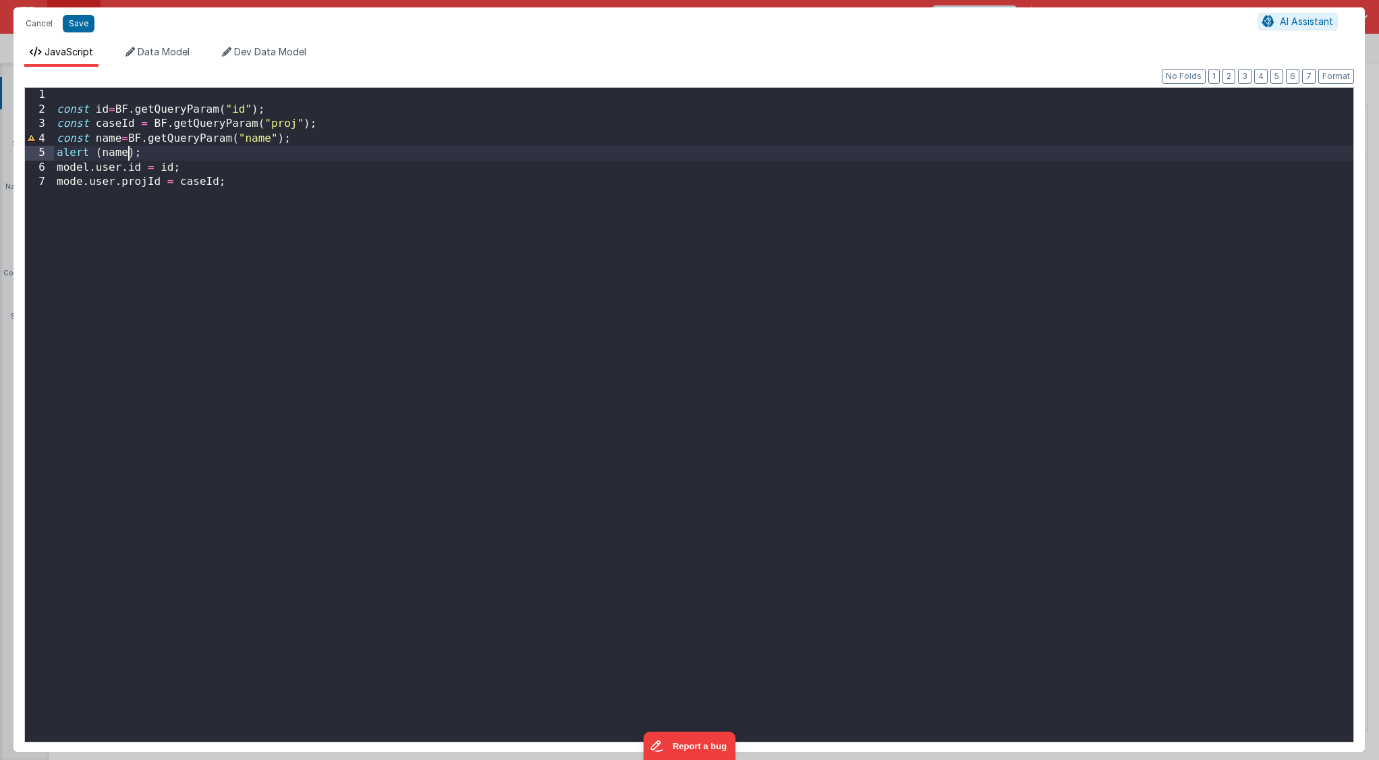
click at [241, 185] on div "const id = BF . getQueryParam ( "id" ) ; const caseId = BF . getQueryParam ( "p…" at bounding box center [703, 429] width 1299 height 683
click at [81, 24] on button "Save" at bounding box center [79, 24] width 32 height 18
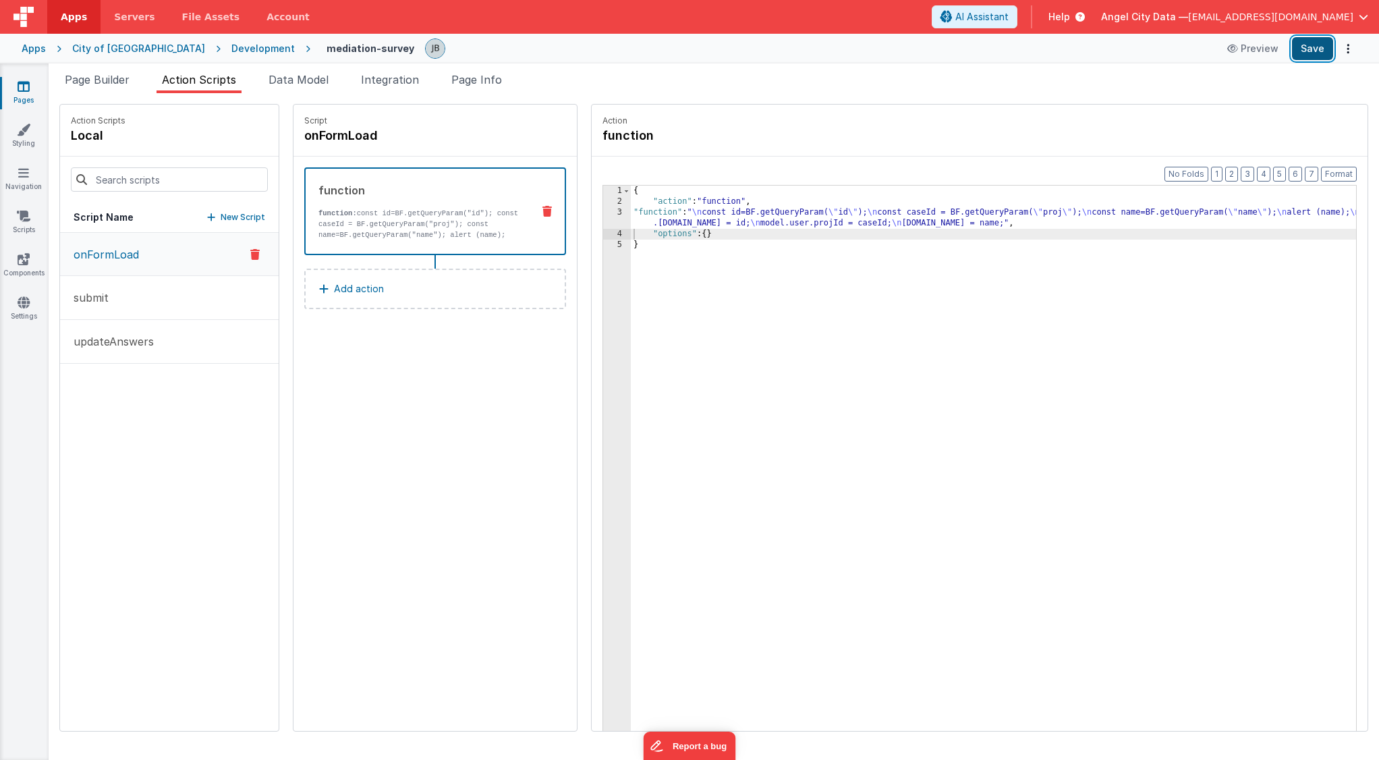
click at [1313, 55] on button "Save" at bounding box center [1312, 48] width 41 height 23
click at [144, 310] on button "submit" at bounding box center [169, 298] width 219 height 44
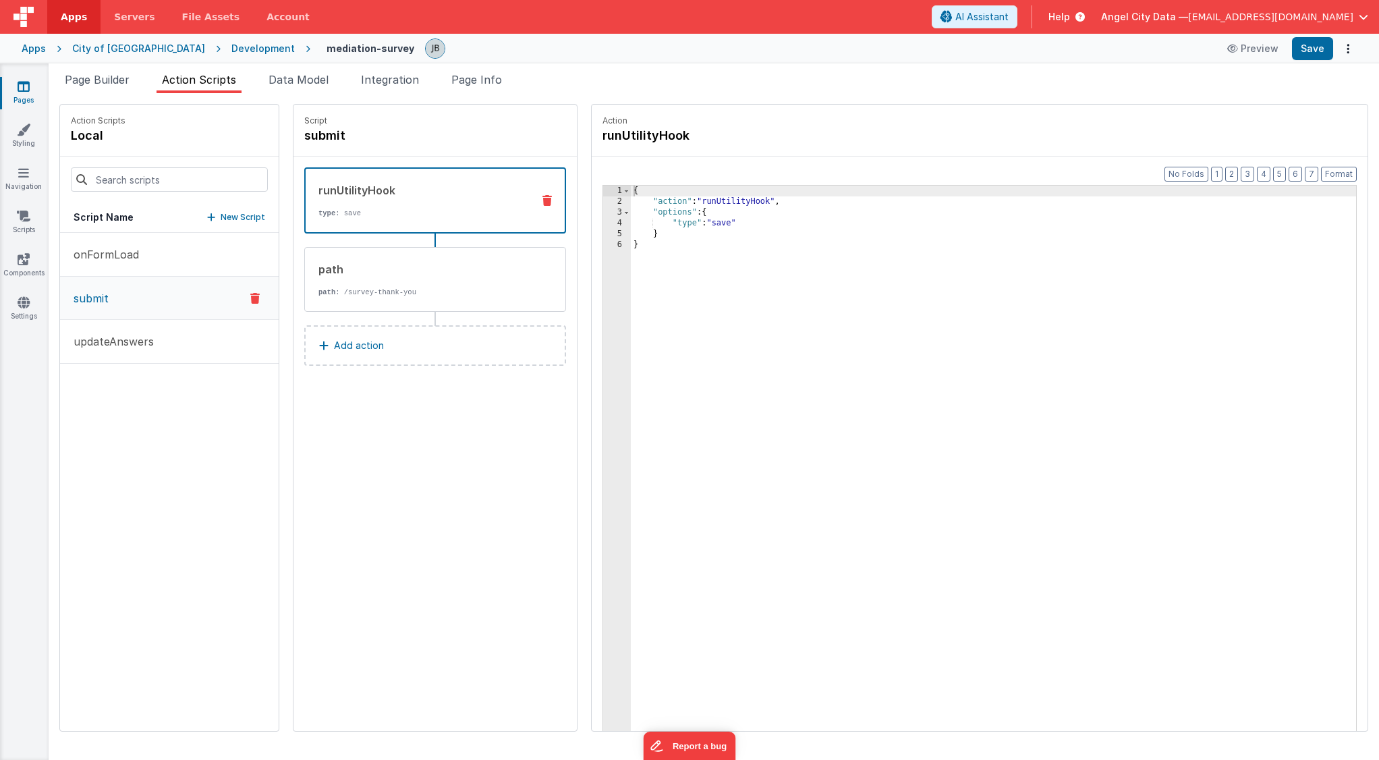
click at [432, 332] on button "Add action" at bounding box center [435, 345] width 262 height 40
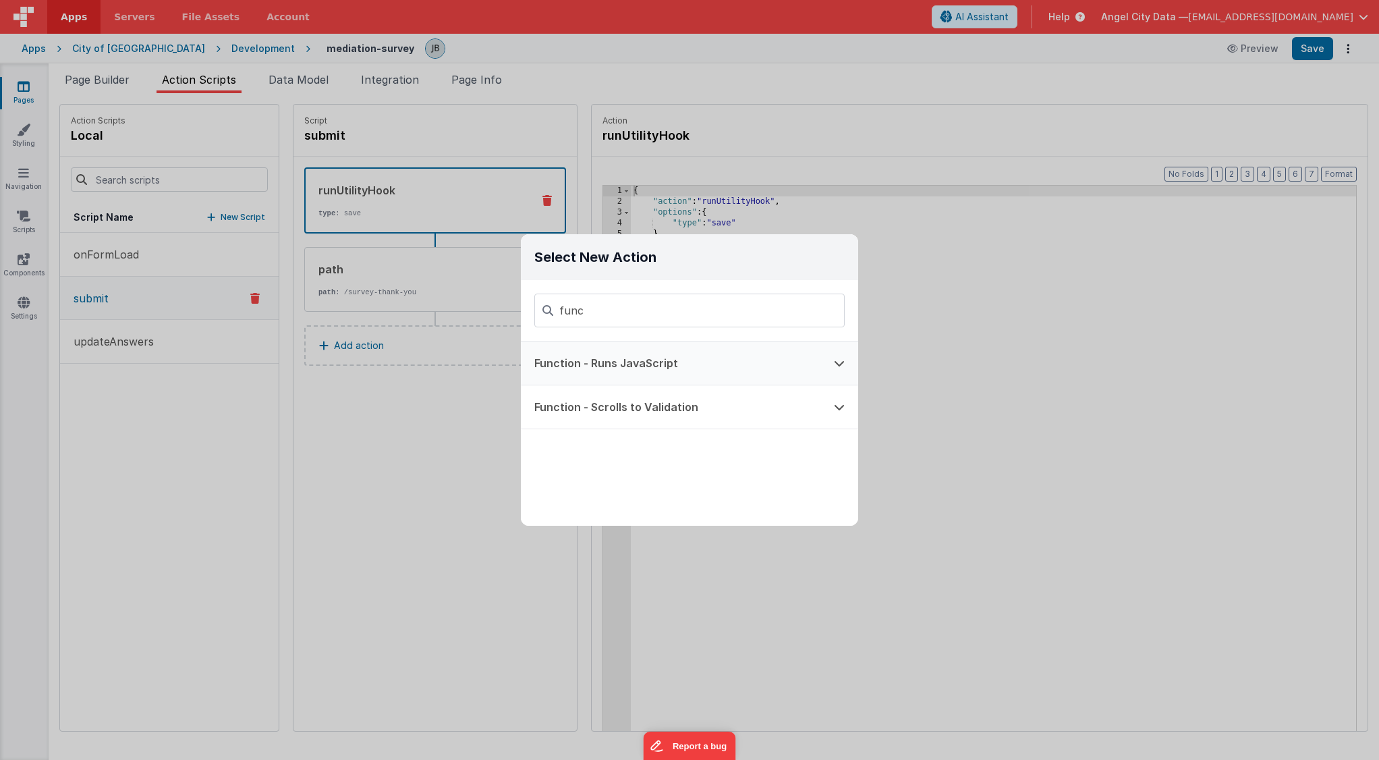
type input "func"
click at [590, 360] on button "Function - Runs JavaScript" at bounding box center [671, 362] width 300 height 43
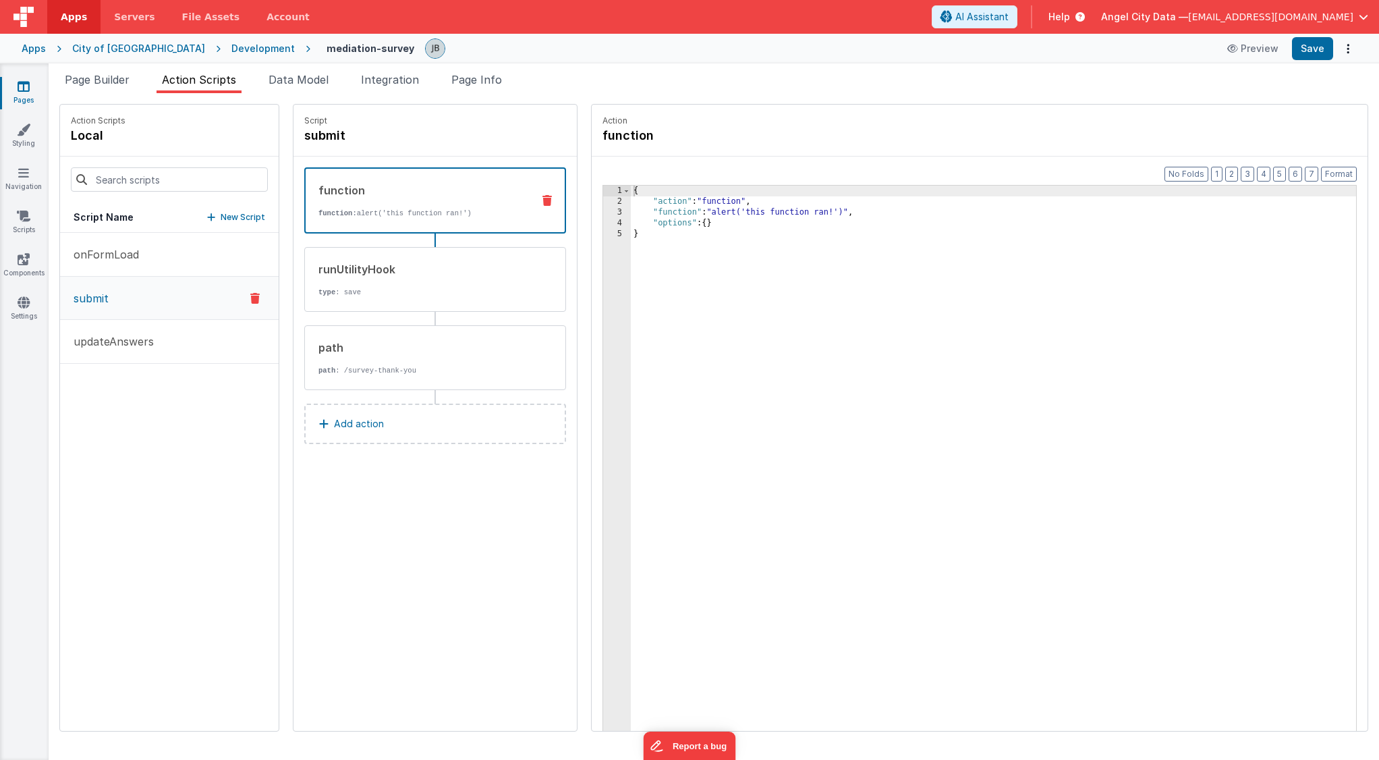
click at [638, 211] on div "{ "action" : "function" , "function" : "alert('this function ran!')" , "options…" at bounding box center [1013, 490] width 765 height 608
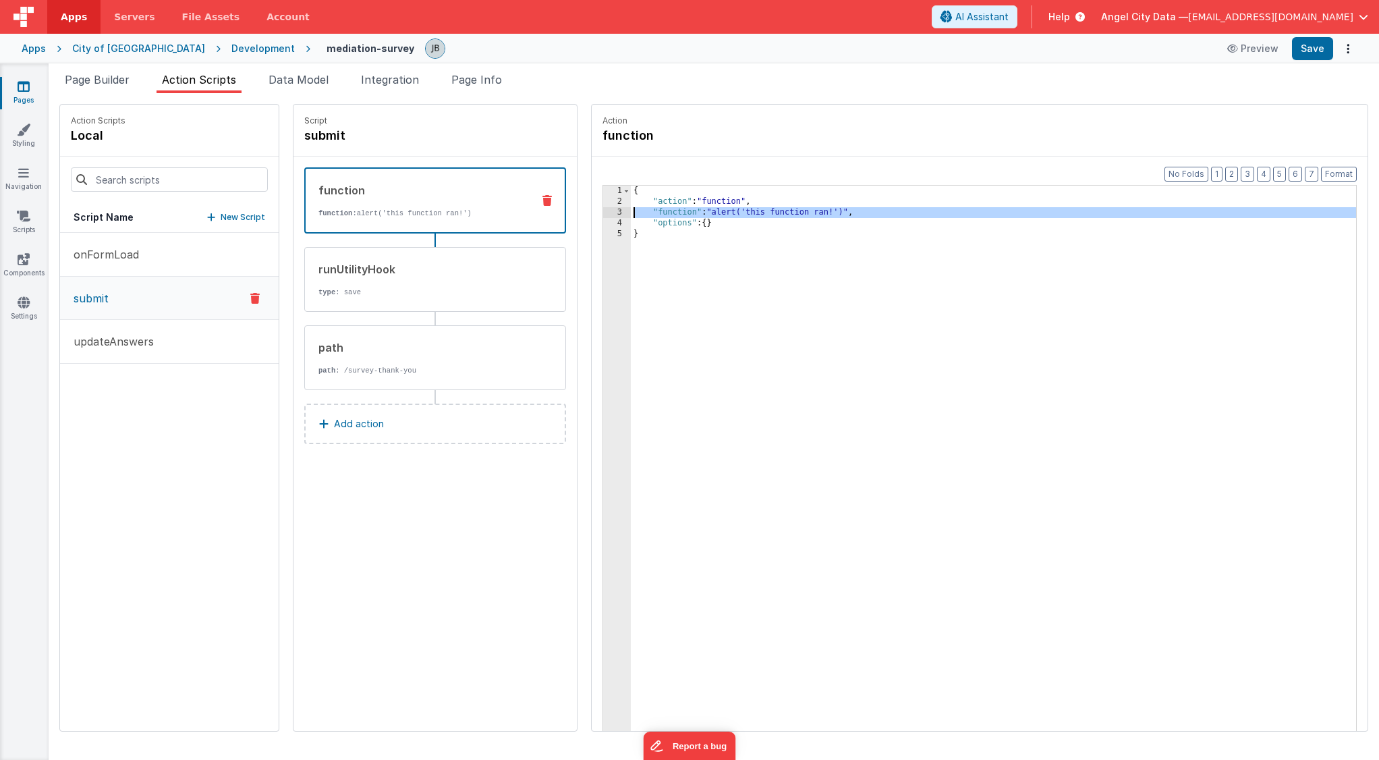
click at [603, 213] on div "3" at bounding box center [617, 212] width 28 height 11
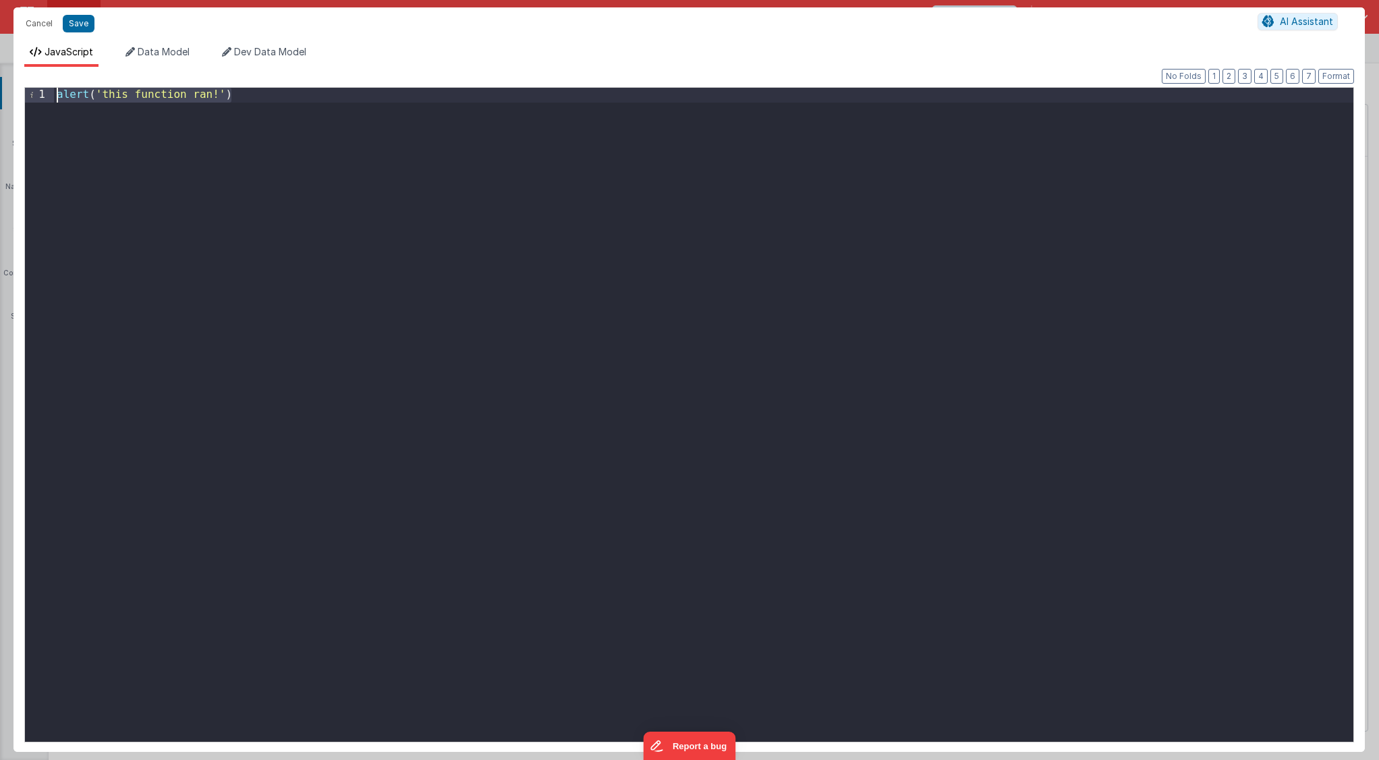
drag, startPoint x: 451, startPoint y: 215, endPoint x: -68, endPoint y: 2, distance: 561.2
click at [0, 2] on html "Cancel Save AI Assistant JavaScript Data Model Dev Data Model Format 7 6 5 4 3 …" at bounding box center [689, 380] width 1379 height 760
click at [78, 21] on button "Save" at bounding box center [79, 24] width 32 height 18
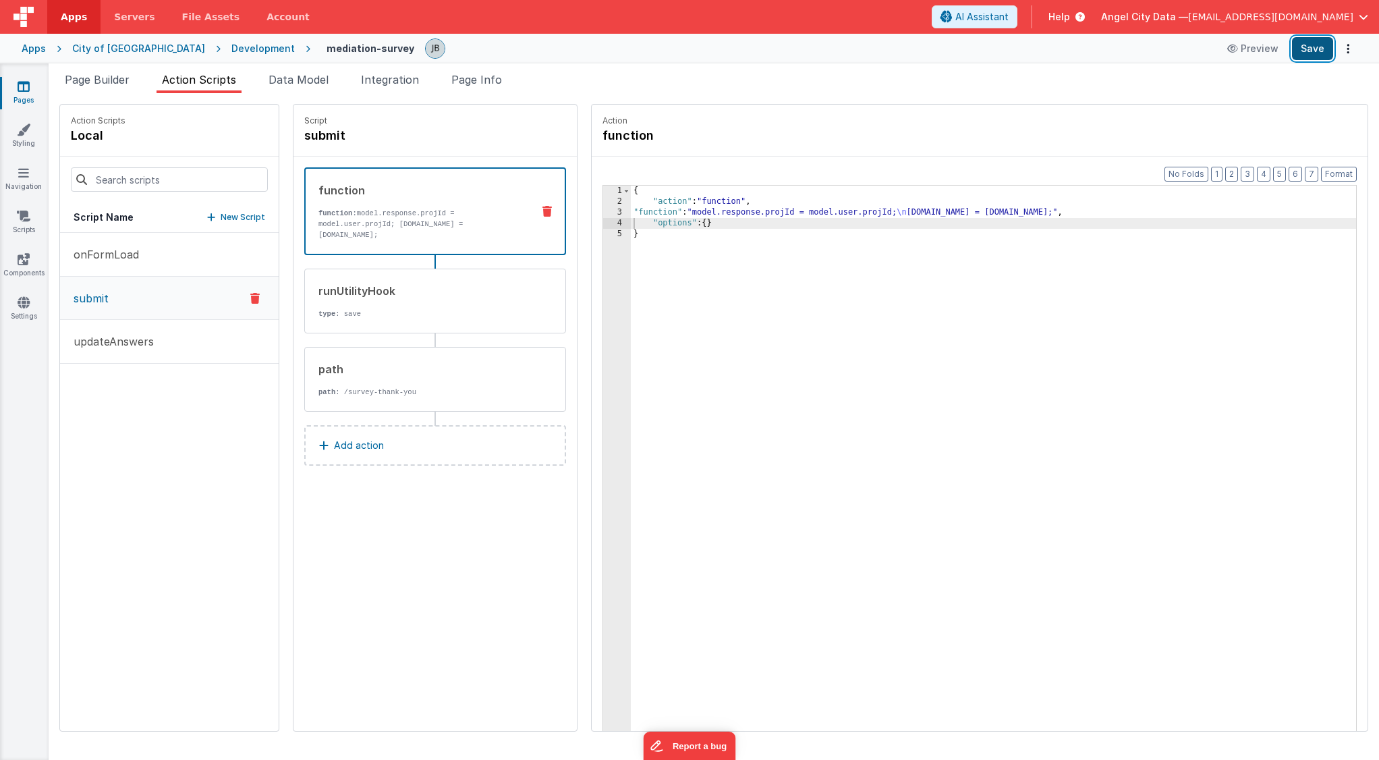
click at [1321, 47] on button "Save" at bounding box center [1312, 48] width 41 height 23
click at [163, 253] on button "onFormLoad" at bounding box center [169, 255] width 219 height 44
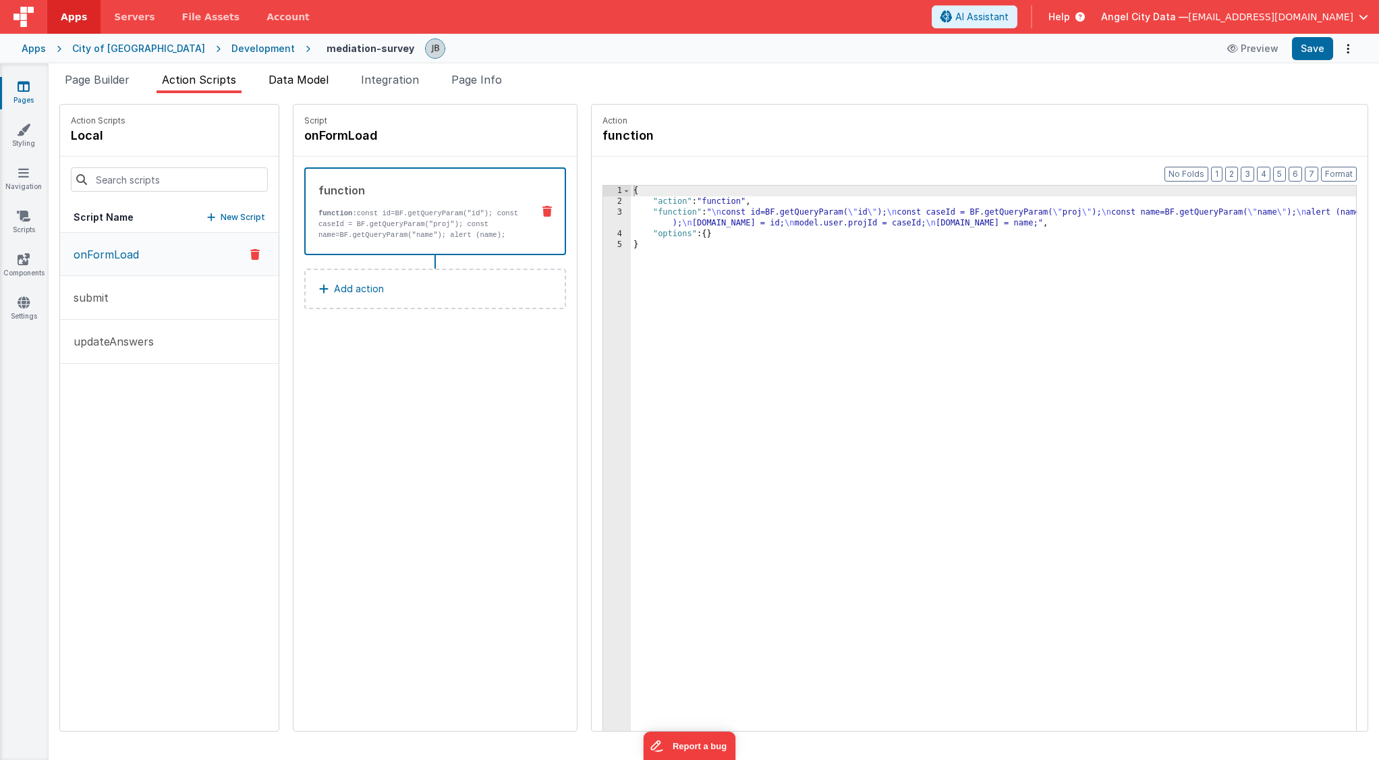
click at [314, 78] on span "Data Model" at bounding box center [298, 79] width 60 height 13
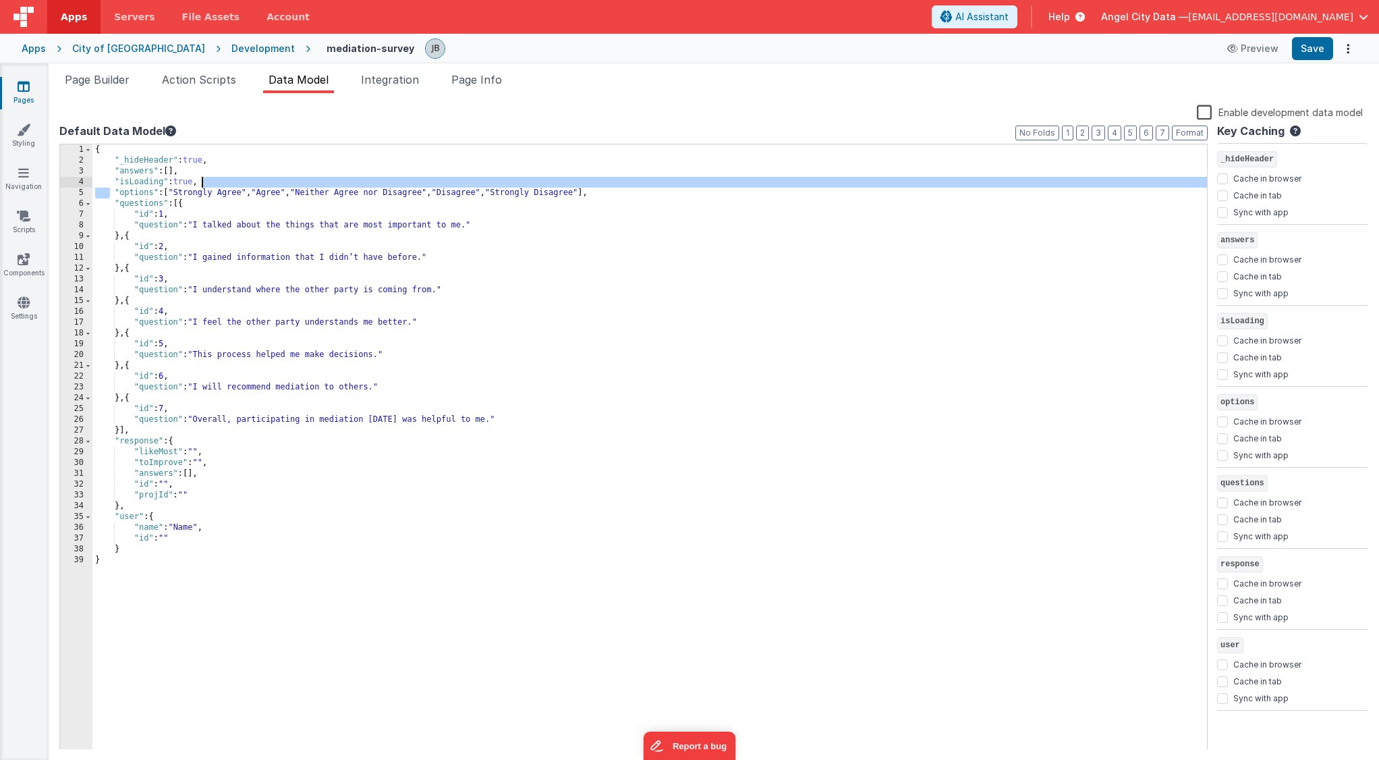
drag, startPoint x: 109, startPoint y: 196, endPoint x: 635, endPoint y: 185, distance: 526.3
click at [635, 185] on div "{ "_hideHeader" : true , "answers" : [ ] , "isLoading" : true , "options" : [ "…" at bounding box center [649, 457] width 1114 height 627
click at [511, 186] on div "{ "_hideHeader" : true , "answers" : [ ] , "isLoading" : true , "options" : [ "…" at bounding box center [649, 457] width 1114 height 627
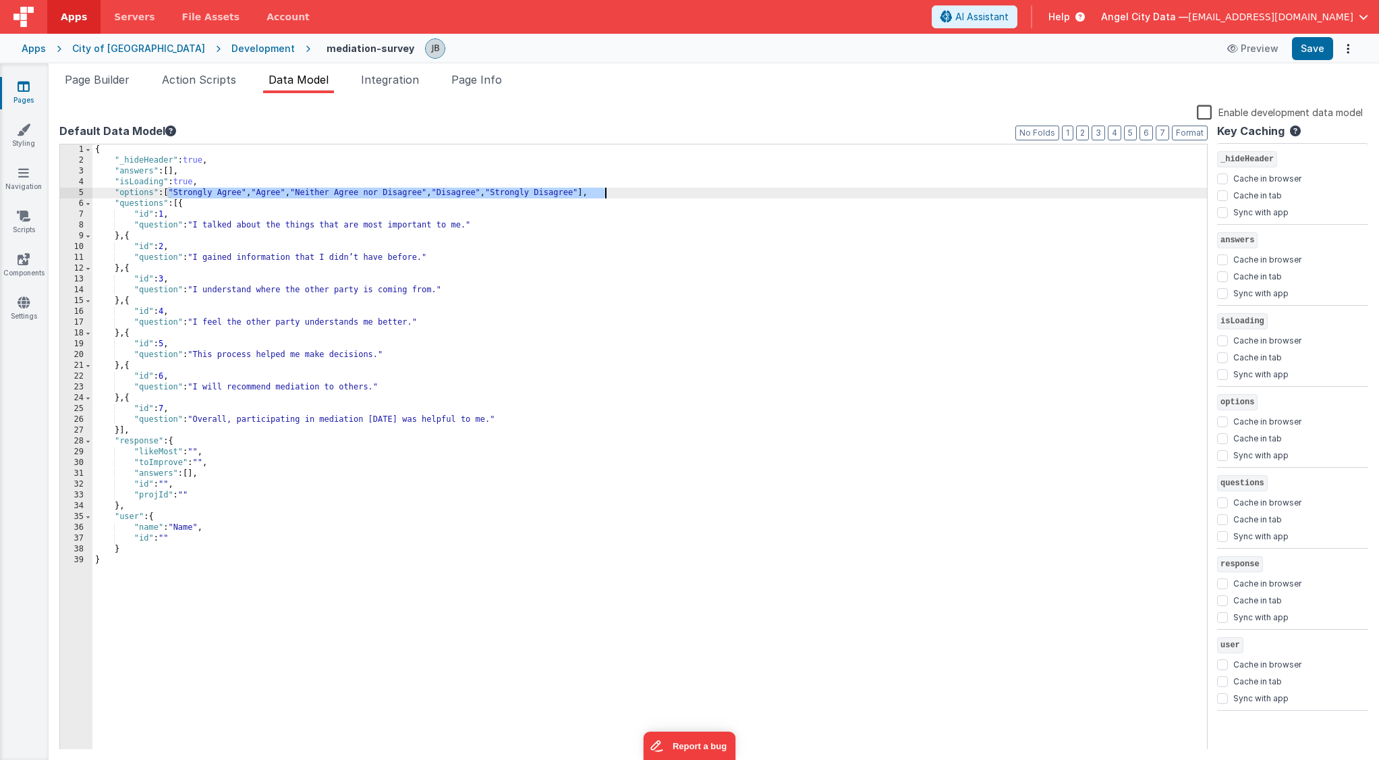
drag, startPoint x: 167, startPoint y: 198, endPoint x: 606, endPoint y: 194, distance: 438.5
click at [606, 194] on div "{ "_hideHeader" : true , "answers" : [ ] , "isLoading" : true , "options" : [ "…" at bounding box center [649, 457] width 1114 height 627
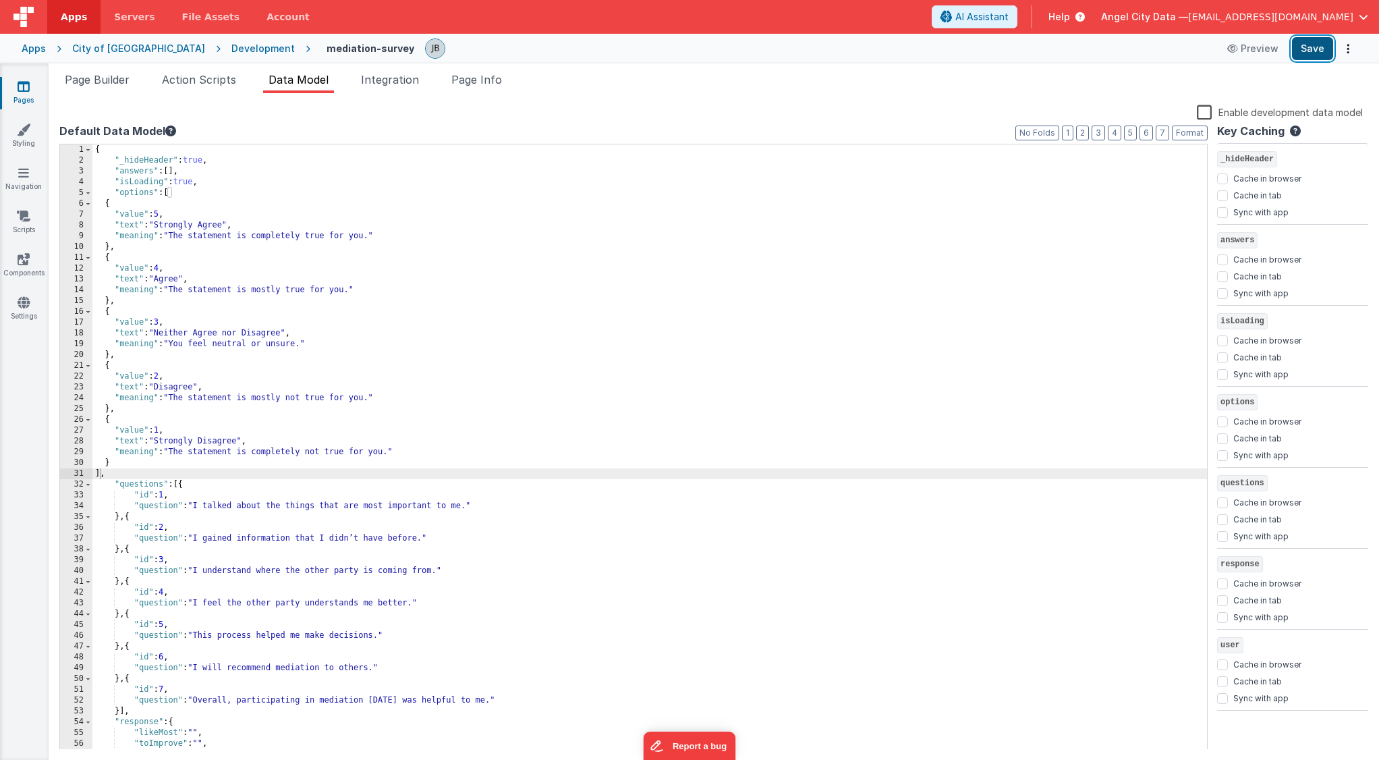
click at [1318, 47] on button "Save" at bounding box center [1312, 48] width 41 height 23
